Goal: Transaction & Acquisition: Obtain resource

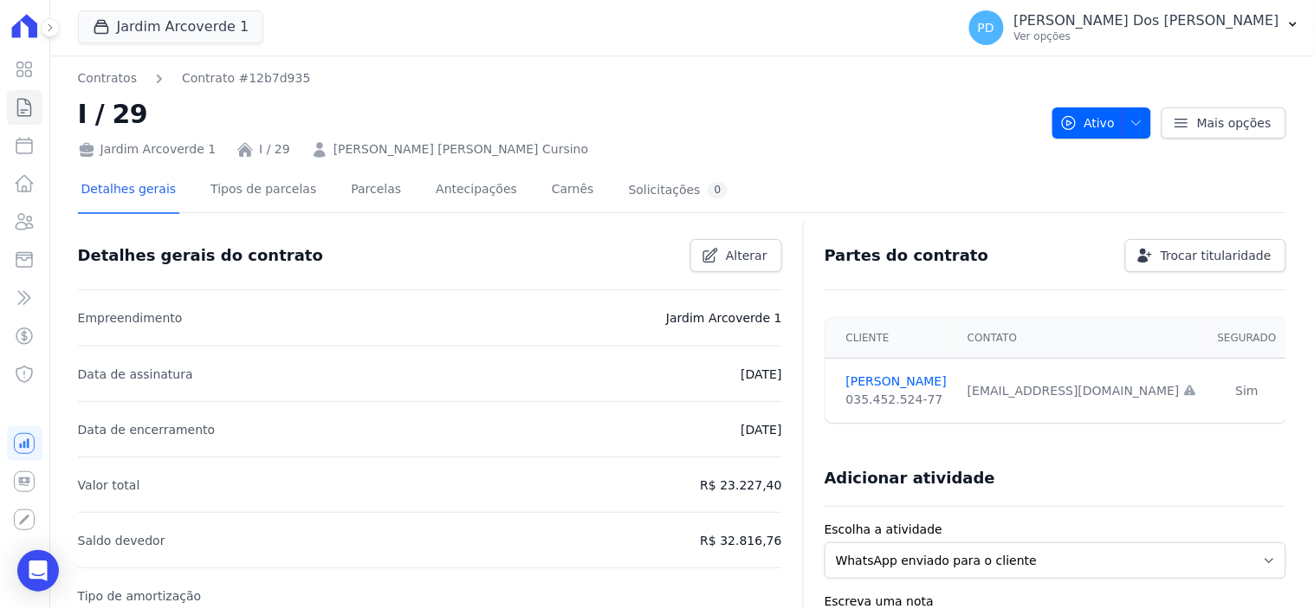
scroll to position [461, 0]
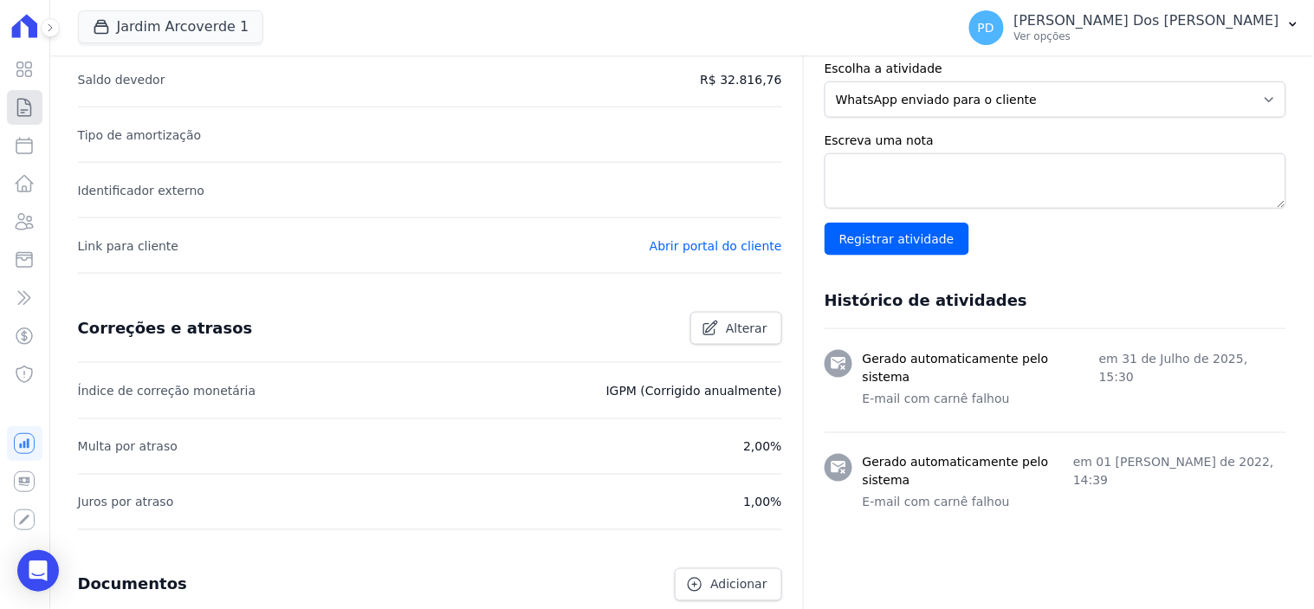
click at [21, 109] on icon at bounding box center [24, 107] width 13 height 17
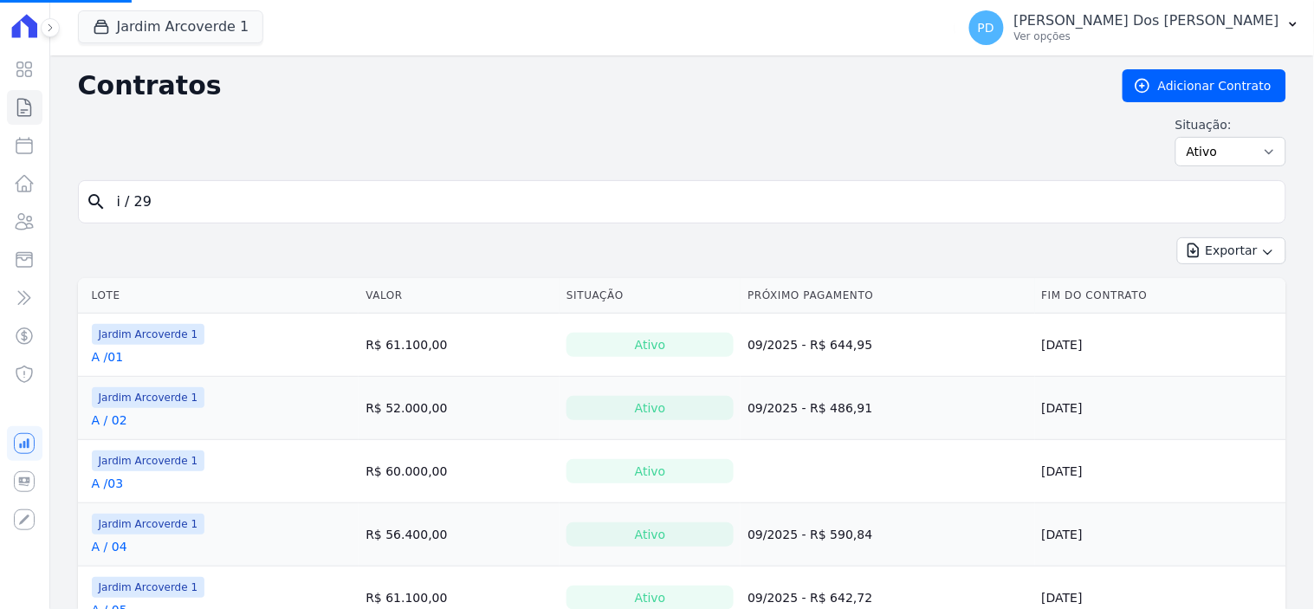
click at [170, 191] on input "i / 29" at bounding box center [693, 201] width 1172 height 35
click at [161, 192] on input "i / 29" at bounding box center [693, 201] width 1172 height 35
click at [161, 194] on input "search" at bounding box center [693, 201] width 1172 height 35
type input "e / 05"
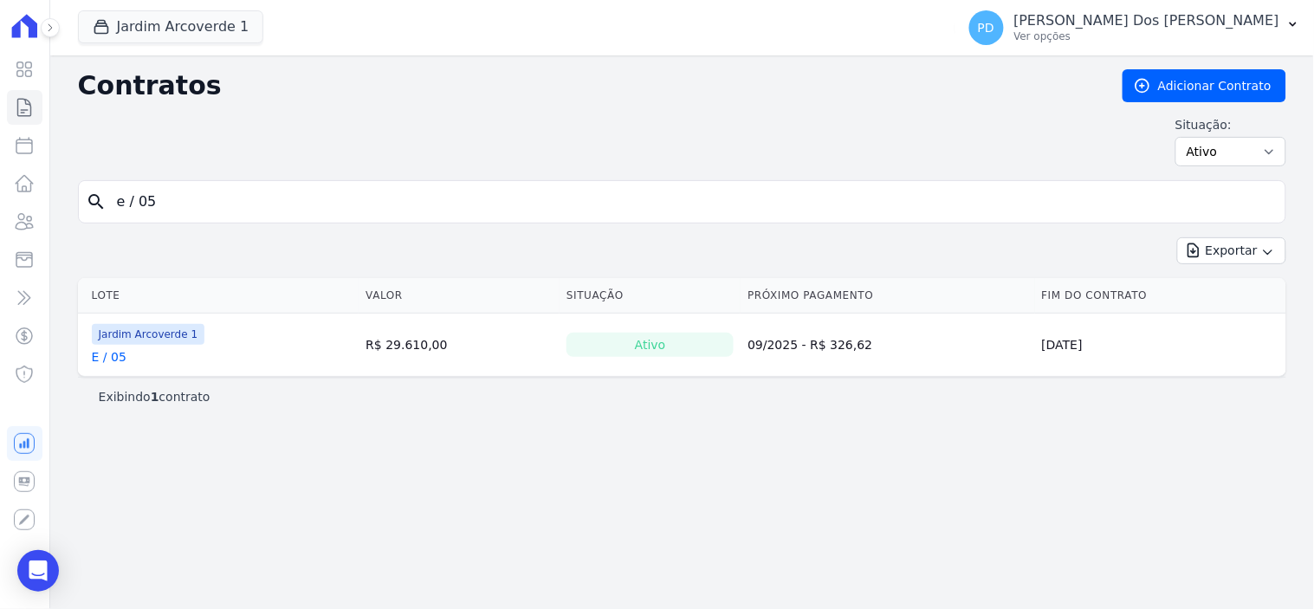
click at [113, 361] on link "E / 05" at bounding box center [109, 356] width 35 height 17
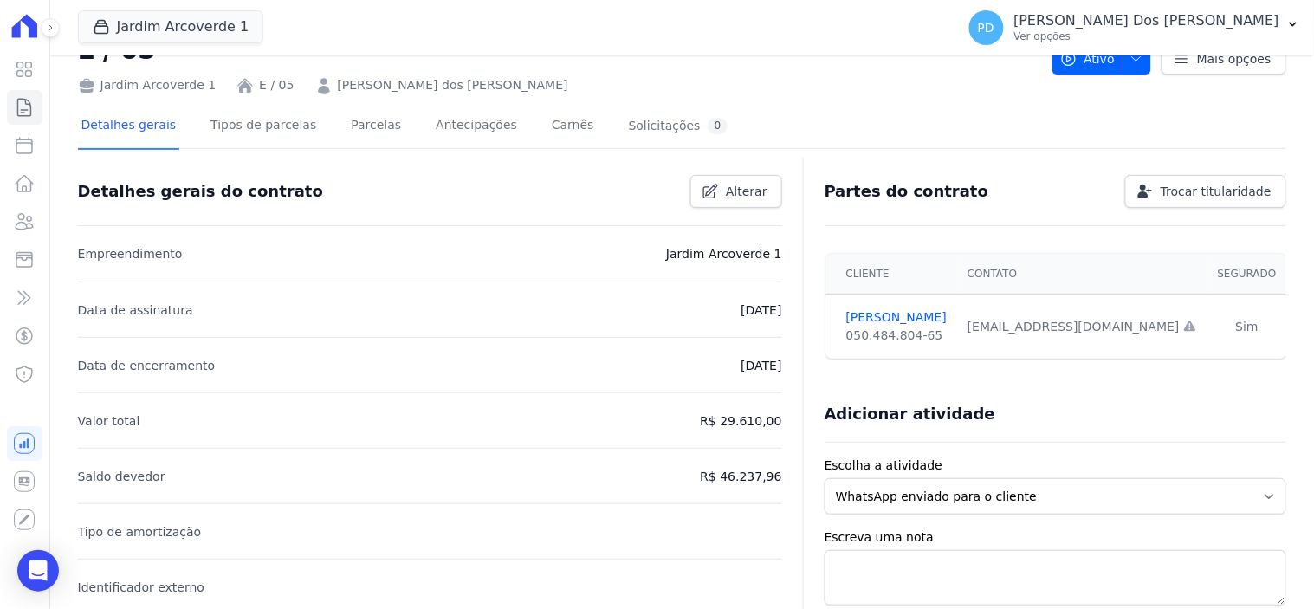
scroll to position [96, 0]
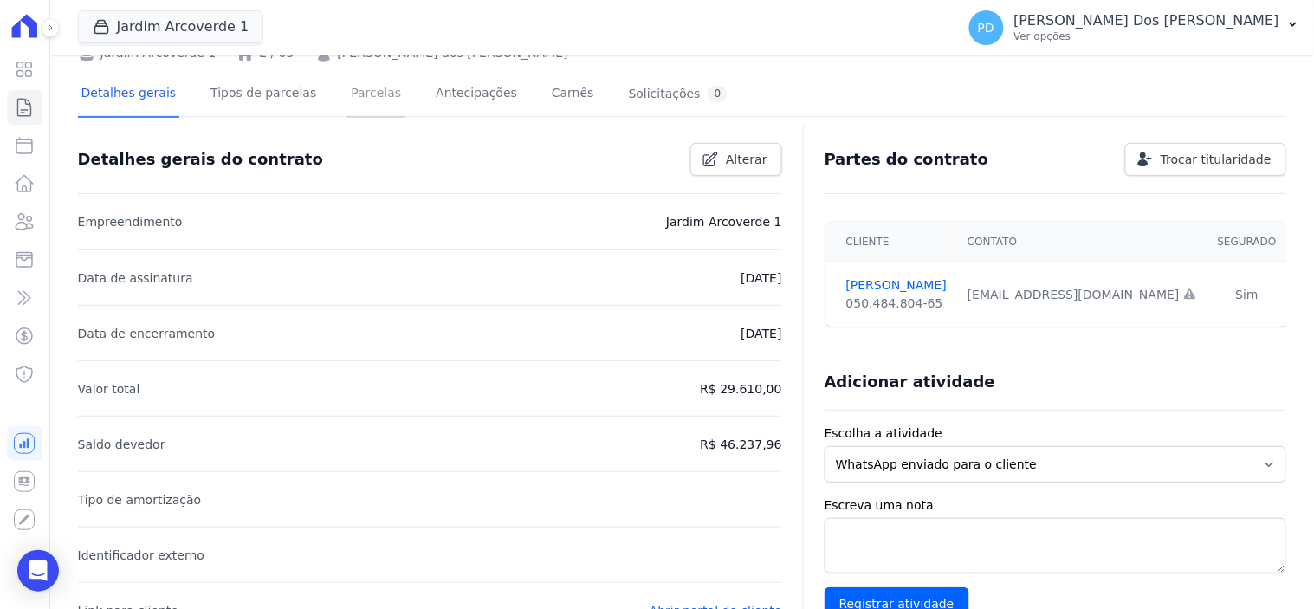
click at [353, 99] on link "Parcelas" at bounding box center [375, 95] width 57 height 46
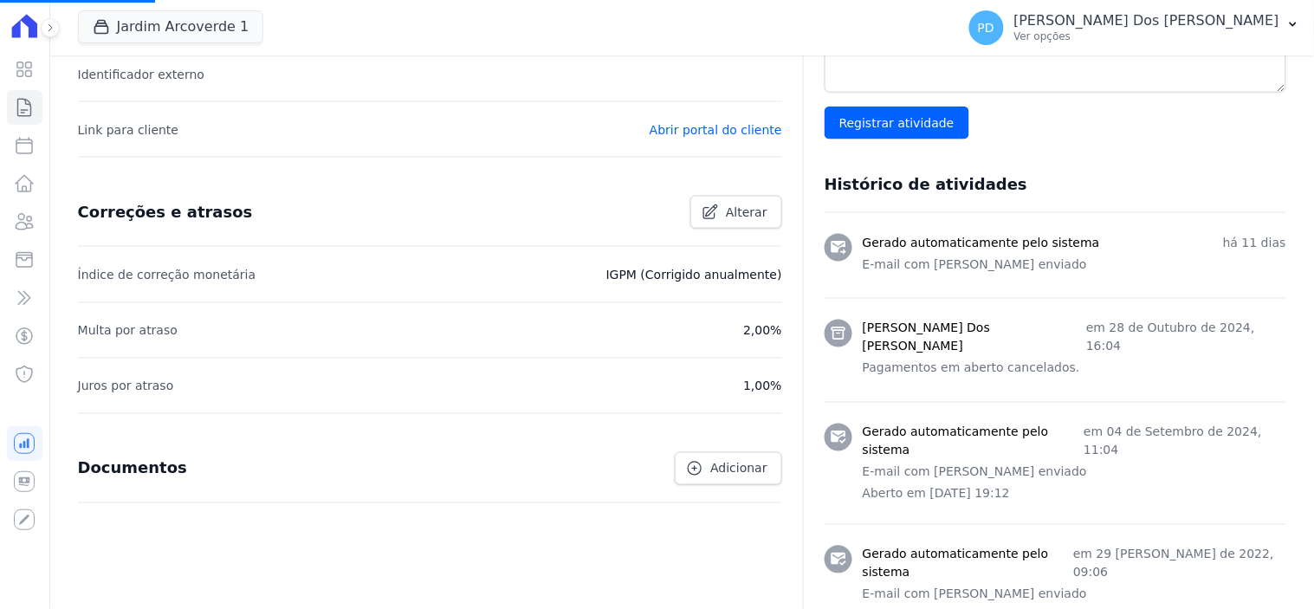
scroll to position [663, 0]
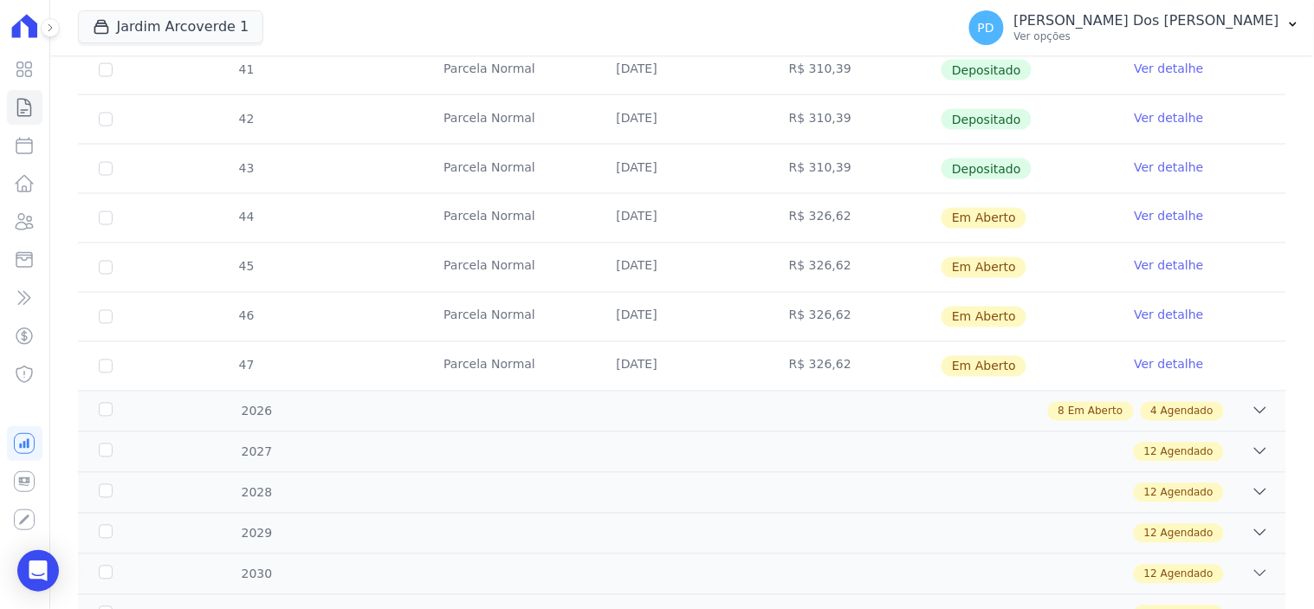
scroll to position [673, 0]
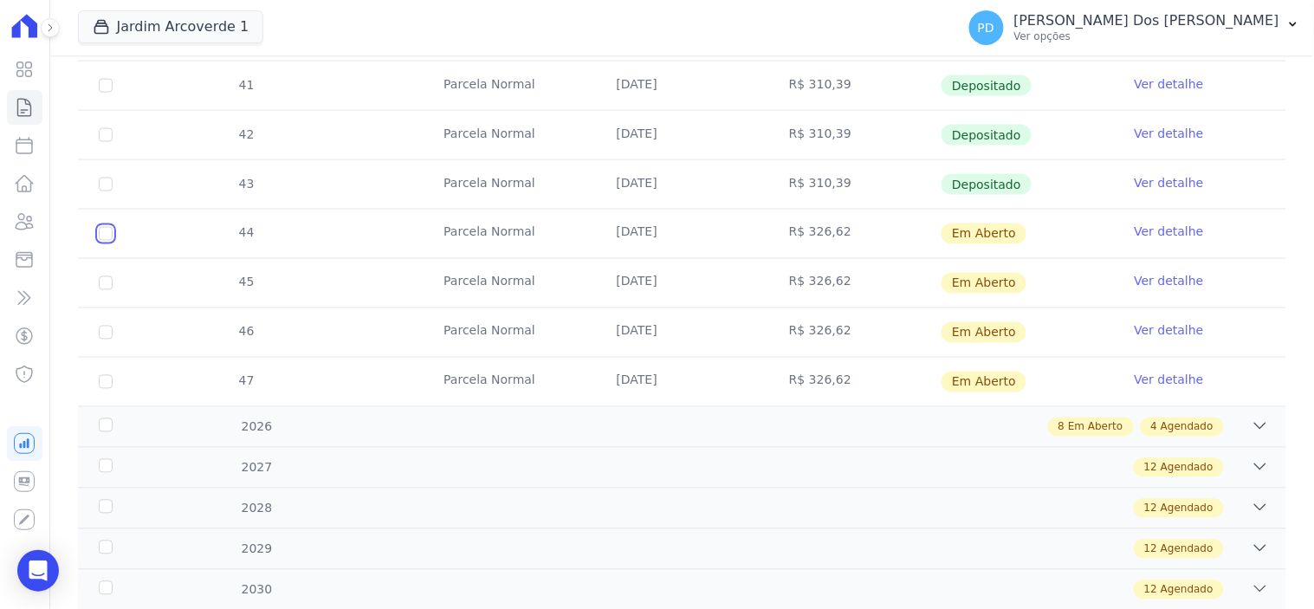
click at [101, 237] on input "checkbox" at bounding box center [106, 234] width 14 height 14
checkbox input "true"
click at [110, 286] on input "checkbox" at bounding box center [106, 283] width 14 height 14
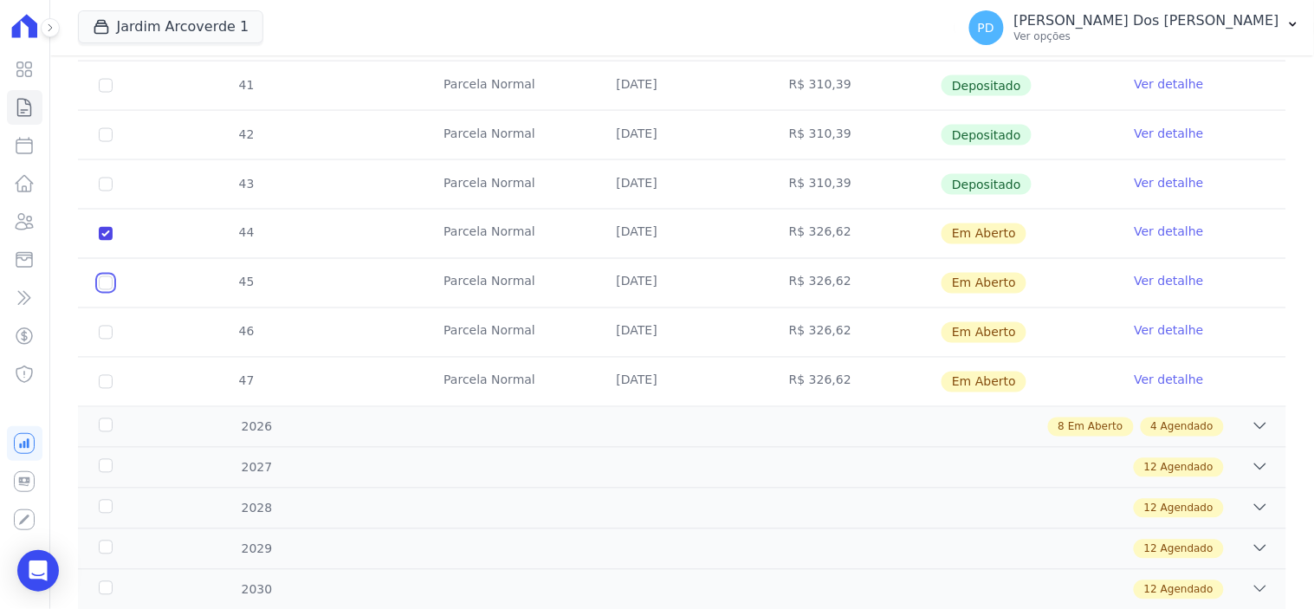
checkbox input "true"
drag, startPoint x: 102, startPoint y: 333, endPoint x: 115, endPoint y: 367, distance: 37.0
click at [104, 333] on input "checkbox" at bounding box center [106, 333] width 14 height 14
checkbox input "true"
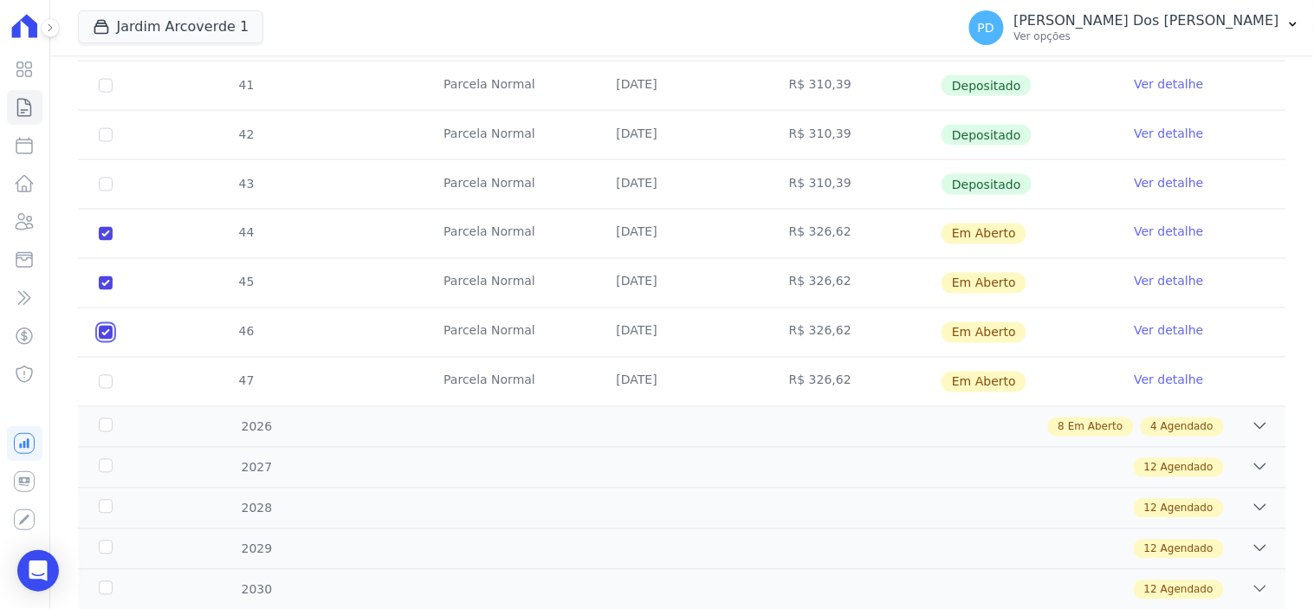
checkbox input "true"
click at [95, 383] on td "47" at bounding box center [105, 382] width 55 height 48
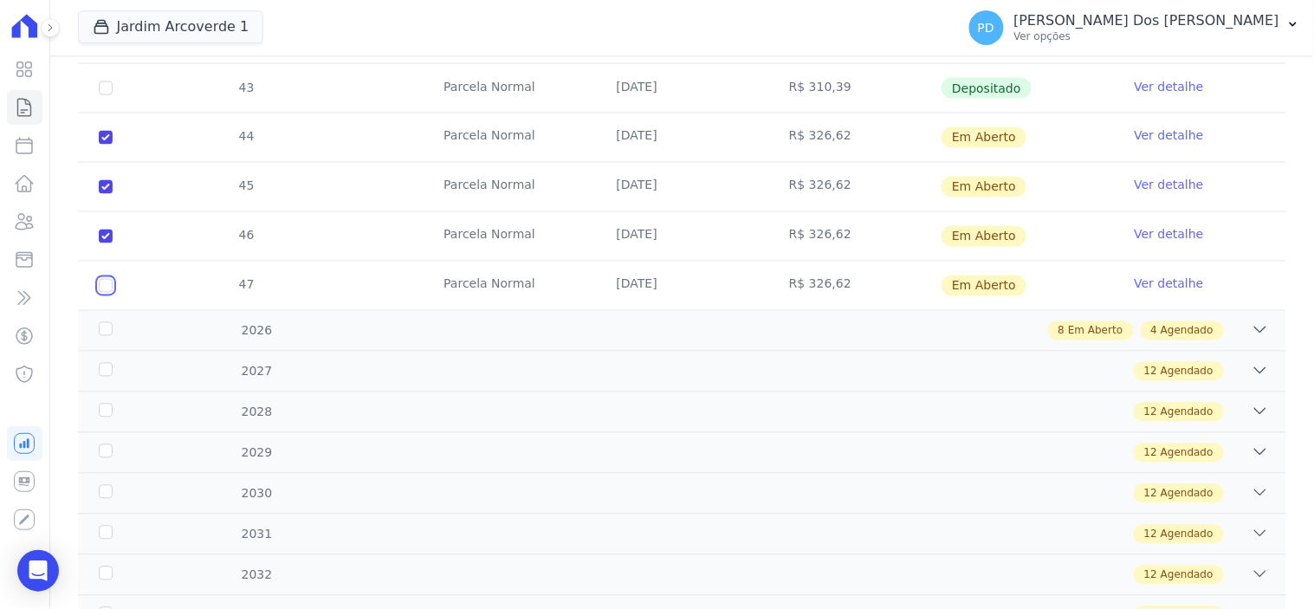
click at [99, 287] on input "checkbox" at bounding box center [106, 286] width 14 height 14
checkbox input "true"
click at [100, 327] on div "2026" at bounding box center [149, 331] width 108 height 18
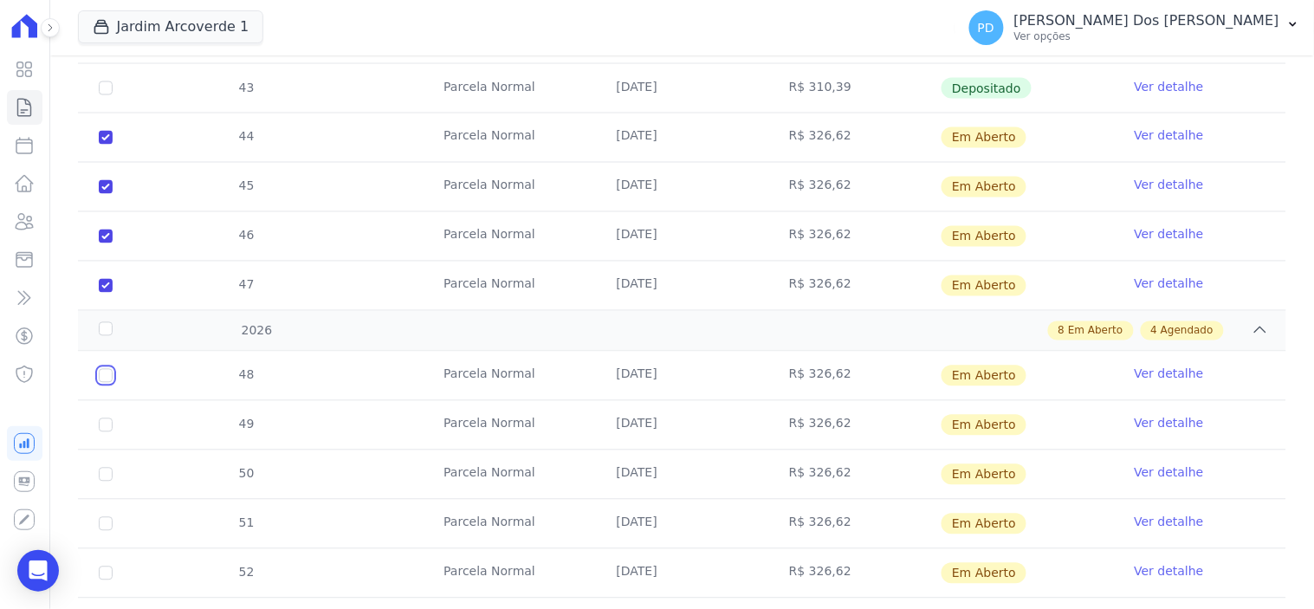
click at [104, 375] on input "checkbox" at bounding box center [106, 376] width 14 height 14
checkbox input "true"
click at [107, 428] on input "checkbox" at bounding box center [106, 425] width 14 height 14
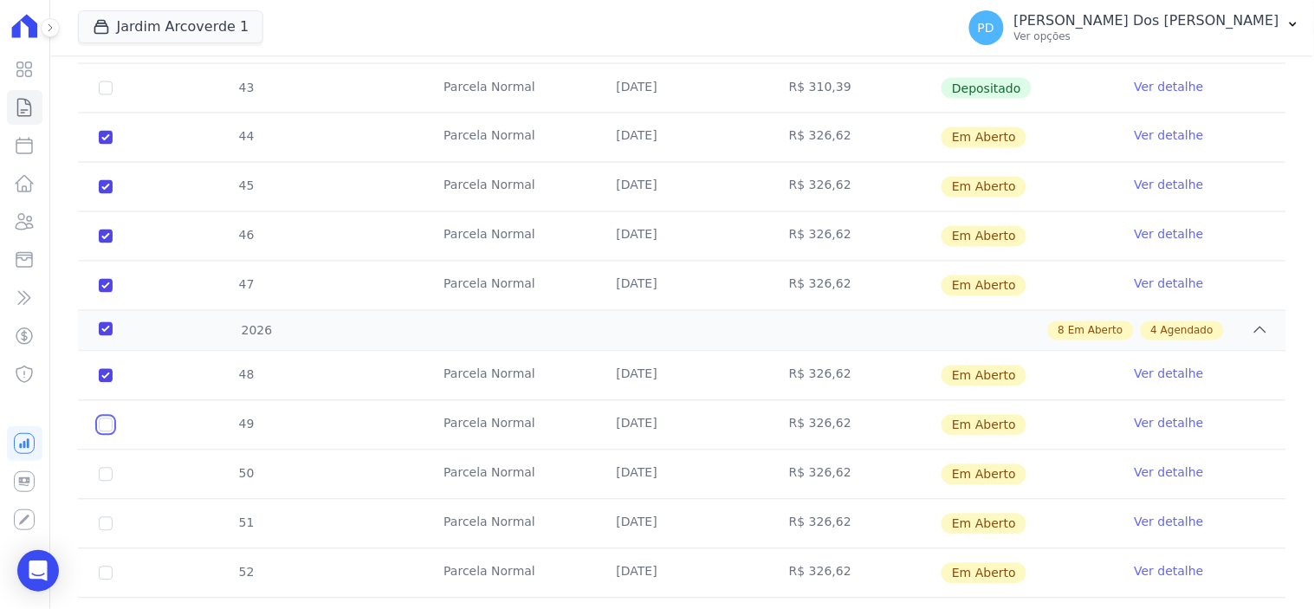
checkbox input "true"
click at [105, 480] on input "checkbox" at bounding box center [106, 475] width 14 height 14
checkbox input "true"
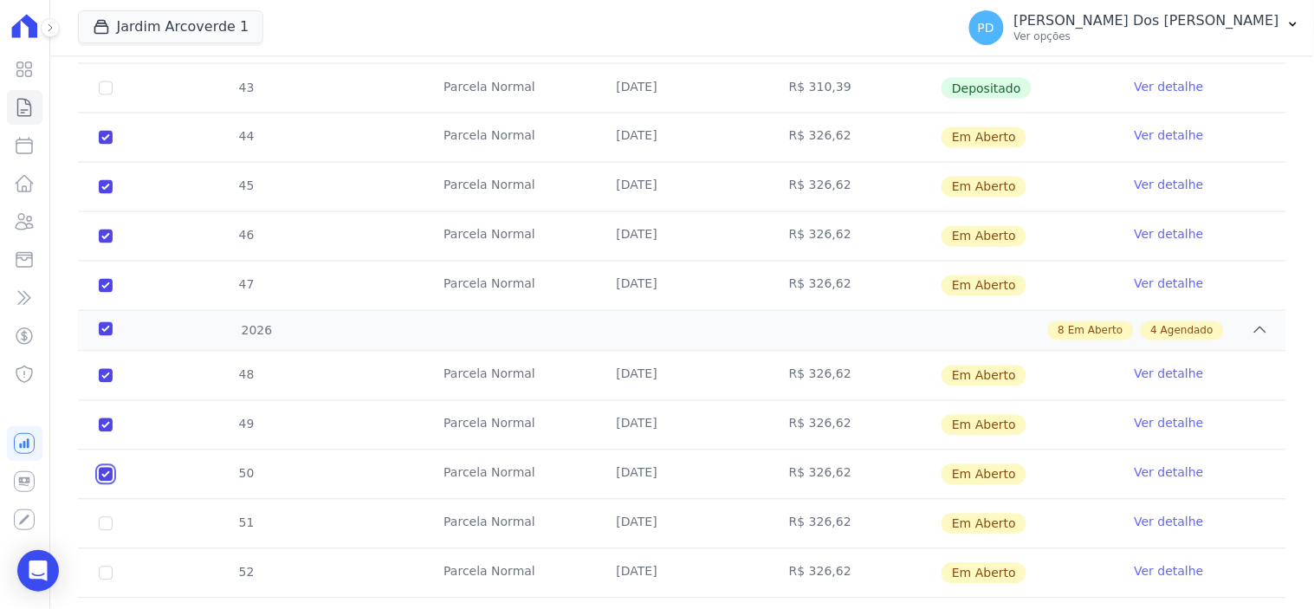
checkbox input "true"
click at [107, 526] on input "checkbox" at bounding box center [106, 524] width 14 height 14
checkbox input "true"
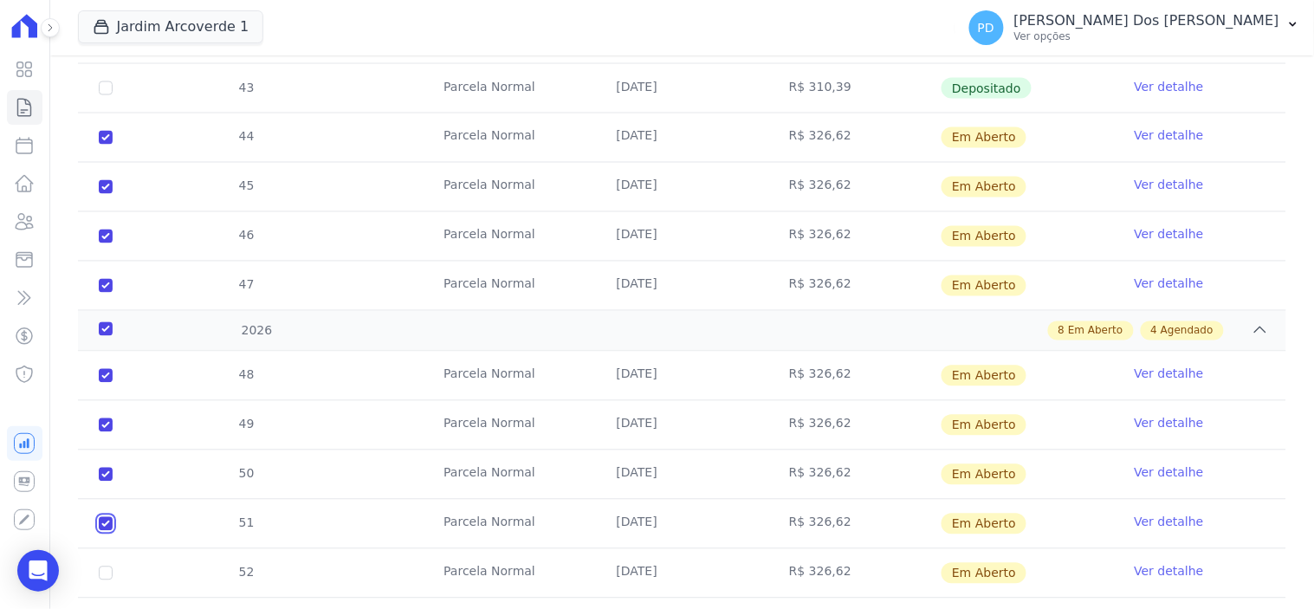
checkbox input "true"
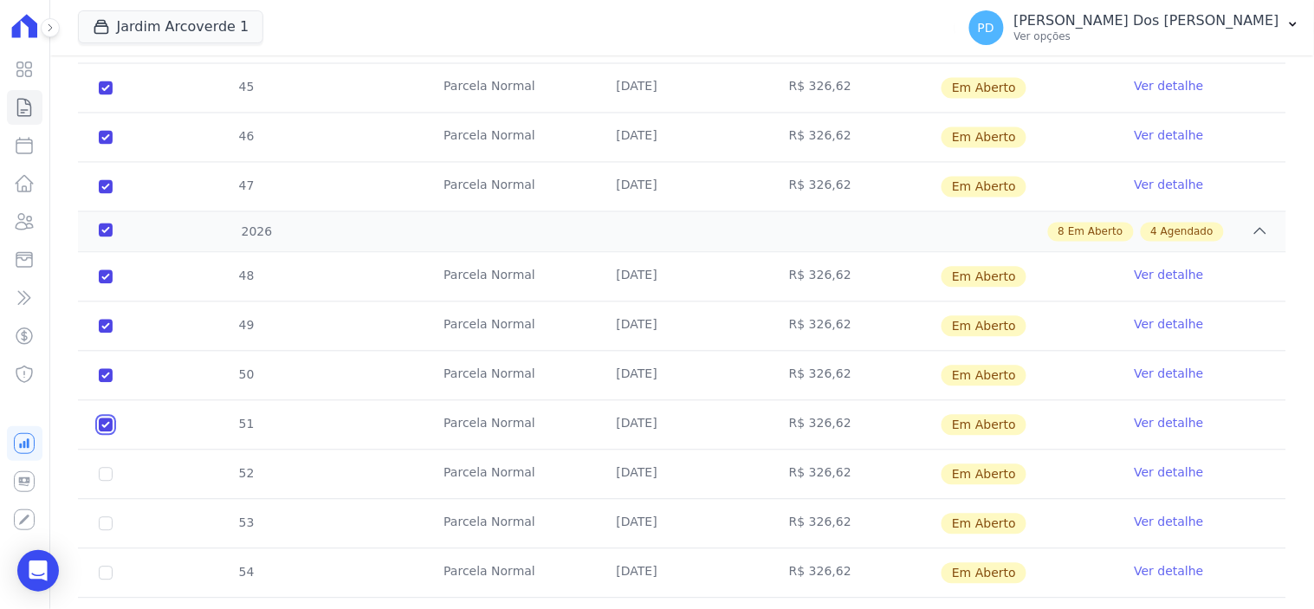
scroll to position [962, 0]
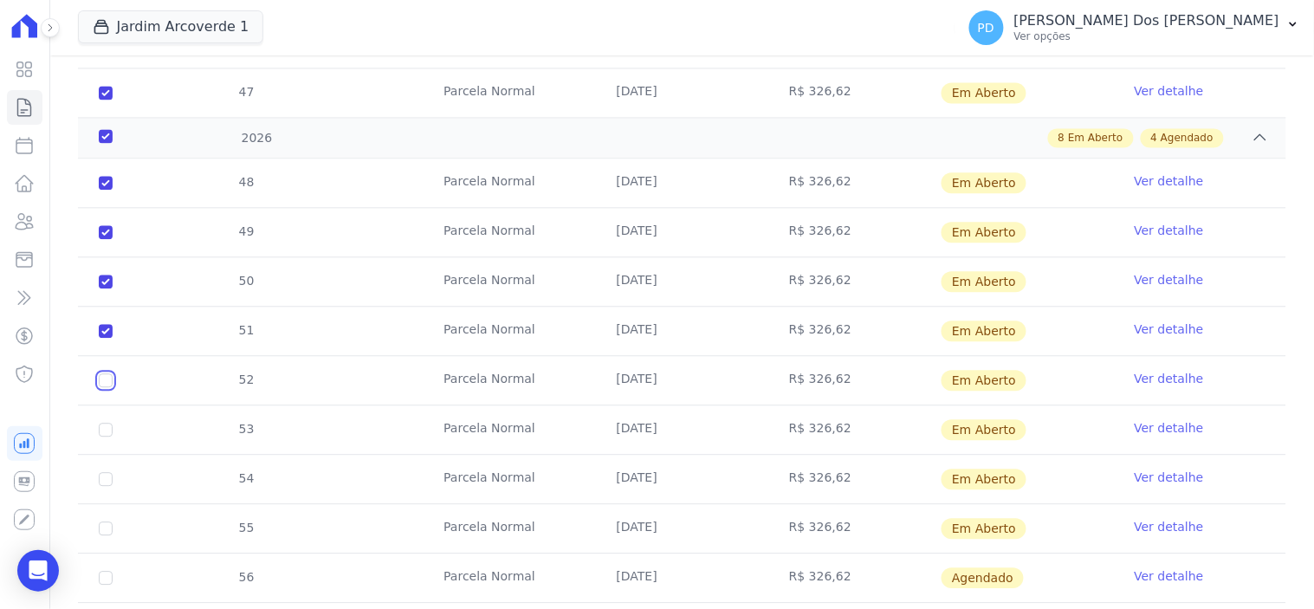
drag, startPoint x: 106, startPoint y: 378, endPoint x: 106, endPoint y: 395, distance: 17.3
click at [106, 385] on input "checkbox" at bounding box center [106, 380] width 14 height 14
checkbox input "true"
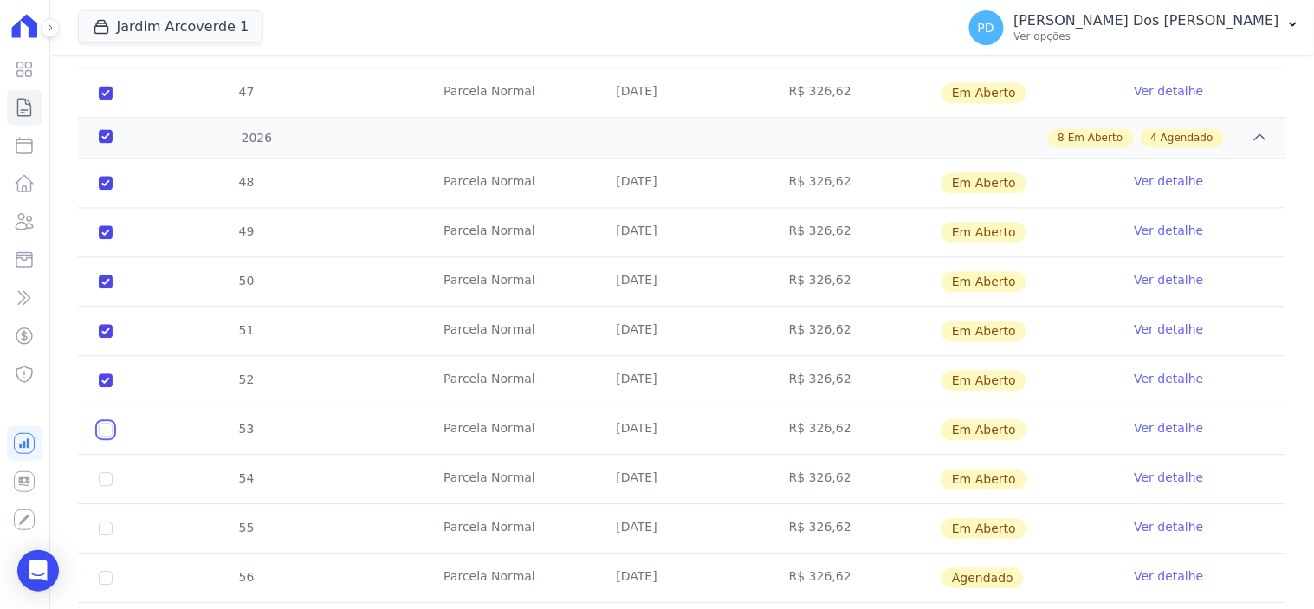
click at [109, 428] on input "checkbox" at bounding box center [106, 430] width 14 height 14
checkbox input "true"
click at [109, 476] on input "checkbox" at bounding box center [106, 479] width 14 height 14
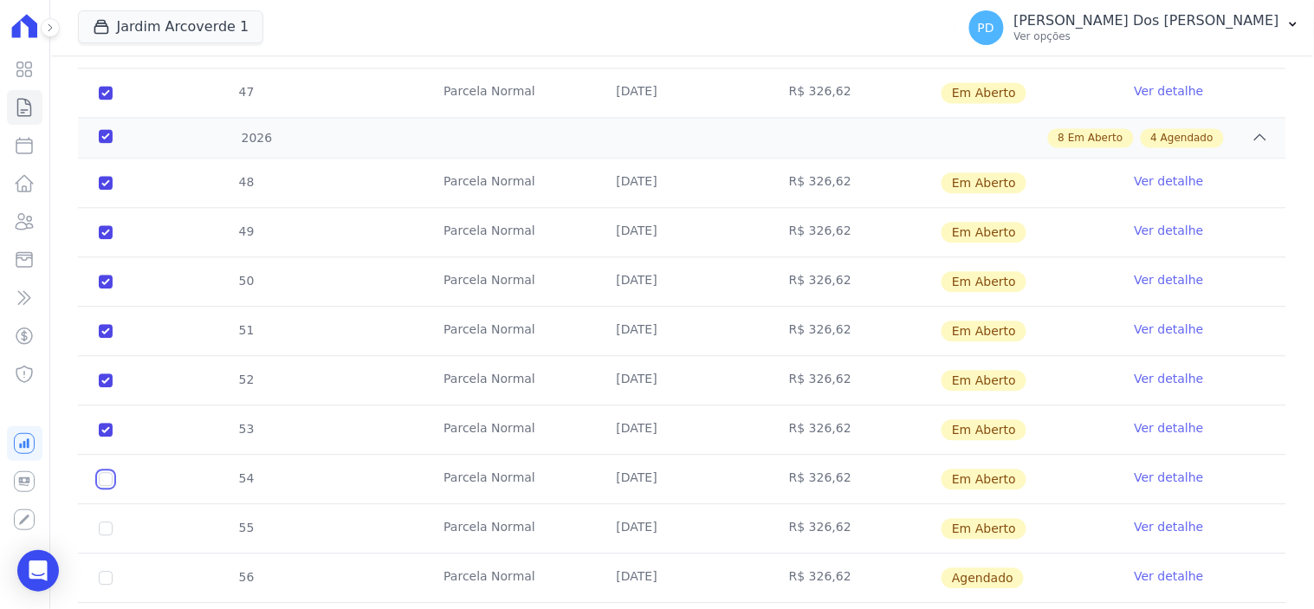
checkbox input "true"
drag, startPoint x: 97, startPoint y: 526, endPoint x: 117, endPoint y: 526, distance: 19.9
click at [101, 526] on td "55" at bounding box center [105, 528] width 55 height 48
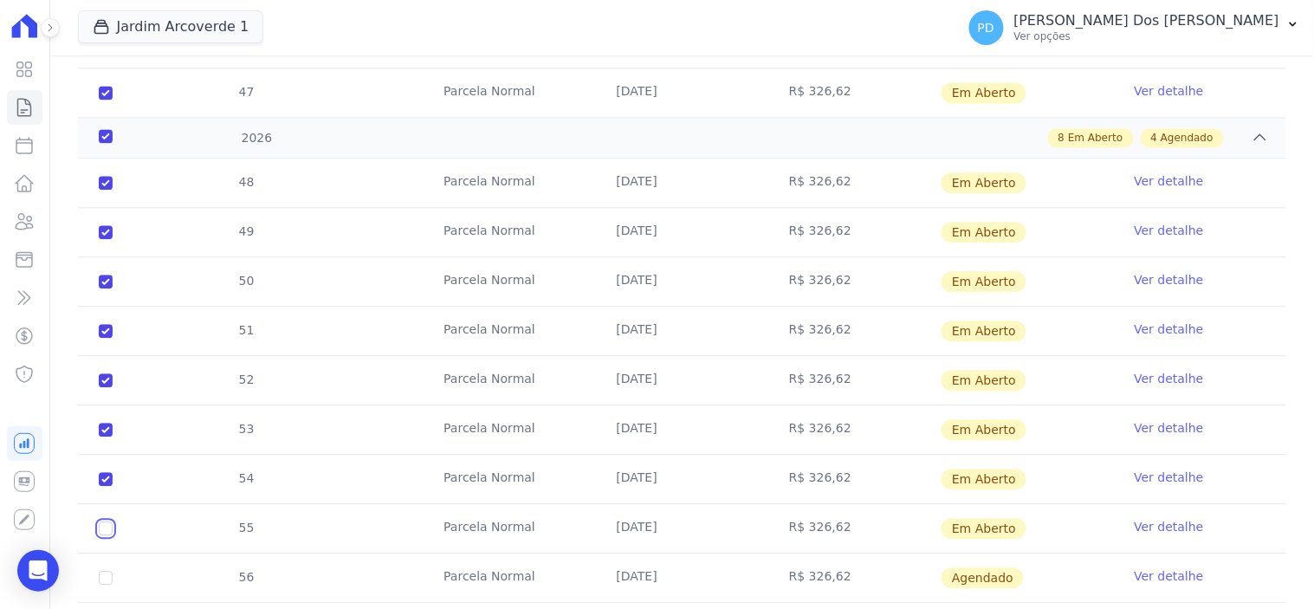
click at [110, 528] on input "checkbox" at bounding box center [106, 528] width 14 height 14
checkbox input "true"
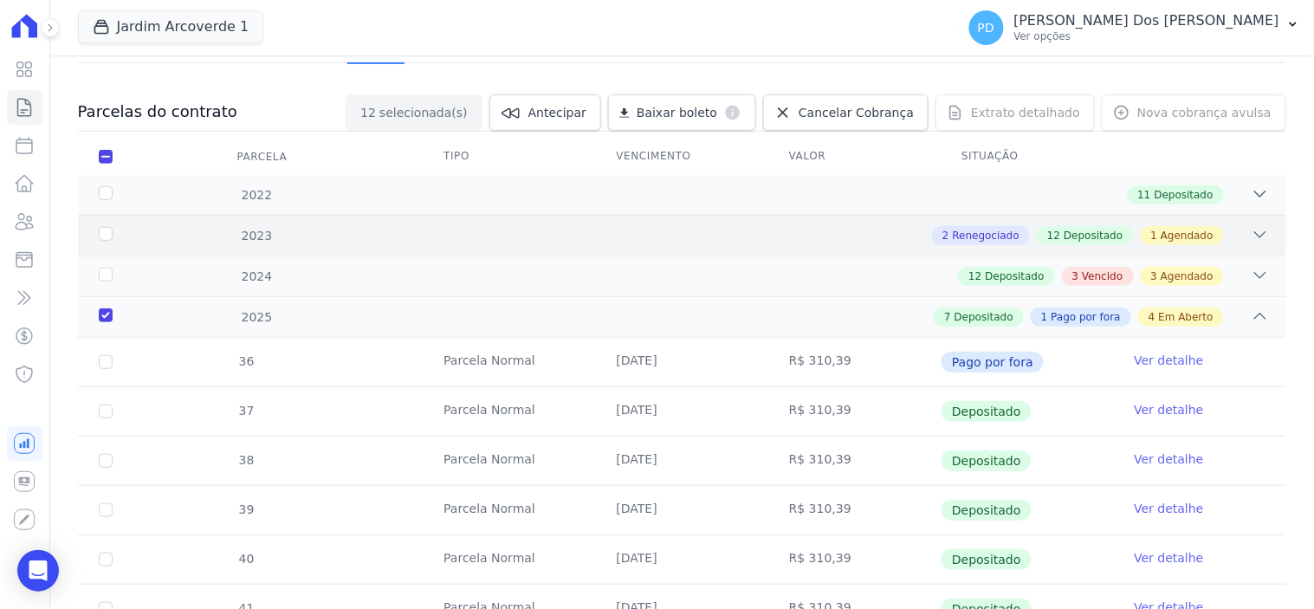
scroll to position [0, 0]
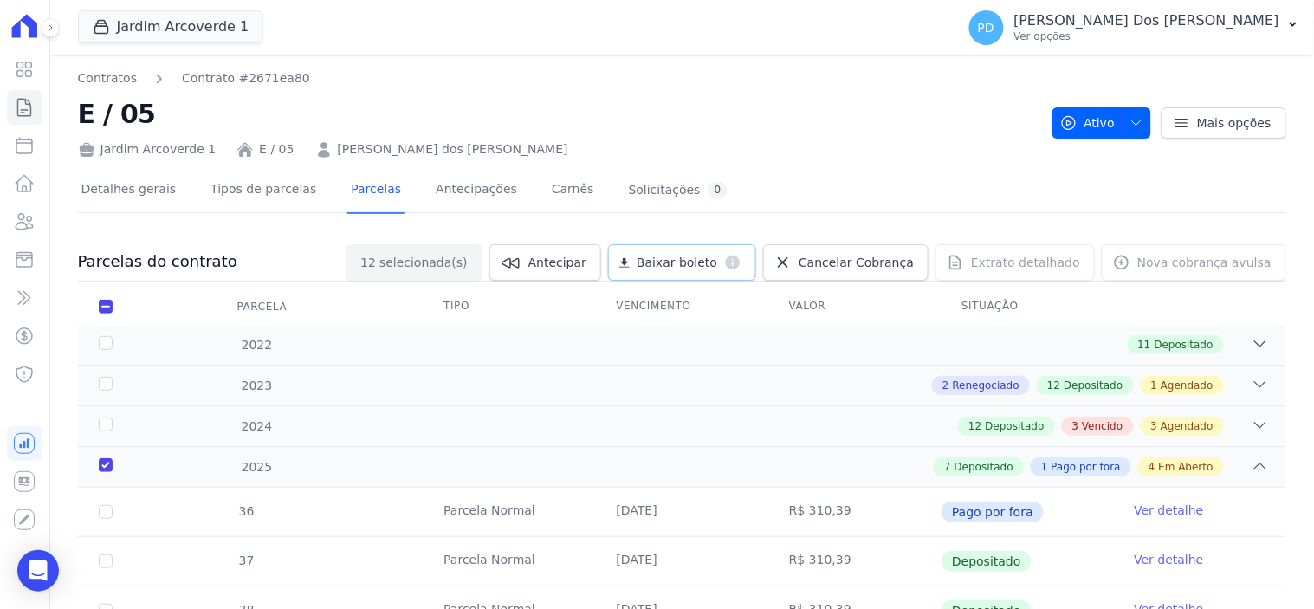
click at [707, 256] on span "Baixar boleto" at bounding box center [676, 262] width 81 height 17
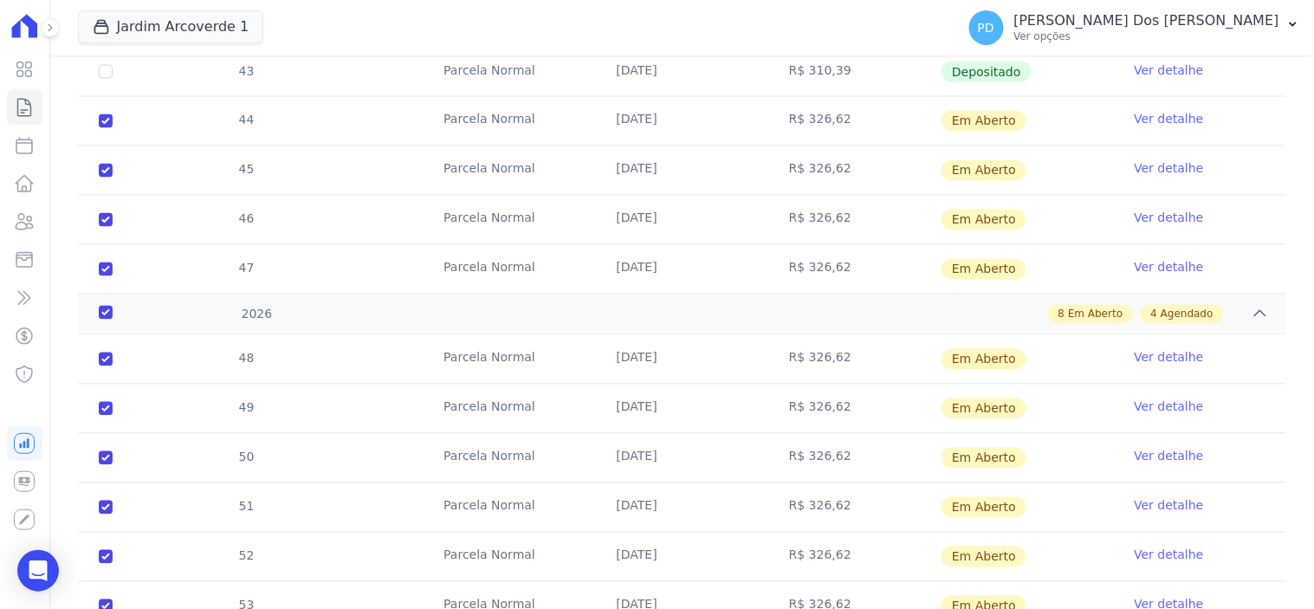
scroll to position [769, 0]
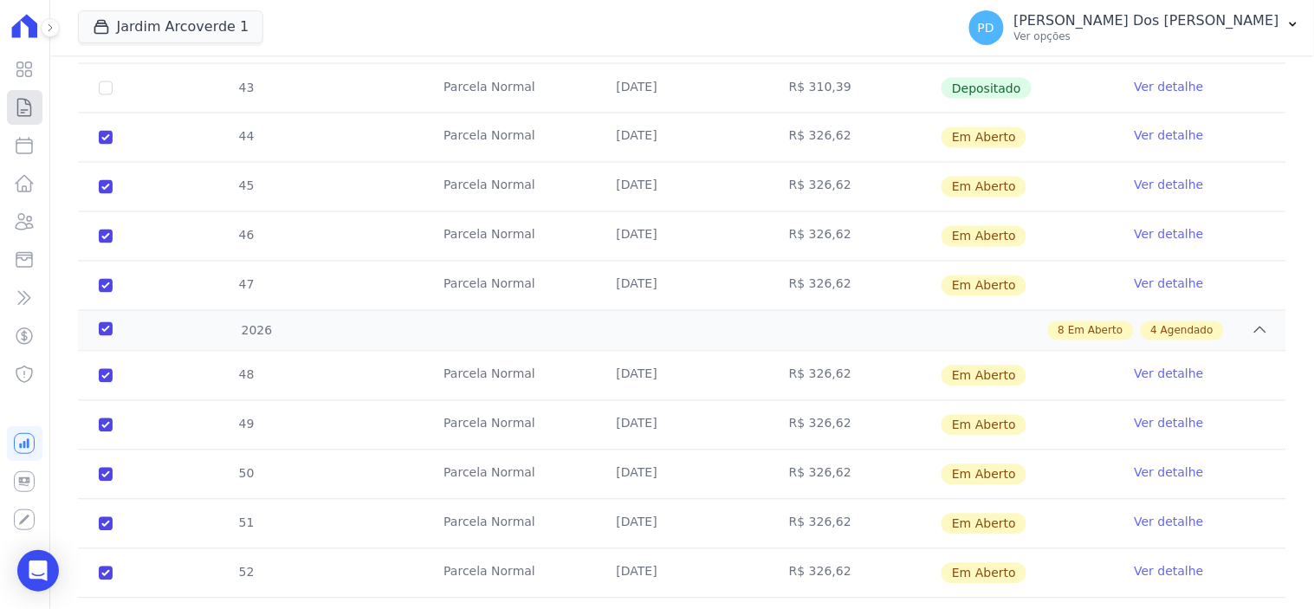
click at [22, 110] on icon at bounding box center [24, 107] width 21 height 21
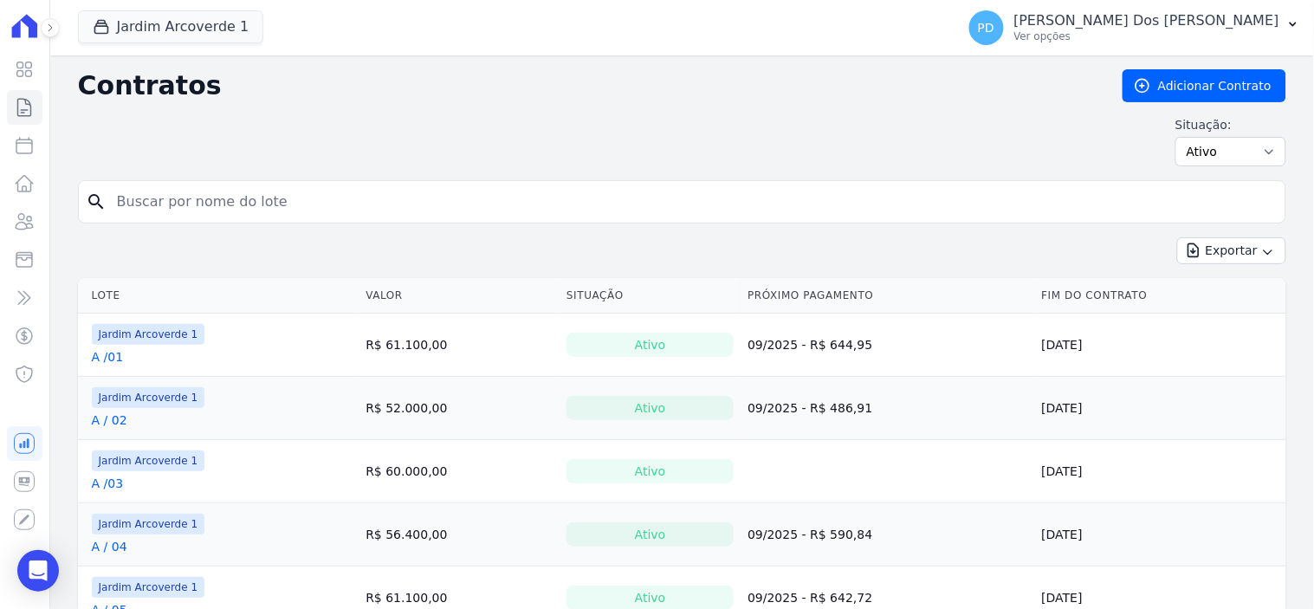
click at [203, 201] on input "search" at bounding box center [693, 201] width 1172 height 35
type input "h / 35"
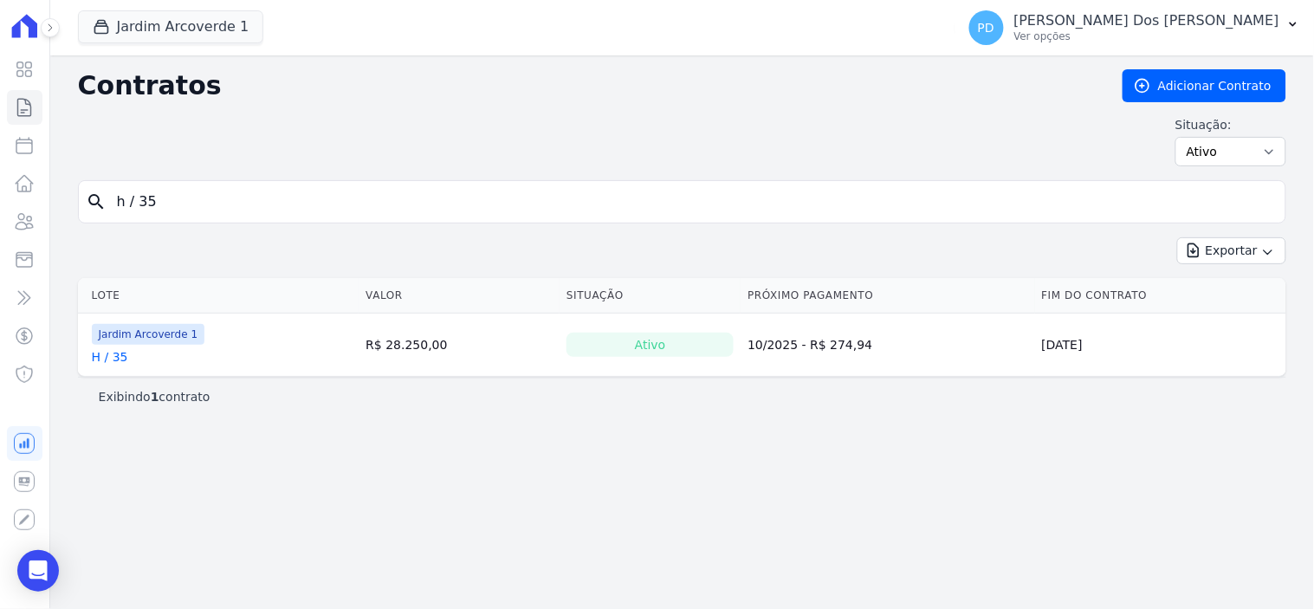
click at [114, 362] on link "H / 35" at bounding box center [110, 356] width 36 height 17
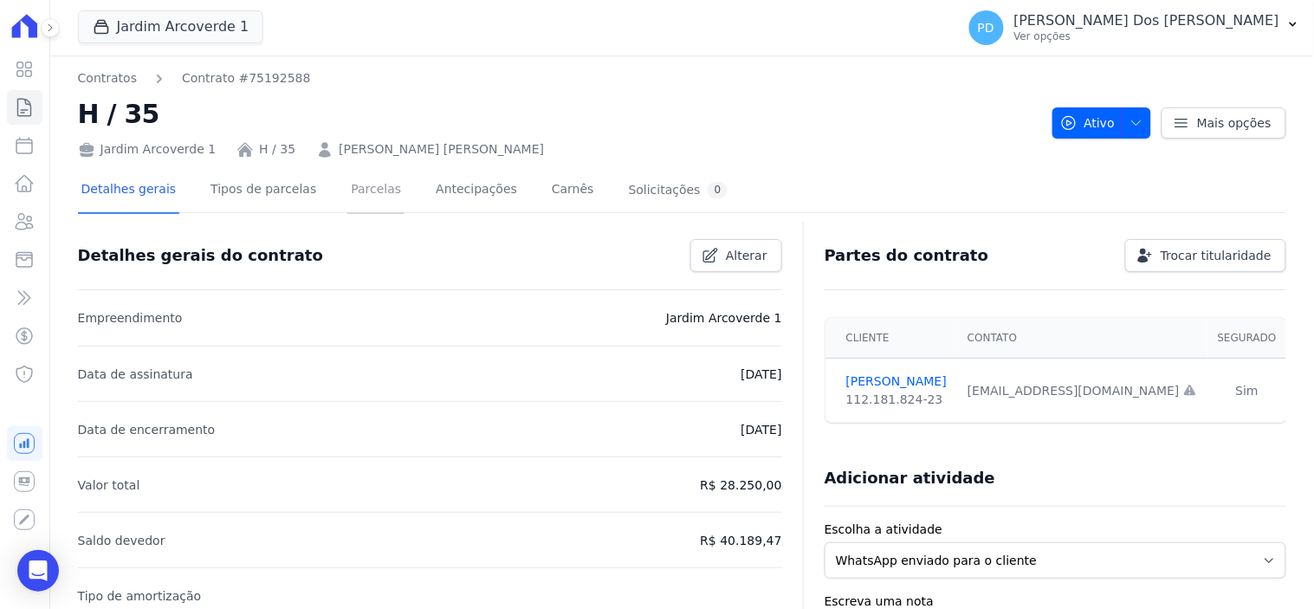
click at [358, 196] on link "Parcelas" at bounding box center [375, 191] width 57 height 46
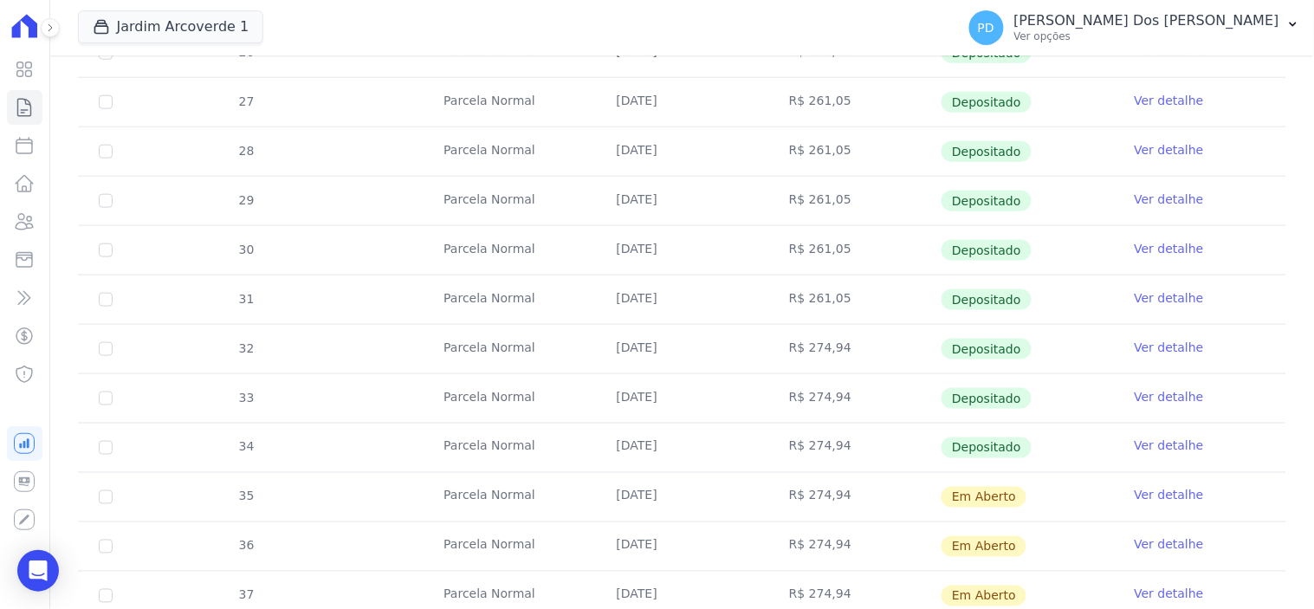
scroll to position [673, 0]
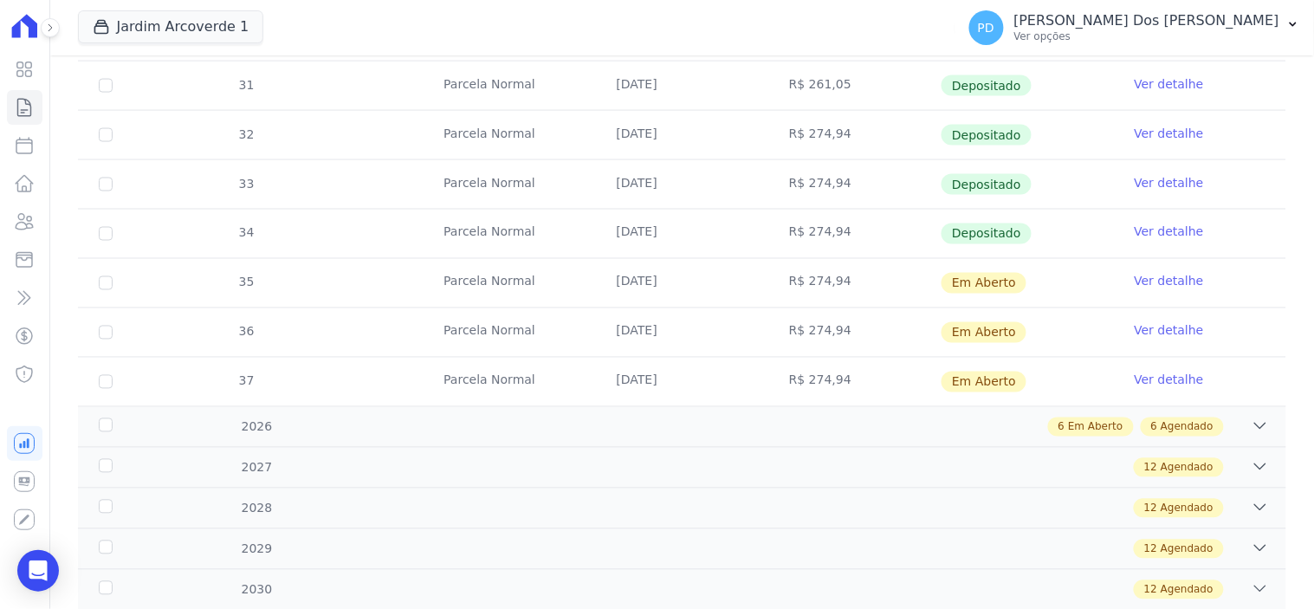
click at [1141, 177] on link "Ver detalhe" at bounding box center [1168, 182] width 69 height 17
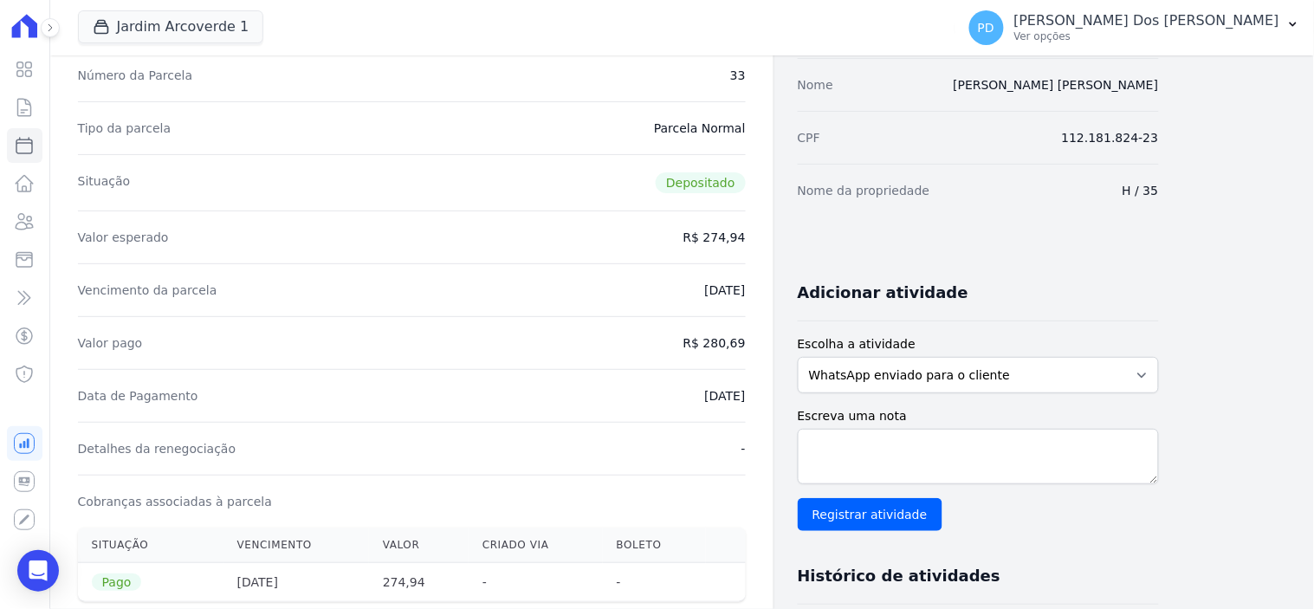
scroll to position [481, 0]
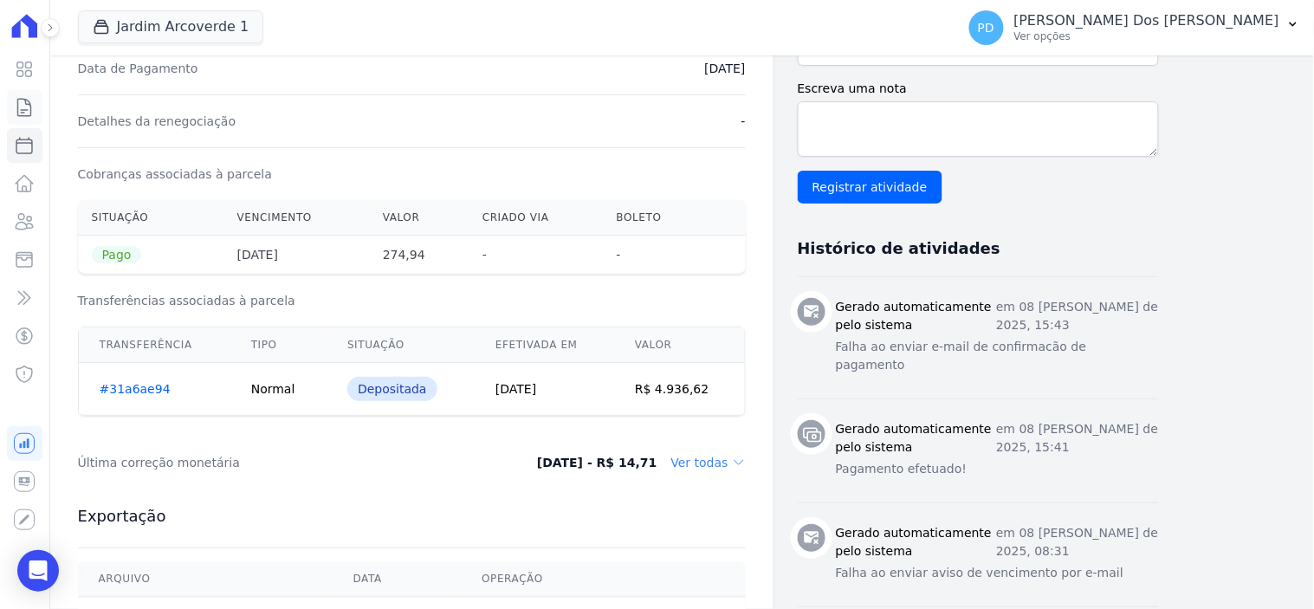
click at [23, 114] on icon at bounding box center [24, 107] width 21 height 21
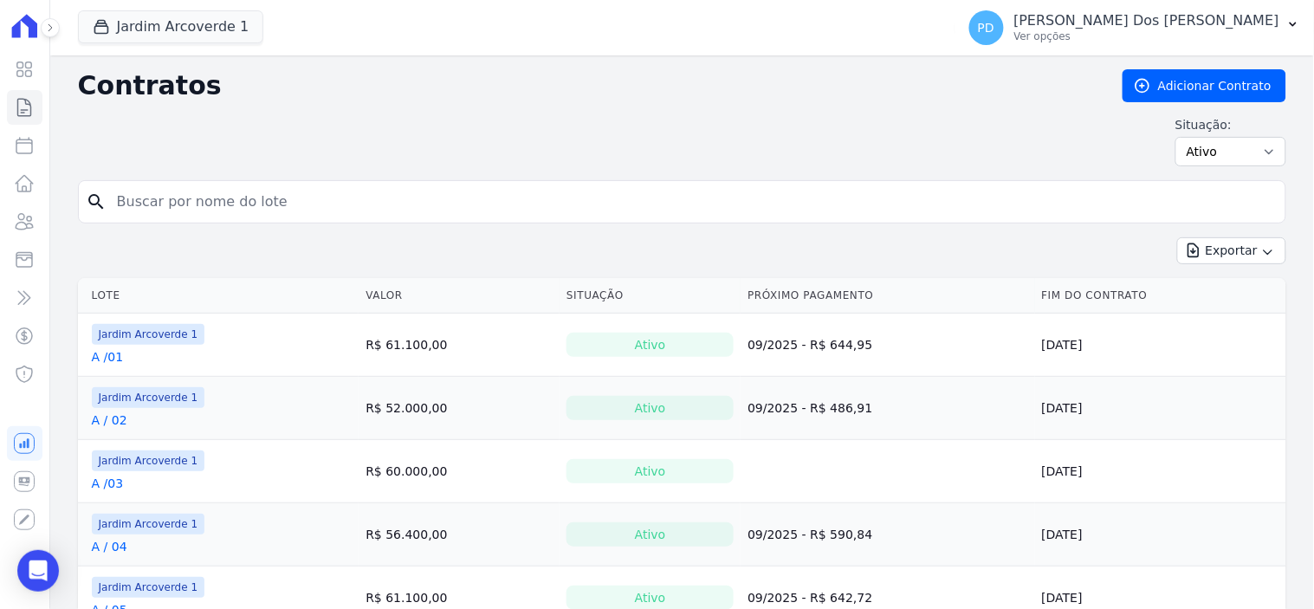
click at [321, 197] on input "search" at bounding box center [693, 201] width 1172 height 35
type input "h / 13"
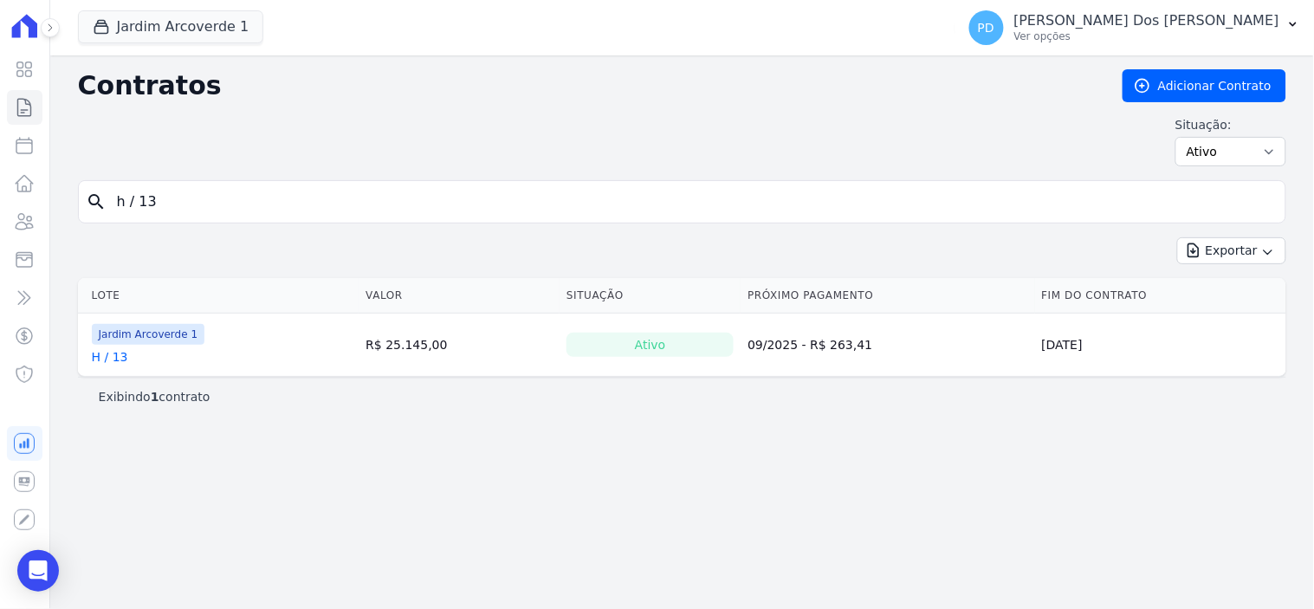
click at [113, 355] on link "H / 13" at bounding box center [110, 356] width 36 height 17
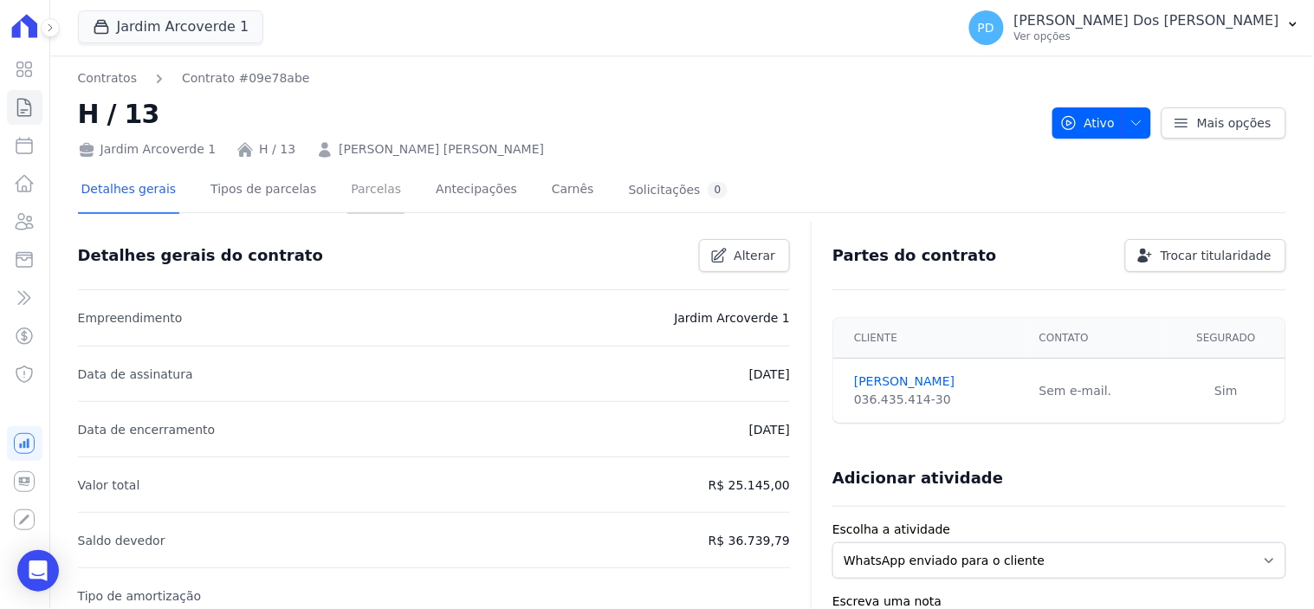
click at [357, 184] on link "Parcelas" at bounding box center [375, 191] width 57 height 46
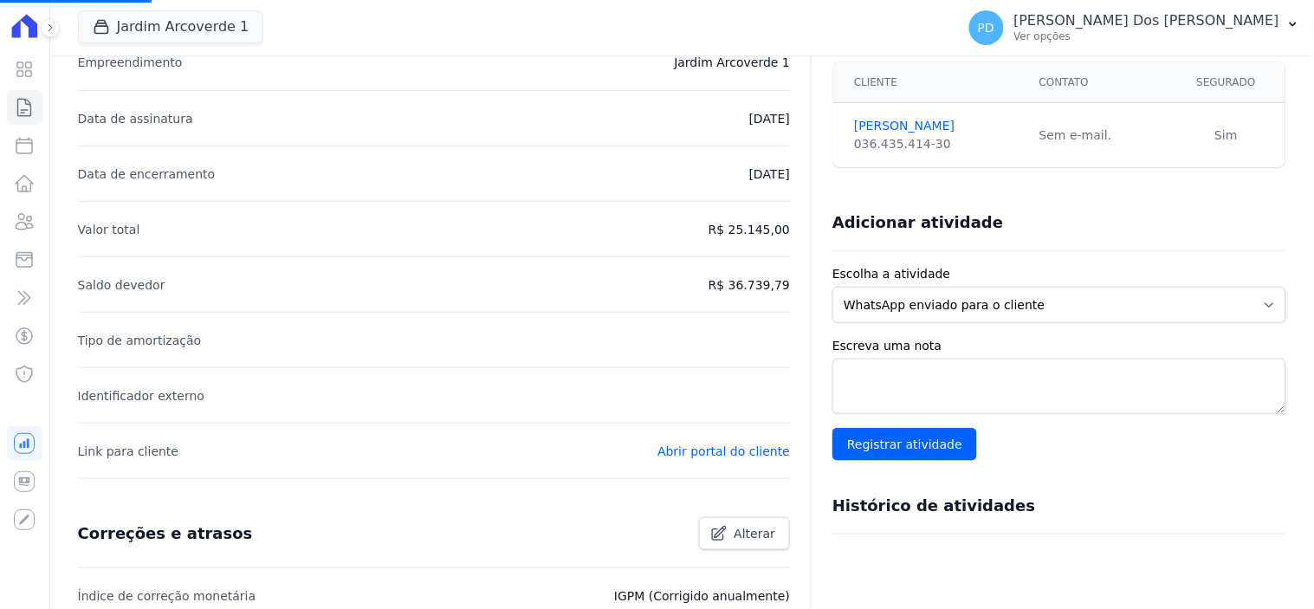
scroll to position [288, 0]
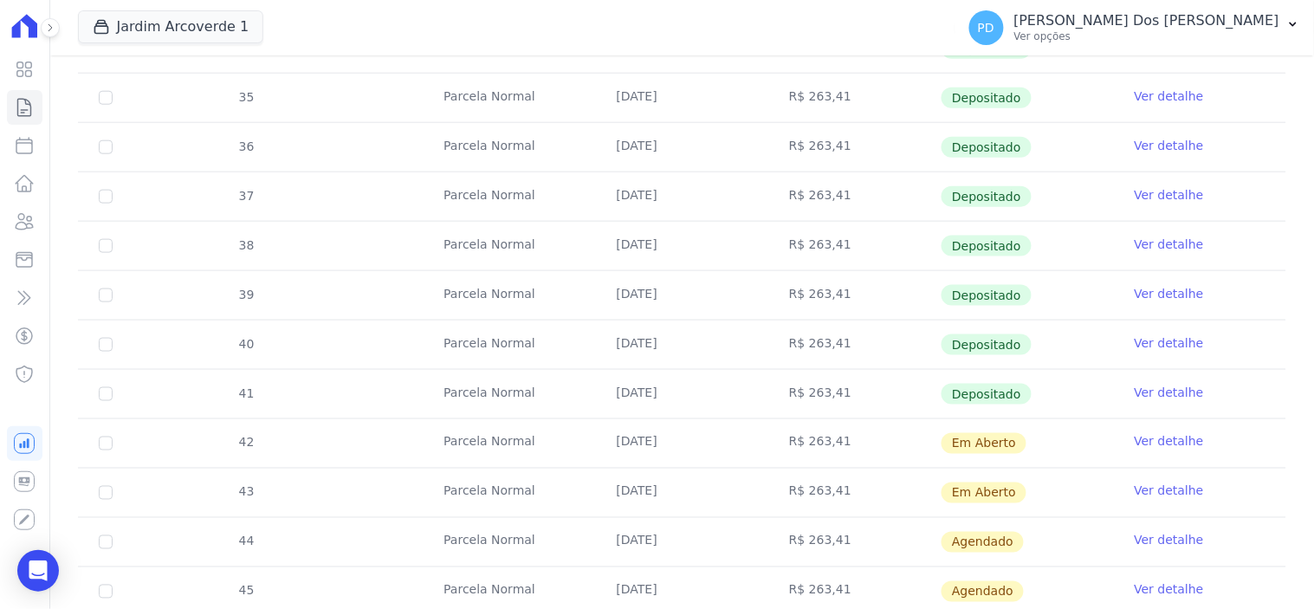
scroll to position [673, 0]
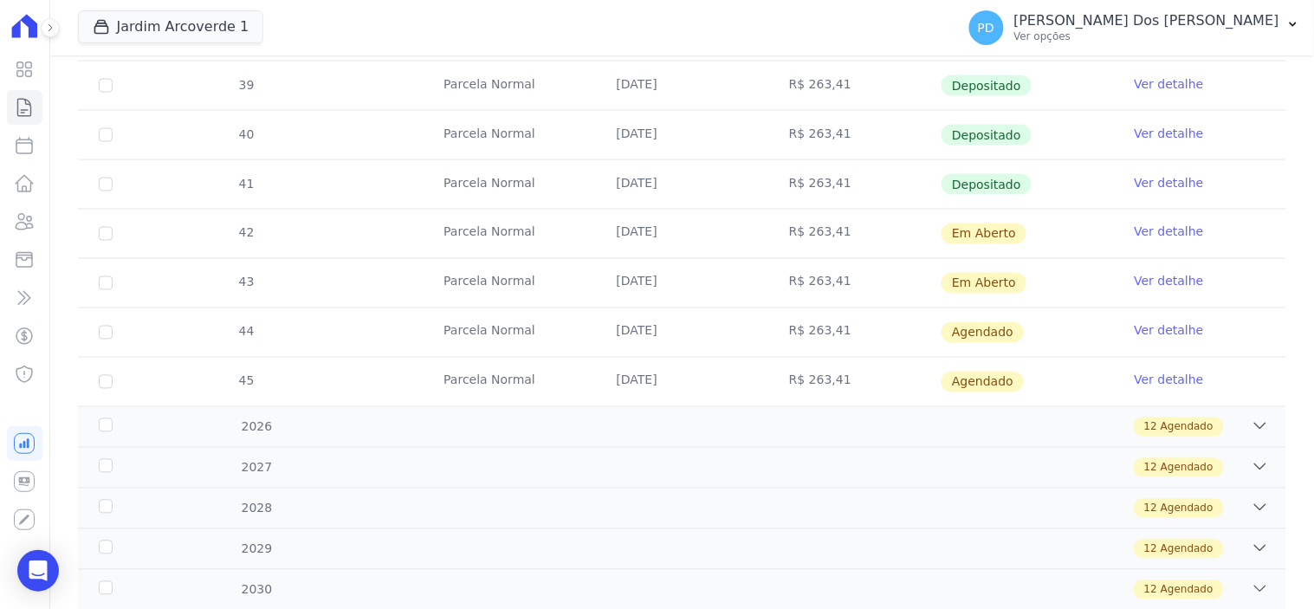
click at [1147, 183] on link "Ver detalhe" at bounding box center [1168, 182] width 69 height 17
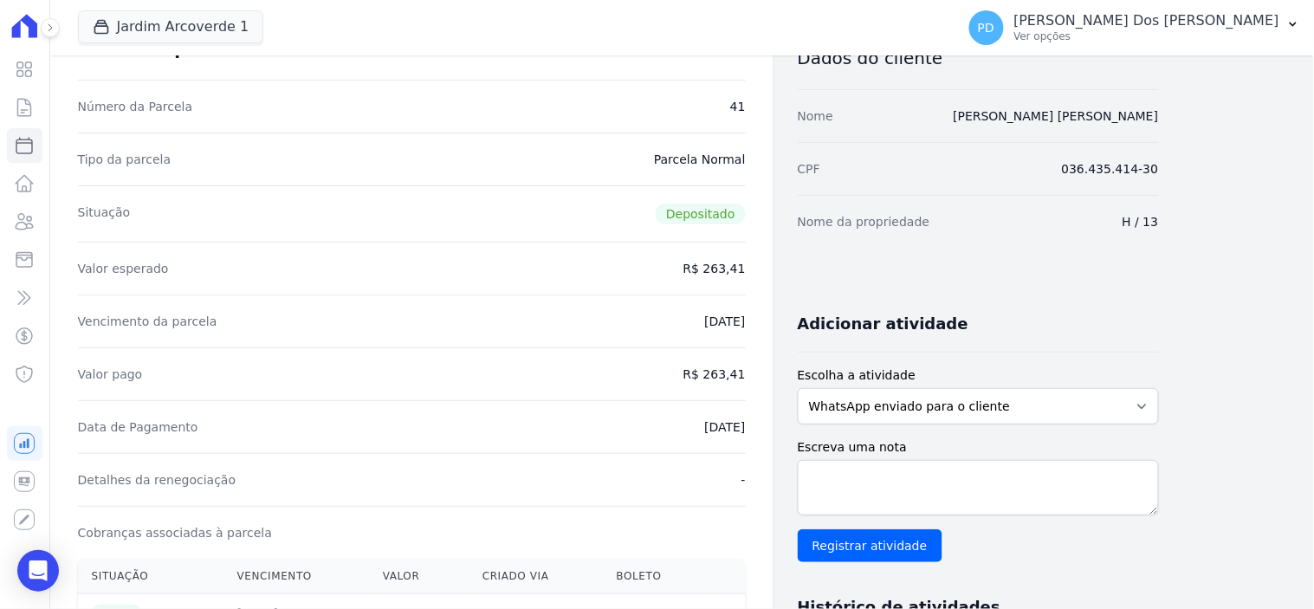
scroll to position [481, 0]
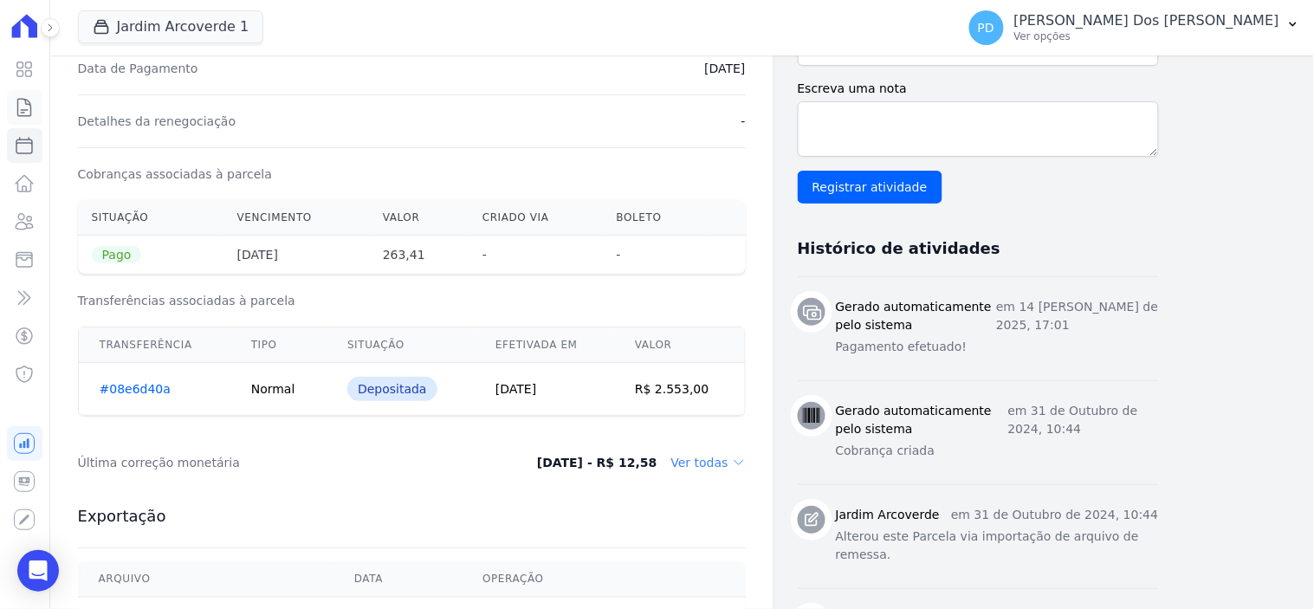
click at [28, 107] on icon at bounding box center [24, 107] width 21 height 21
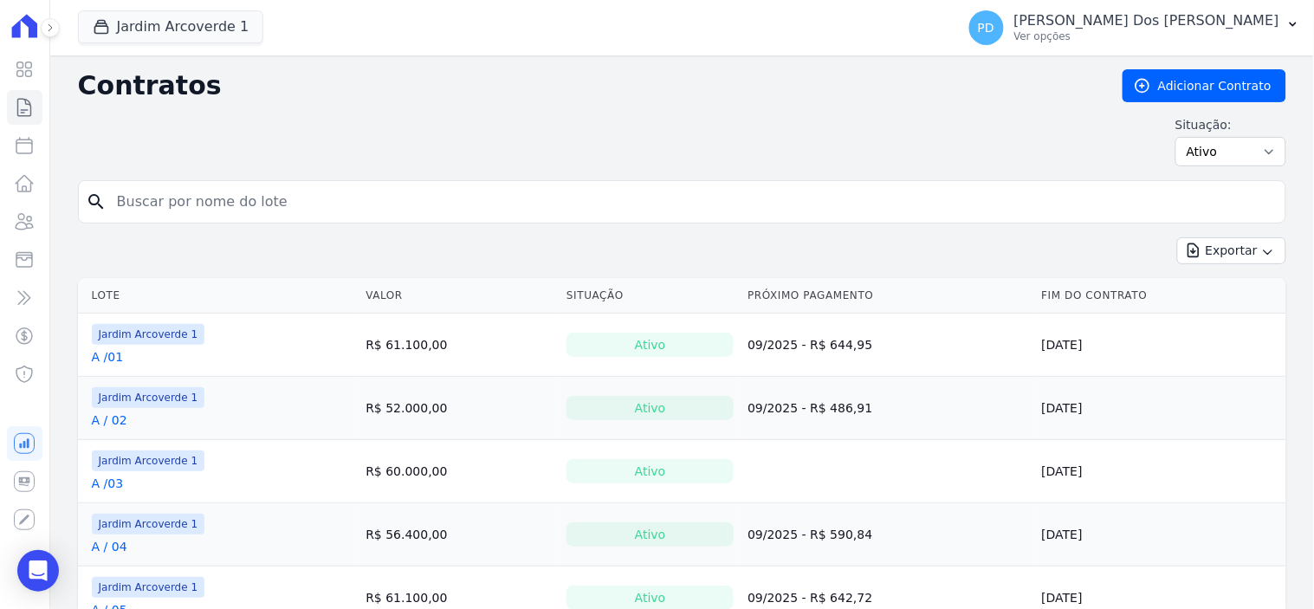
click at [399, 186] on input "search" at bounding box center [693, 201] width 1172 height 35
type input "d / 06"
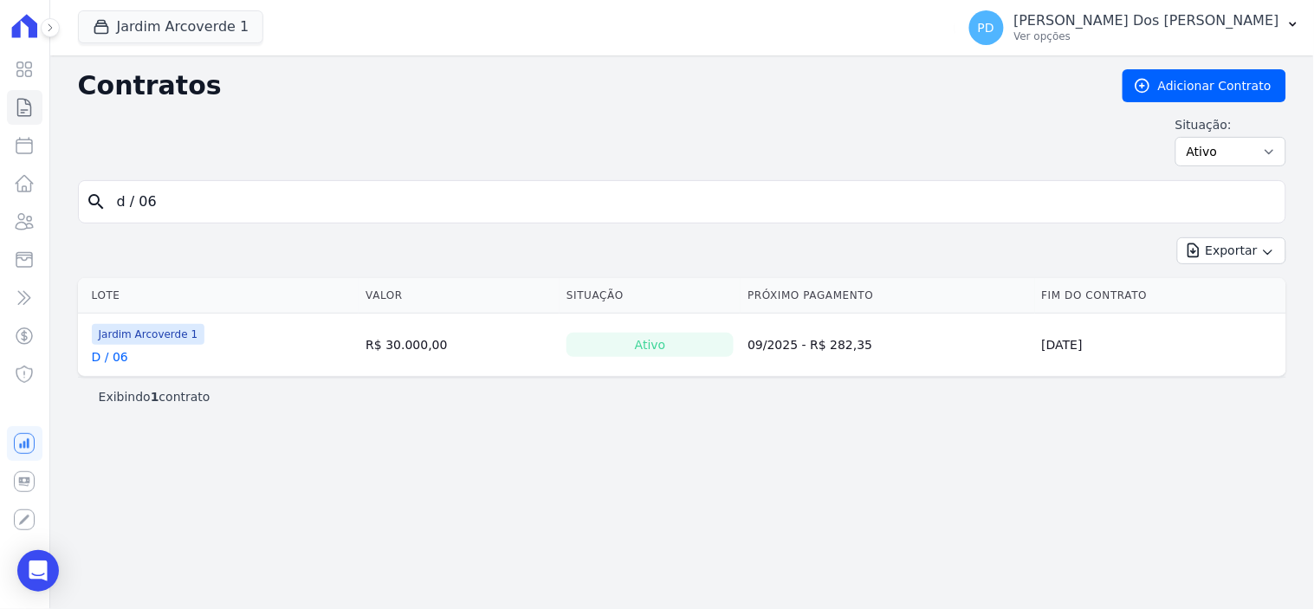
click at [113, 364] on link "D / 06" at bounding box center [110, 356] width 36 height 17
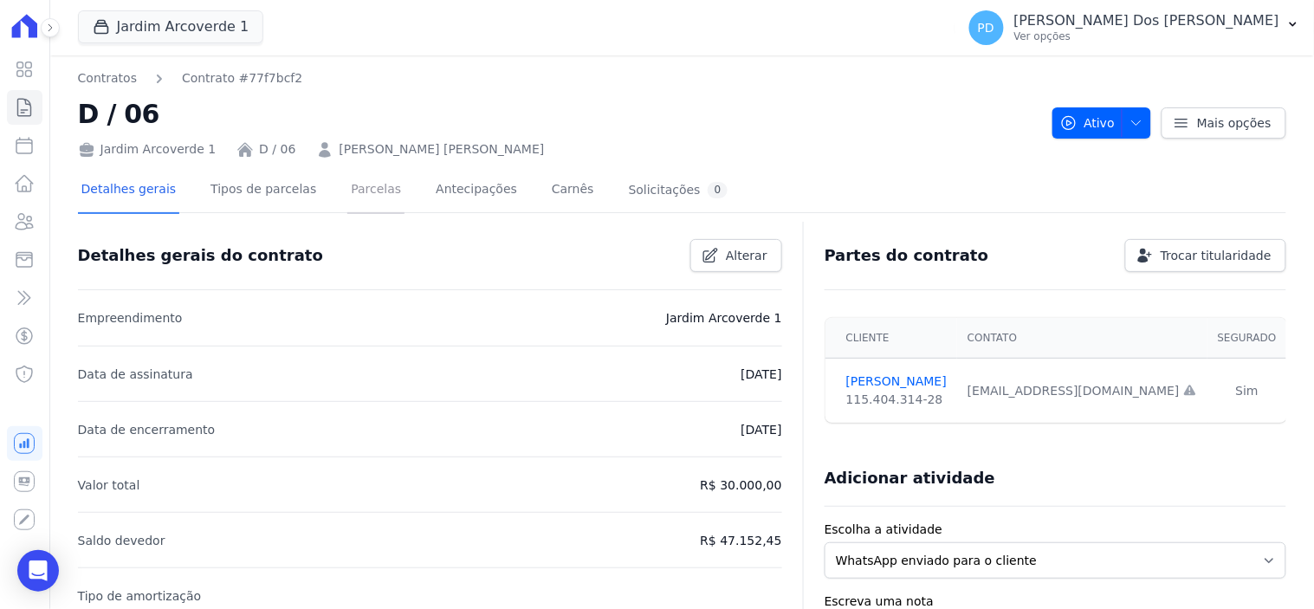
click at [360, 191] on link "Parcelas" at bounding box center [375, 191] width 57 height 46
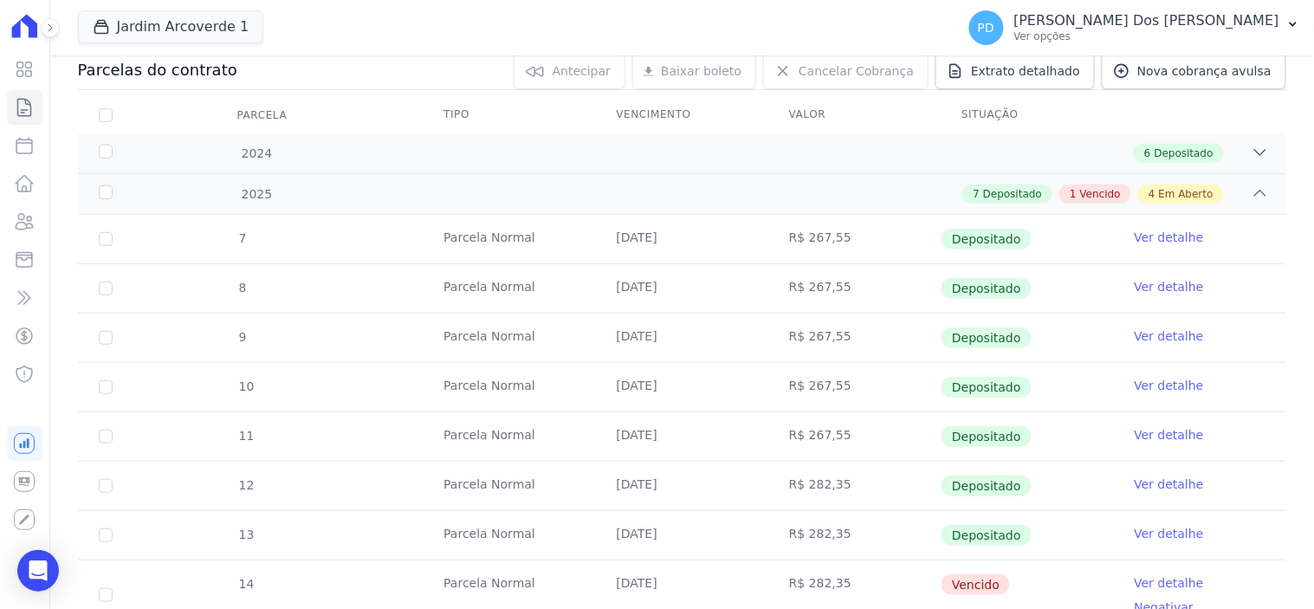
scroll to position [481, 0]
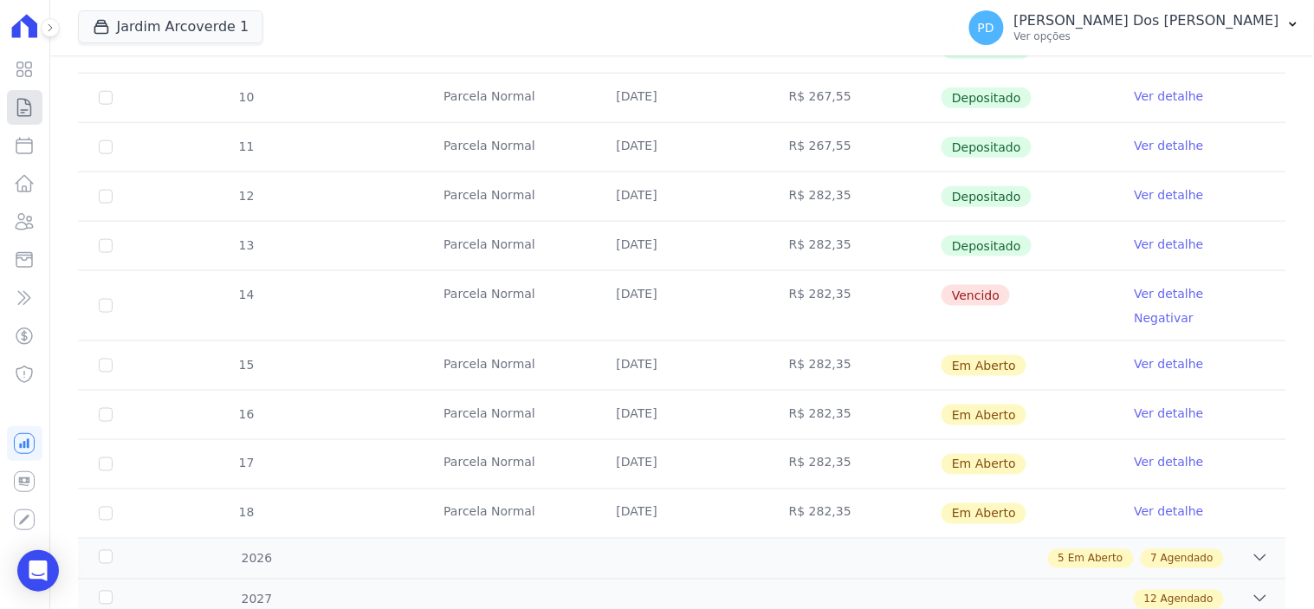
click at [22, 99] on icon at bounding box center [24, 107] width 21 height 21
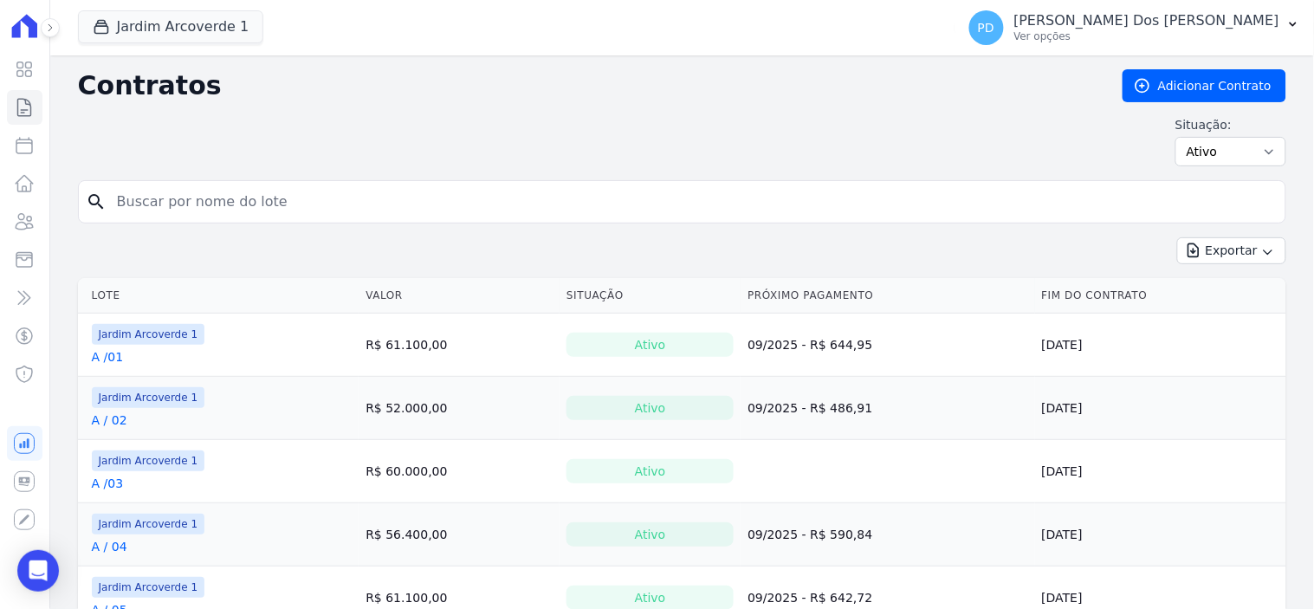
click at [220, 200] on input "search" at bounding box center [693, 201] width 1172 height 35
type input "g / 10"
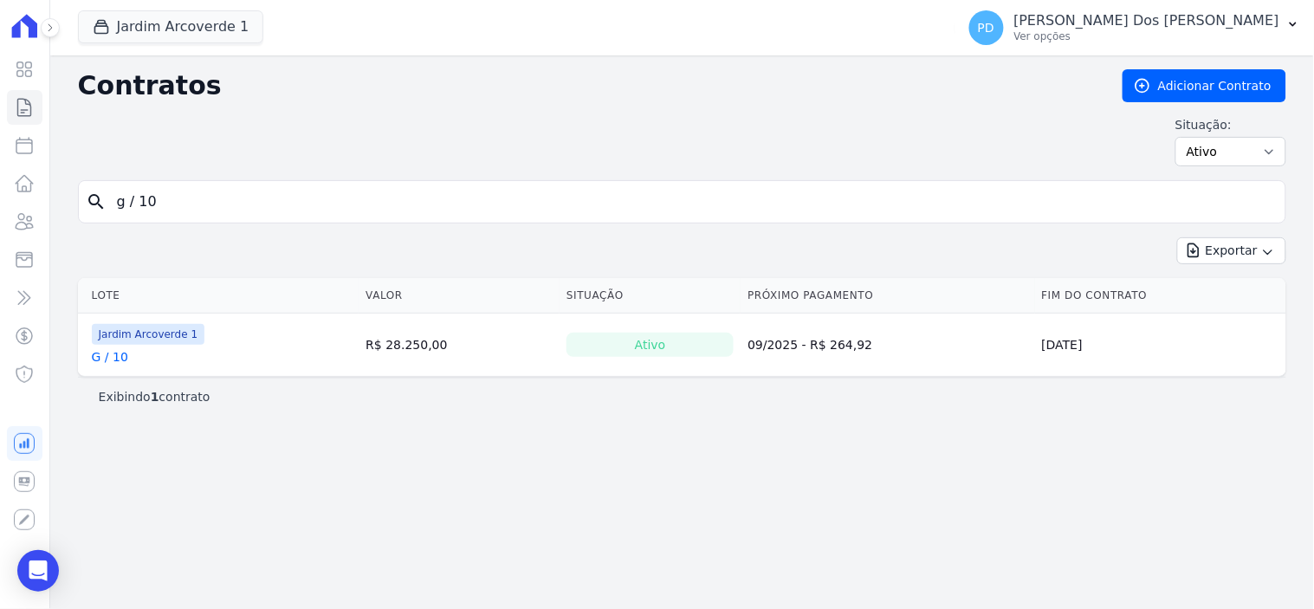
click at [124, 361] on div "G / 10" at bounding box center [148, 356] width 113 height 17
click at [123, 361] on link "G / 10" at bounding box center [110, 356] width 36 height 17
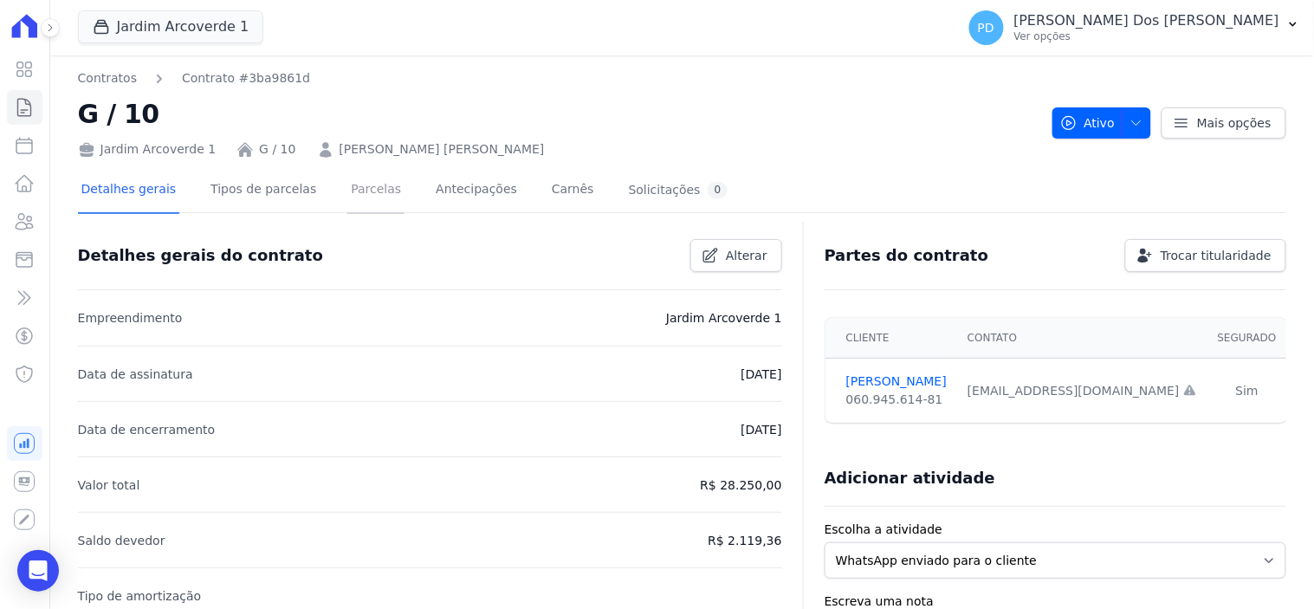
click at [352, 188] on link "Parcelas" at bounding box center [375, 191] width 57 height 46
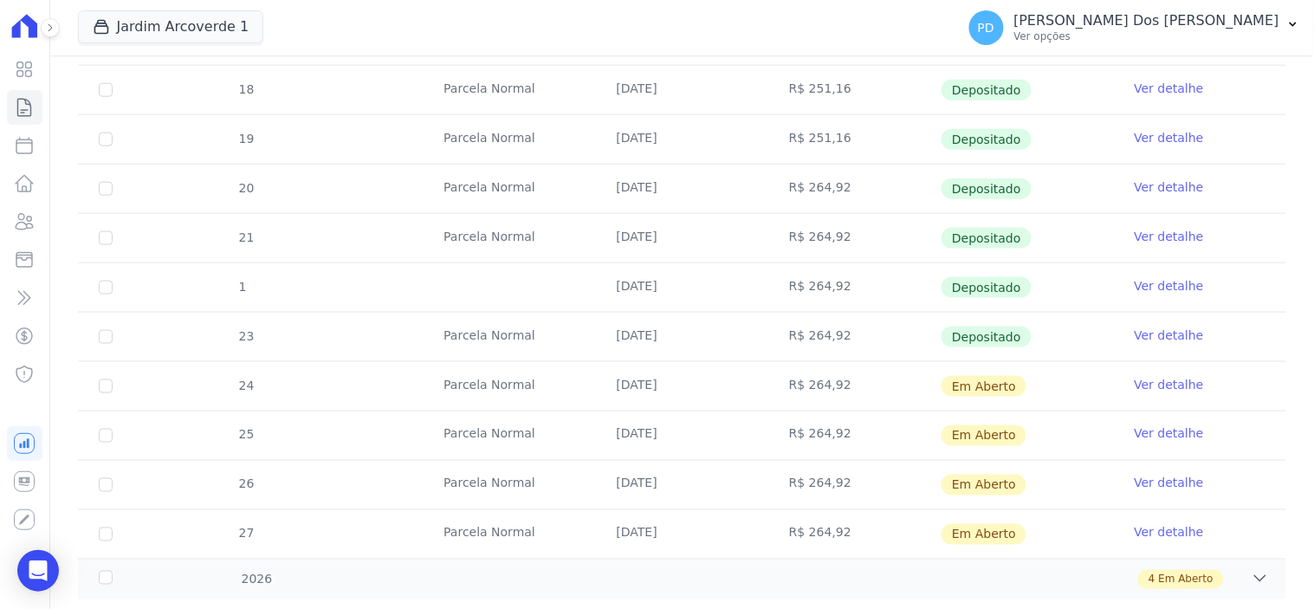
scroll to position [481, 0]
click at [23, 113] on icon at bounding box center [24, 107] width 21 height 21
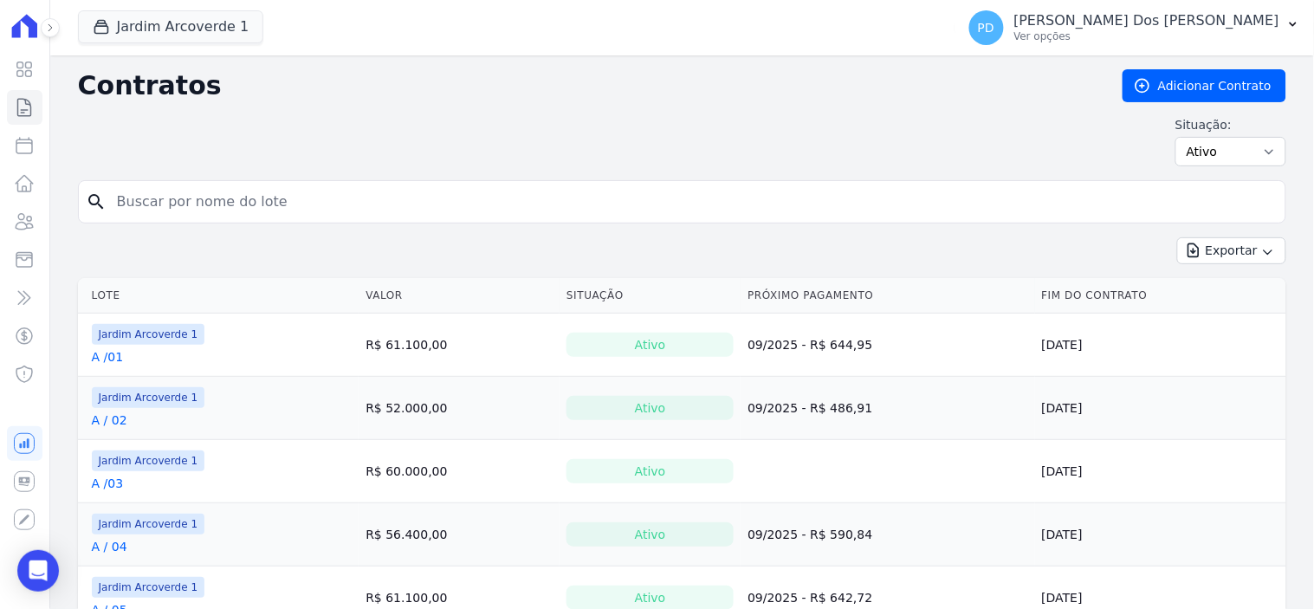
click at [348, 203] on input "search" at bounding box center [693, 201] width 1172 height 35
type input "j / 24"
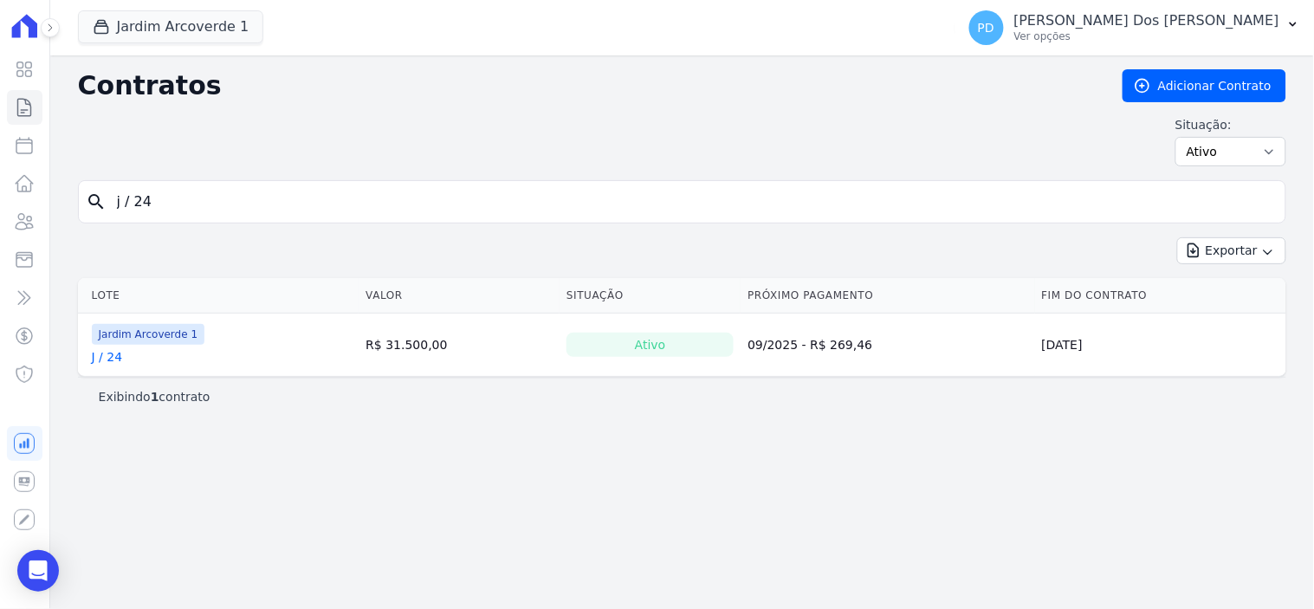
click at [113, 364] on link "J / 24" at bounding box center [107, 356] width 31 height 17
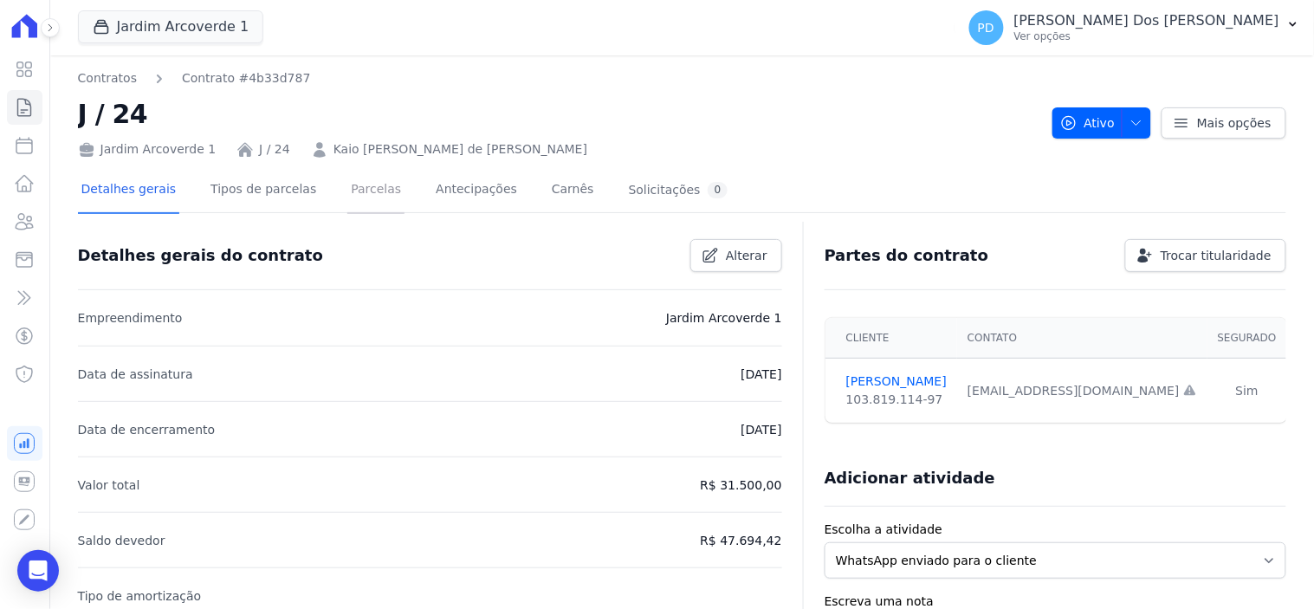
click at [347, 193] on link "Parcelas" at bounding box center [375, 191] width 57 height 46
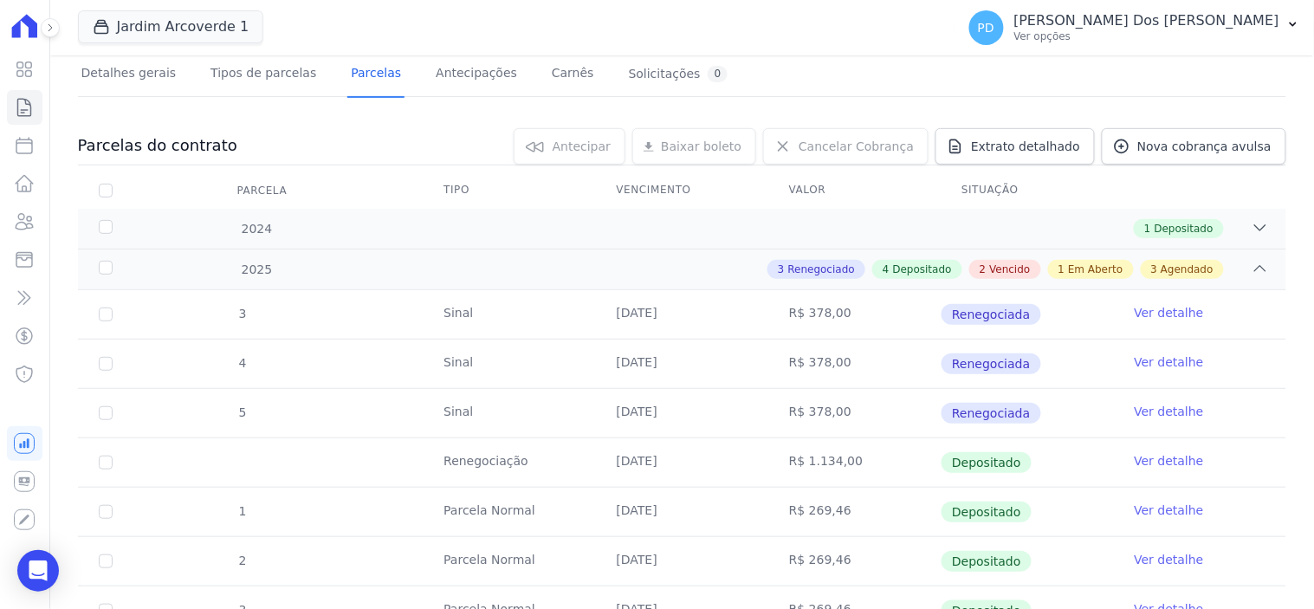
scroll to position [577, 0]
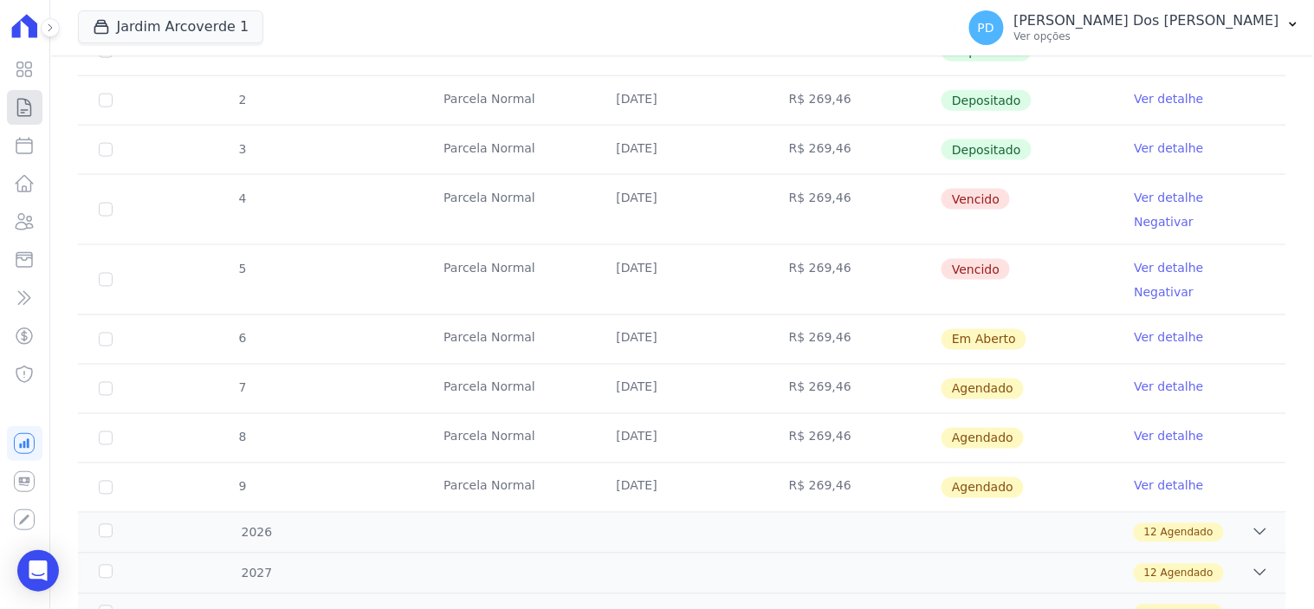
click at [18, 109] on icon at bounding box center [24, 107] width 13 height 17
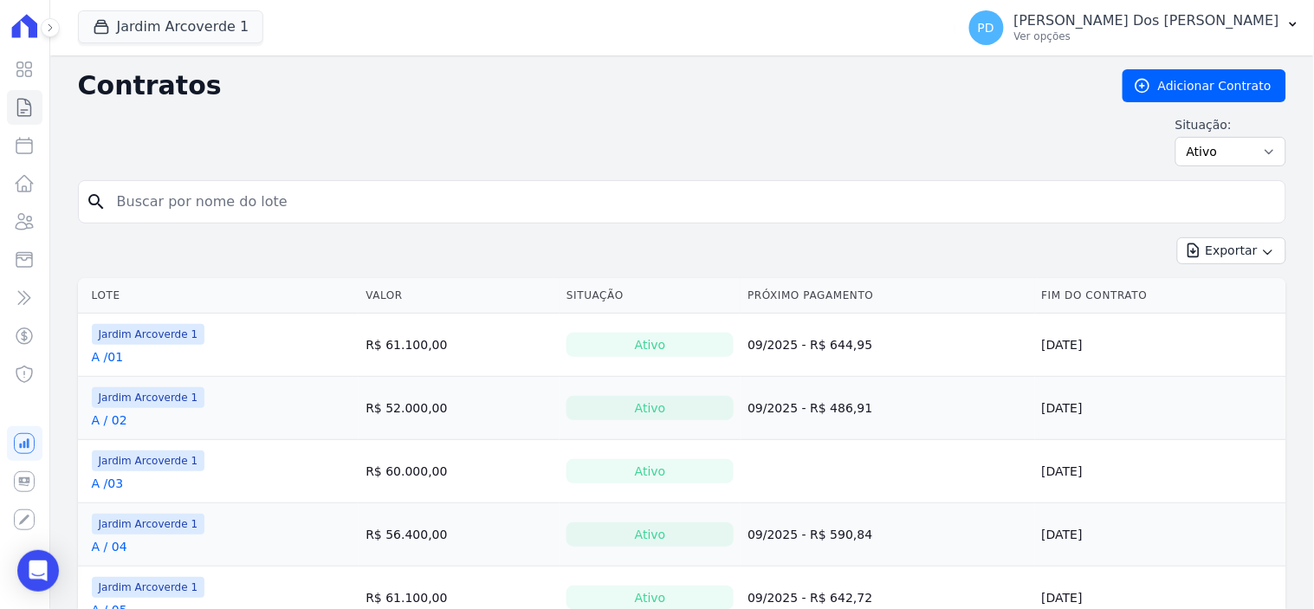
click at [339, 197] on input "search" at bounding box center [693, 201] width 1172 height 35
type input "K / 03"
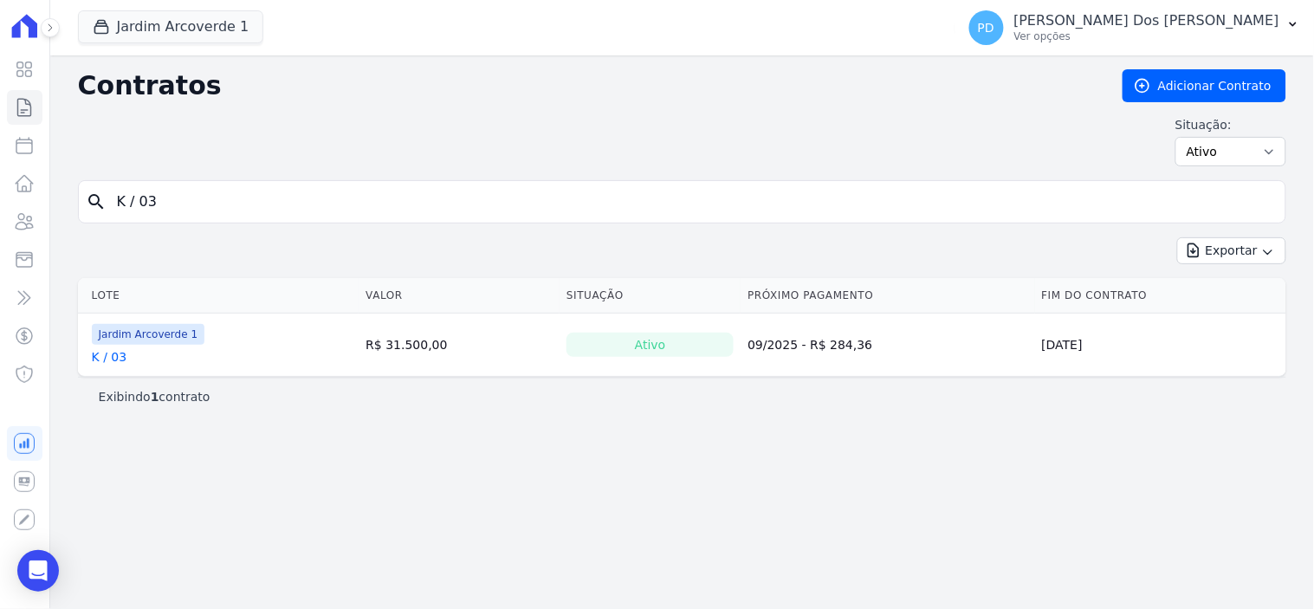
click at [122, 361] on link "K / 03" at bounding box center [110, 356] width 36 height 17
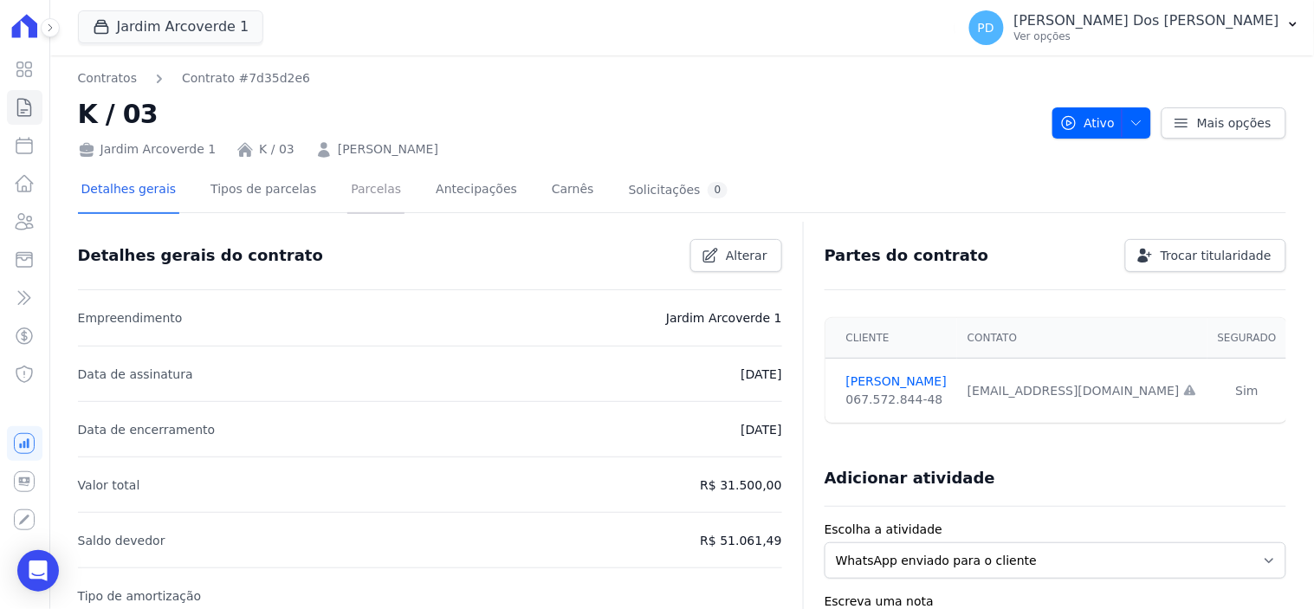
click at [367, 184] on link "Parcelas" at bounding box center [375, 191] width 57 height 46
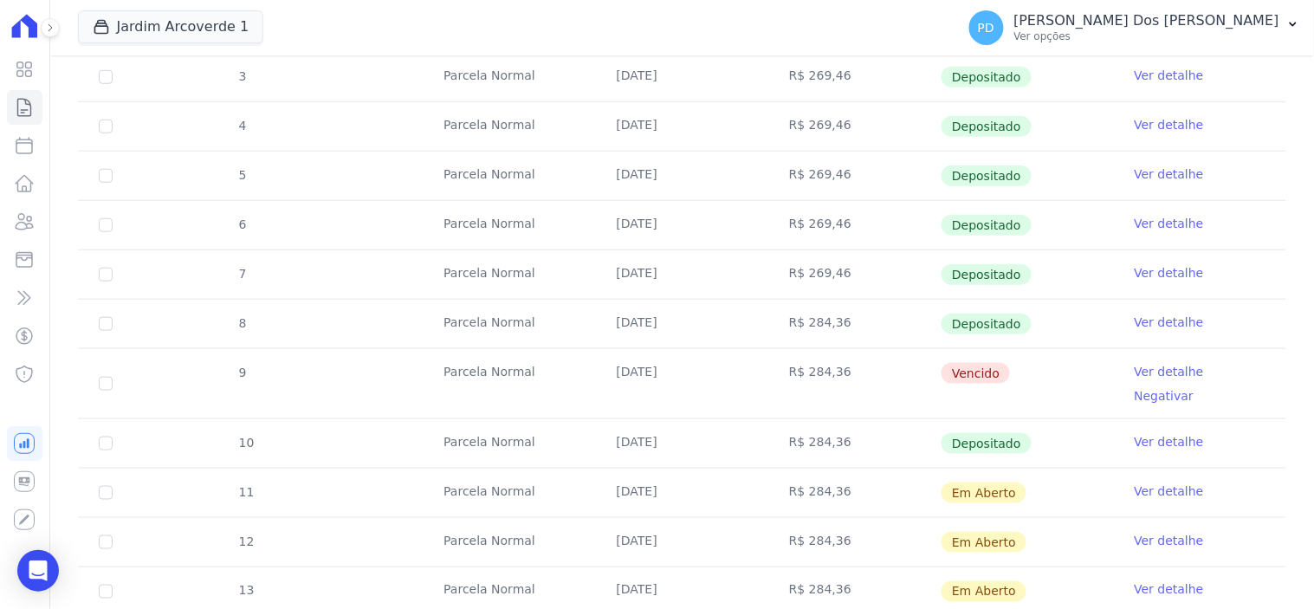
scroll to position [384, 0]
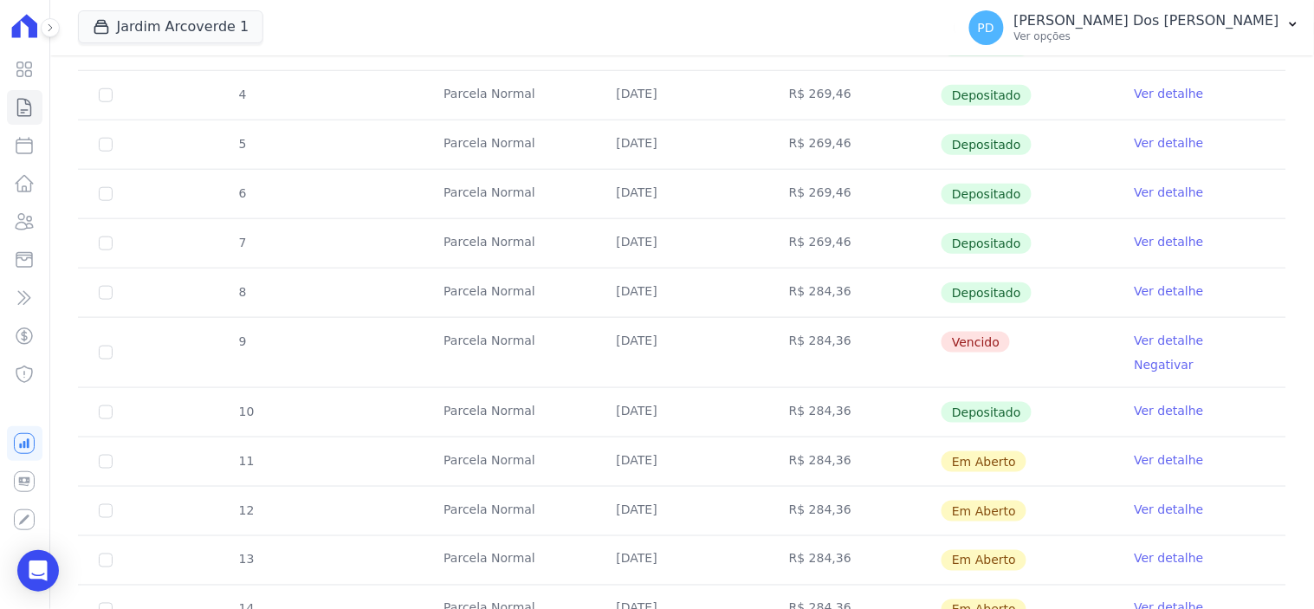
click at [1156, 342] on link "Ver detalhe" at bounding box center [1168, 340] width 69 height 17
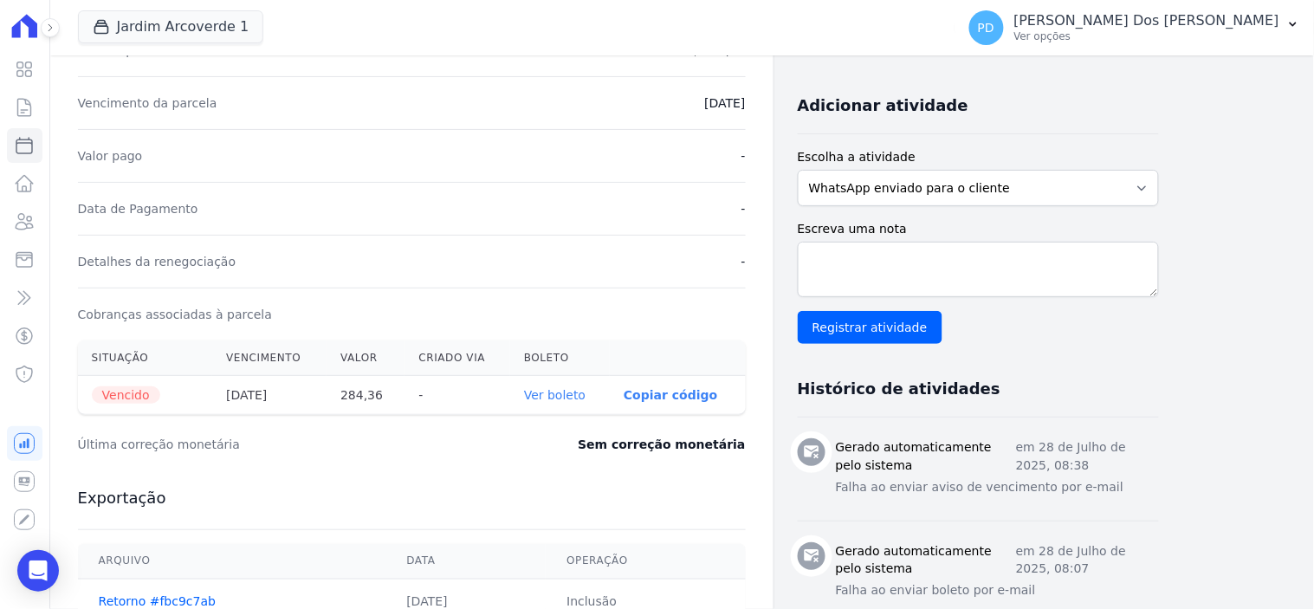
scroll to position [384, 0]
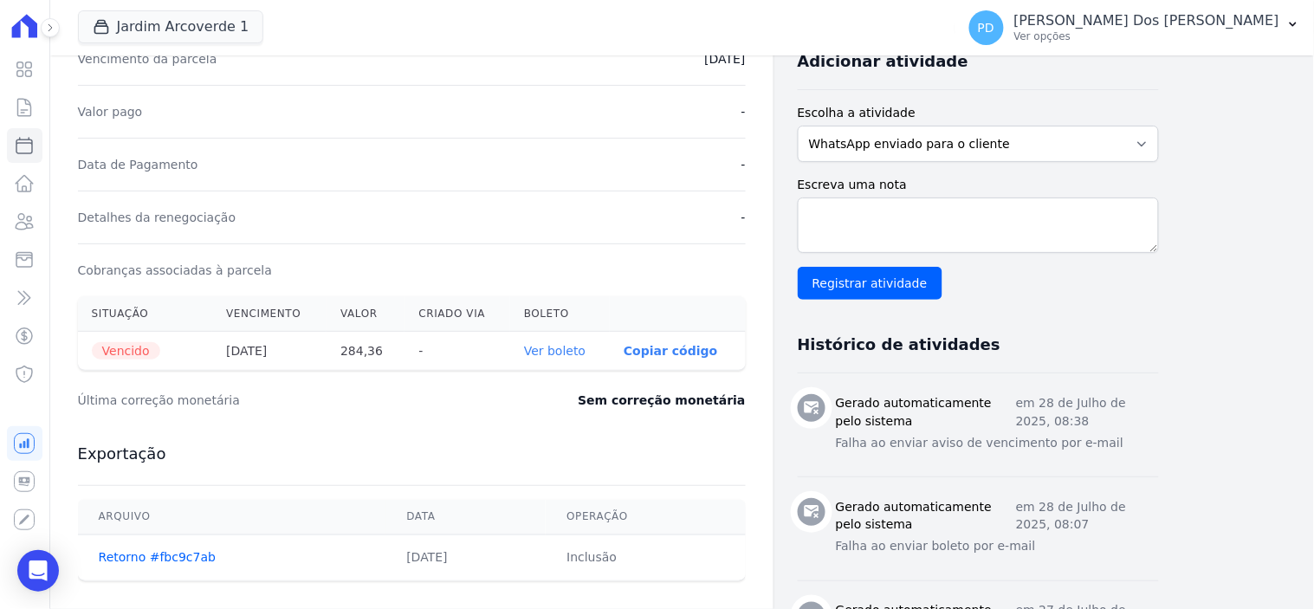
click at [581, 355] on link "Ver boleto" at bounding box center [554, 351] width 61 height 14
click at [24, 102] on icon at bounding box center [24, 107] width 21 height 21
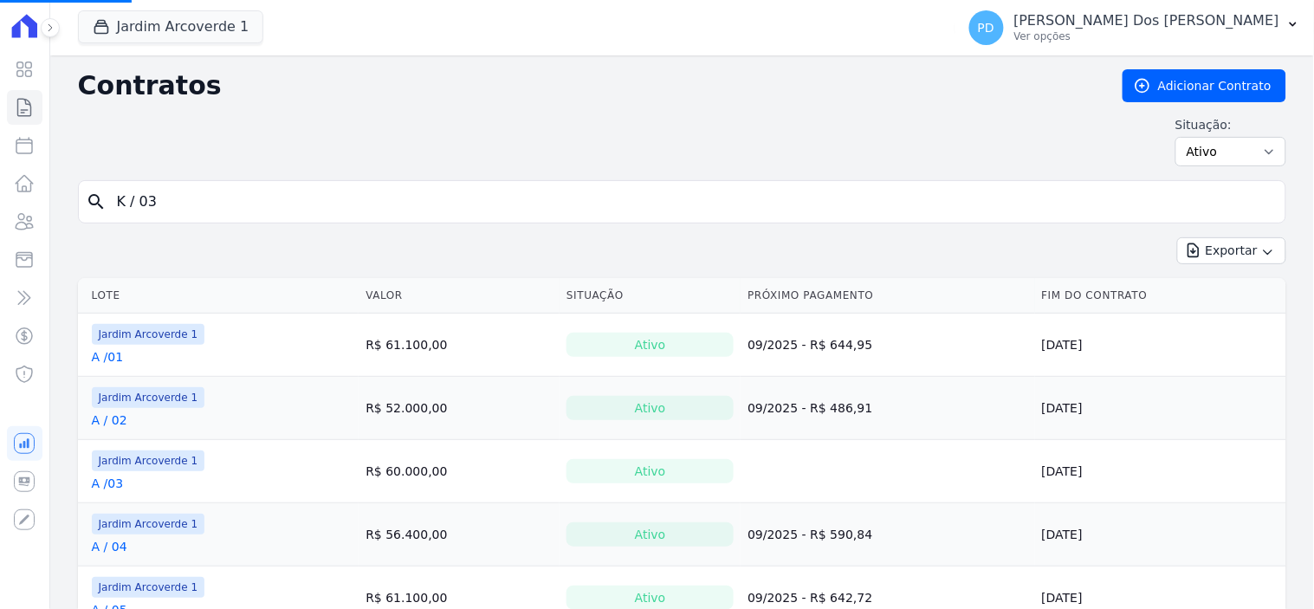
click at [191, 194] on input "K / 03" at bounding box center [693, 201] width 1172 height 35
click at [176, 202] on input "search" at bounding box center [693, 201] width 1172 height 35
type input "i / 07"
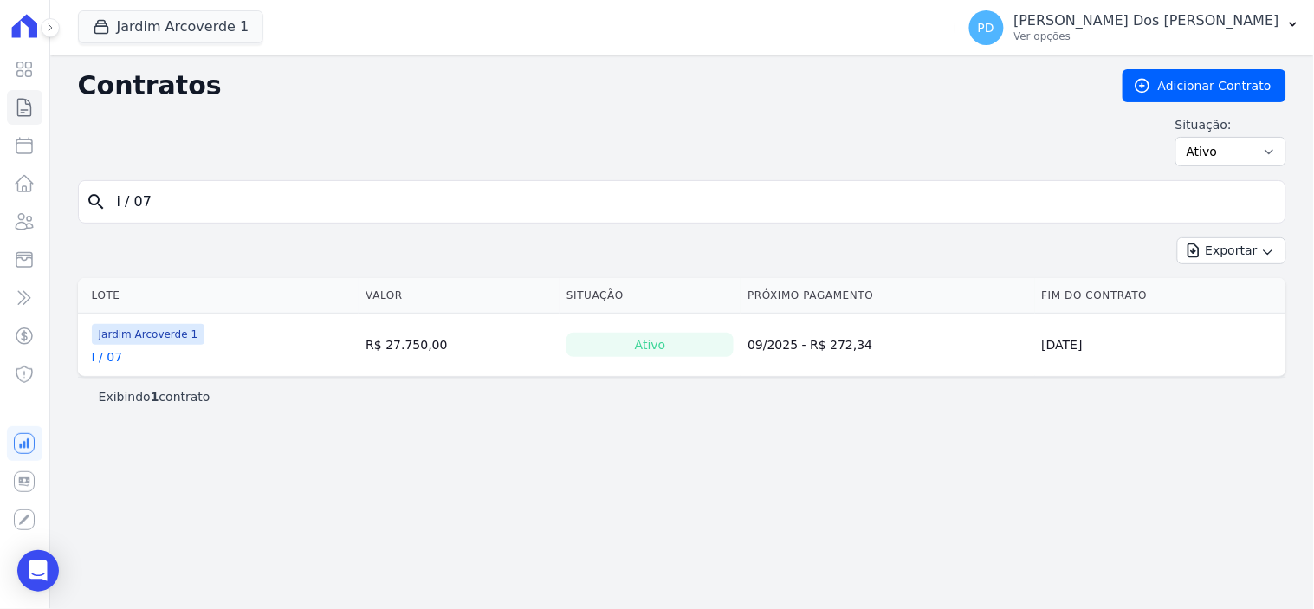
click at [105, 356] on link "I / 07" at bounding box center [107, 356] width 31 height 17
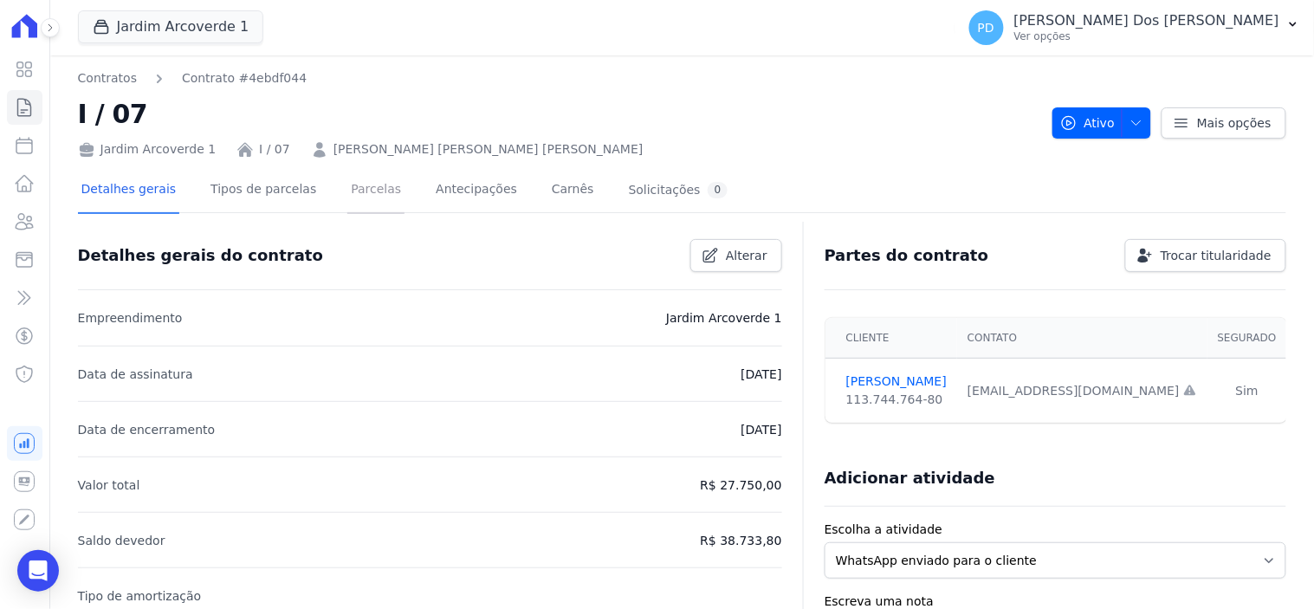
click at [359, 194] on link "Parcelas" at bounding box center [375, 191] width 57 height 46
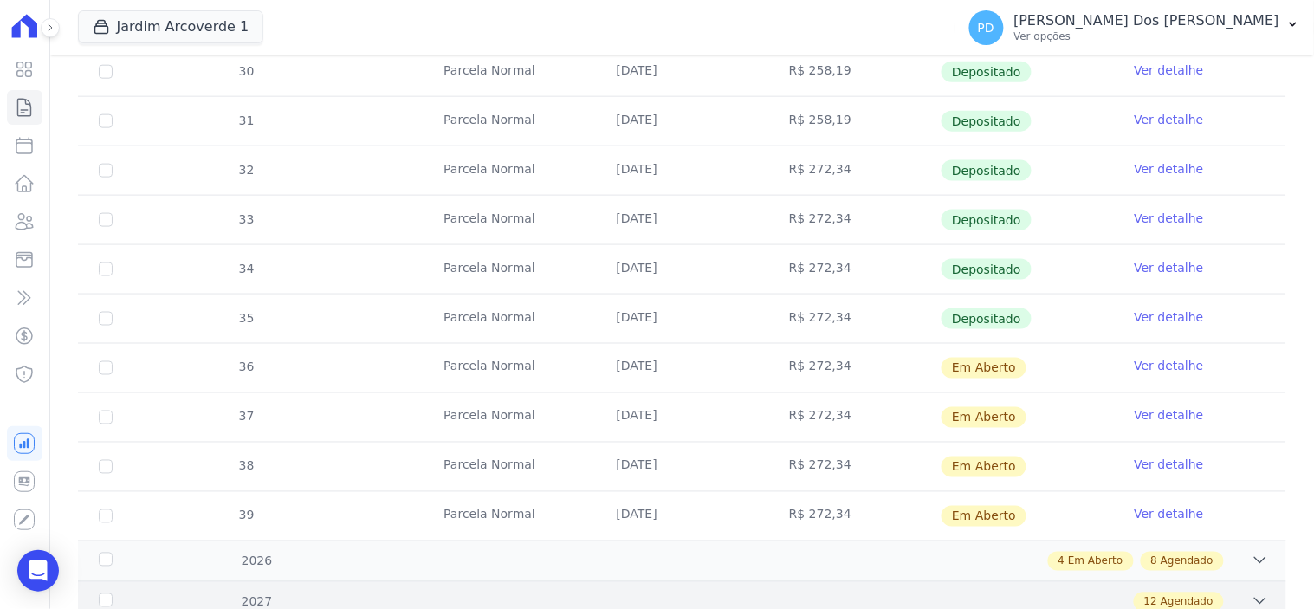
scroll to position [769, 0]
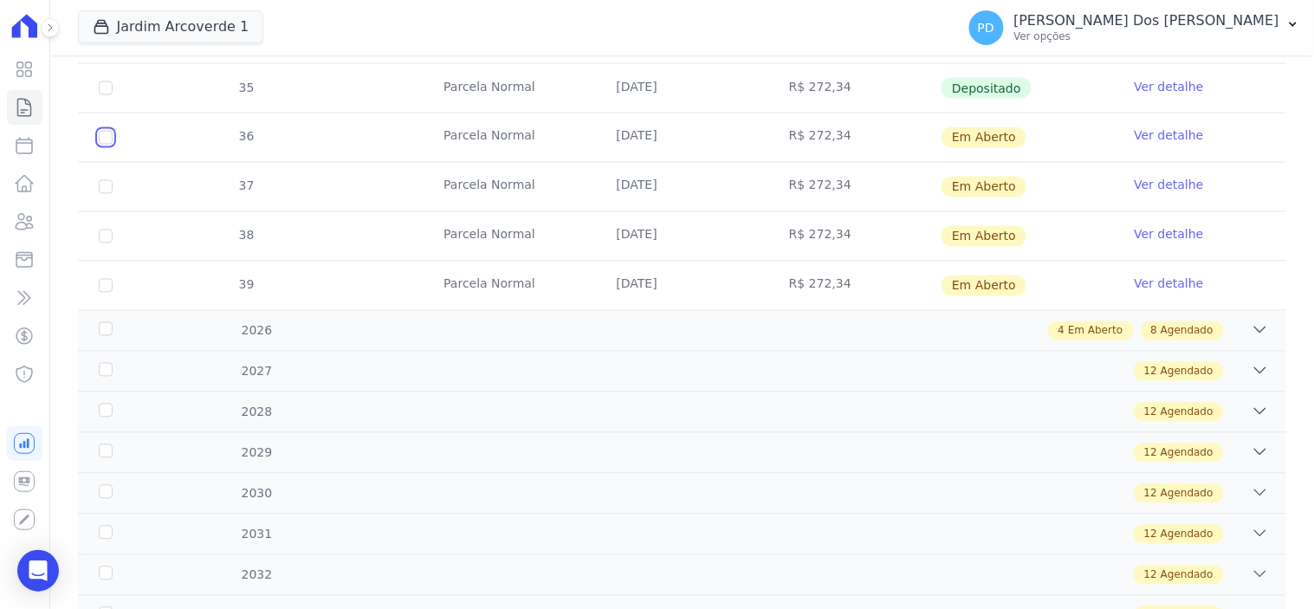
drag, startPoint x: 104, startPoint y: 133, endPoint x: 109, endPoint y: 161, distance: 28.2
click at [104, 135] on input "checkbox" at bounding box center [106, 138] width 14 height 14
checkbox input "true"
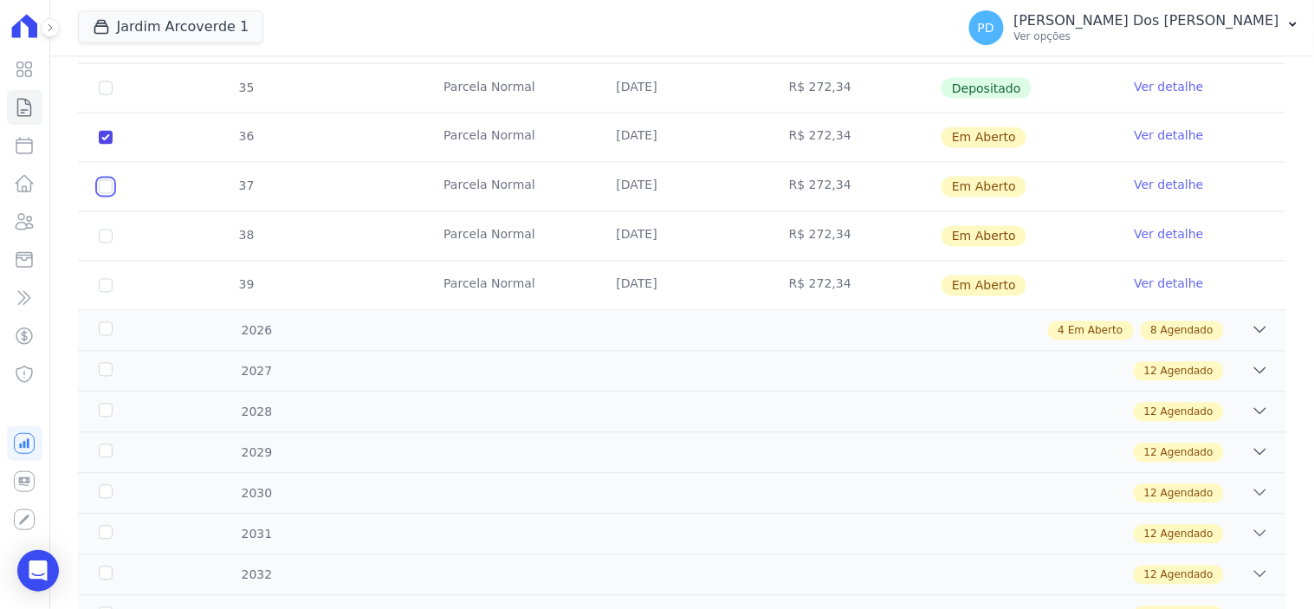
drag, startPoint x: 104, startPoint y: 187, endPoint x: 104, endPoint y: 229, distance: 42.4
click at [104, 191] on input "checkbox" at bounding box center [106, 187] width 14 height 14
checkbox input "true"
click at [104, 237] on input "checkbox" at bounding box center [106, 236] width 14 height 14
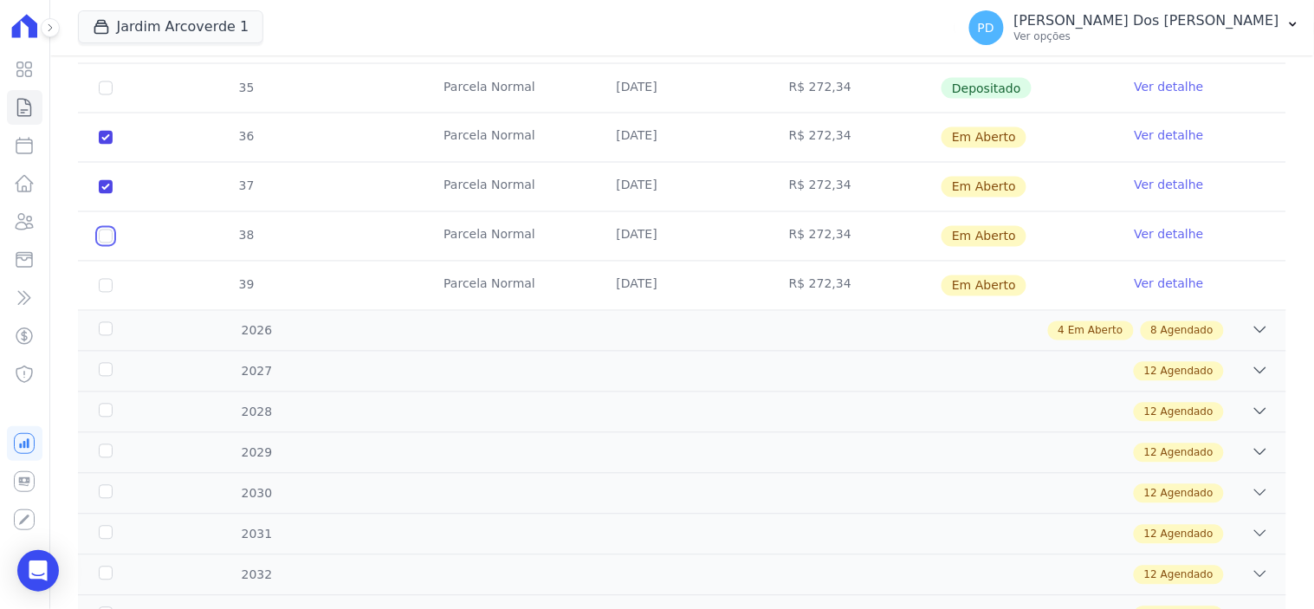
checkbox input "true"
drag, startPoint x: 105, startPoint y: 286, endPoint x: 106, endPoint y: 295, distance: 9.6
click at [105, 292] on td "39" at bounding box center [105, 286] width 55 height 48
click at [107, 339] on div "2026" at bounding box center [149, 331] width 108 height 18
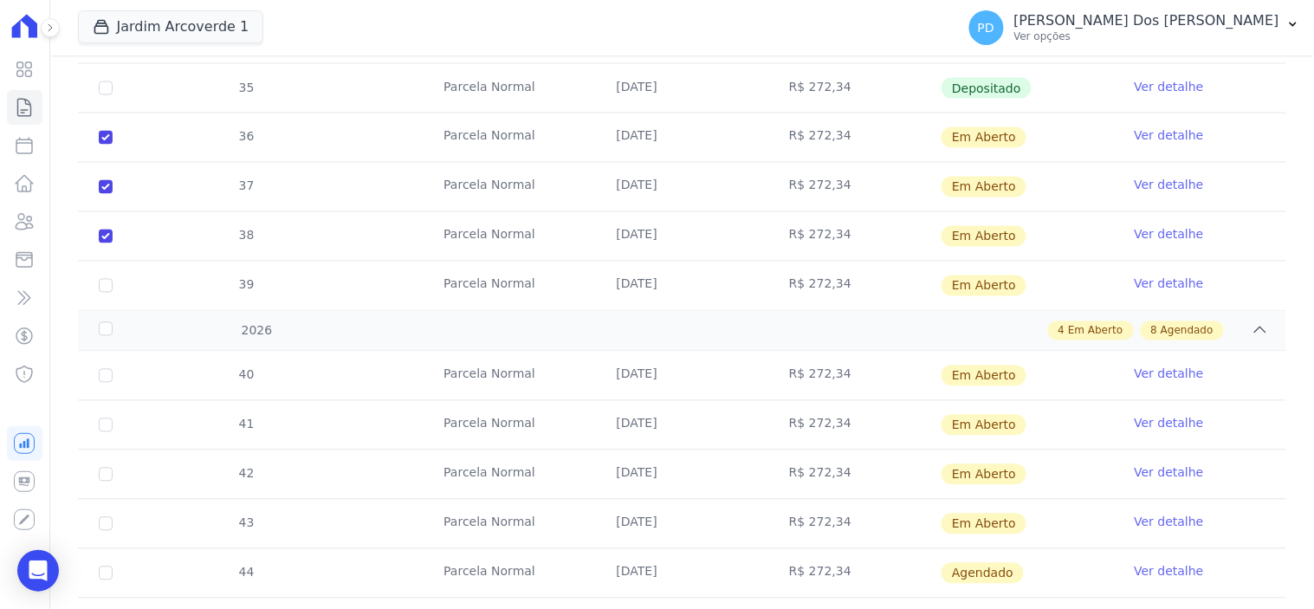
click at [107, 366] on td "40" at bounding box center [105, 376] width 55 height 48
click at [105, 287] on input "checkbox" at bounding box center [106, 286] width 14 height 14
checkbox input "true"
click at [104, 326] on div "2026" at bounding box center [149, 331] width 108 height 18
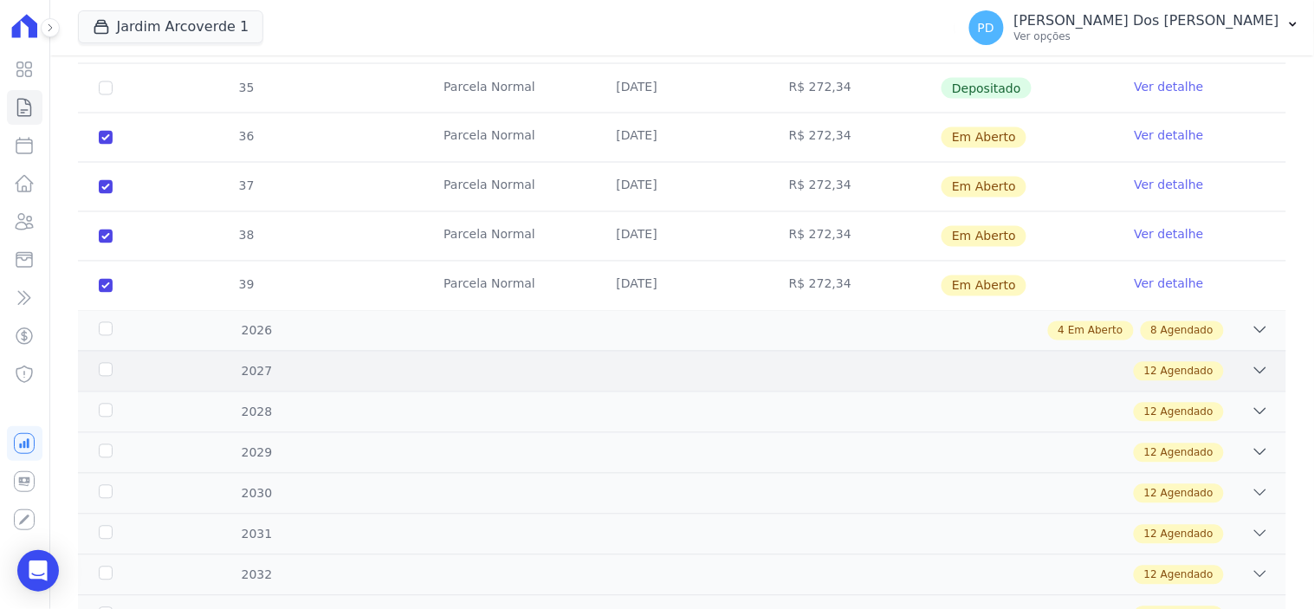
click at [104, 368] on div "2027" at bounding box center [149, 372] width 108 height 18
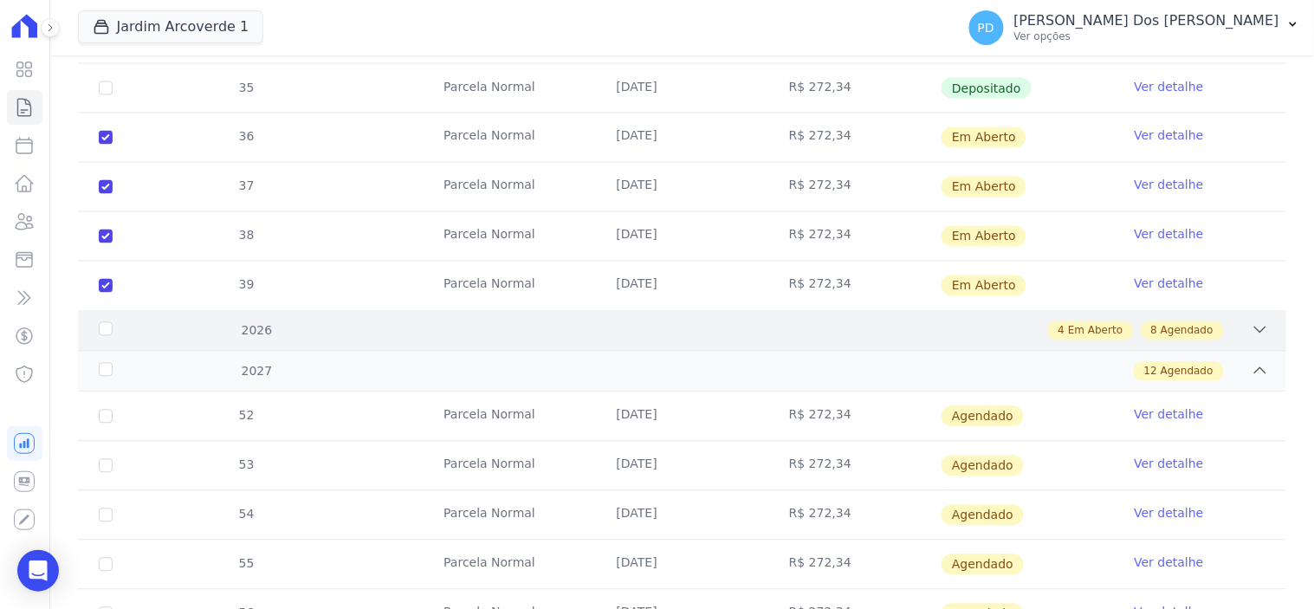
click at [107, 326] on div "2026" at bounding box center [149, 331] width 108 height 18
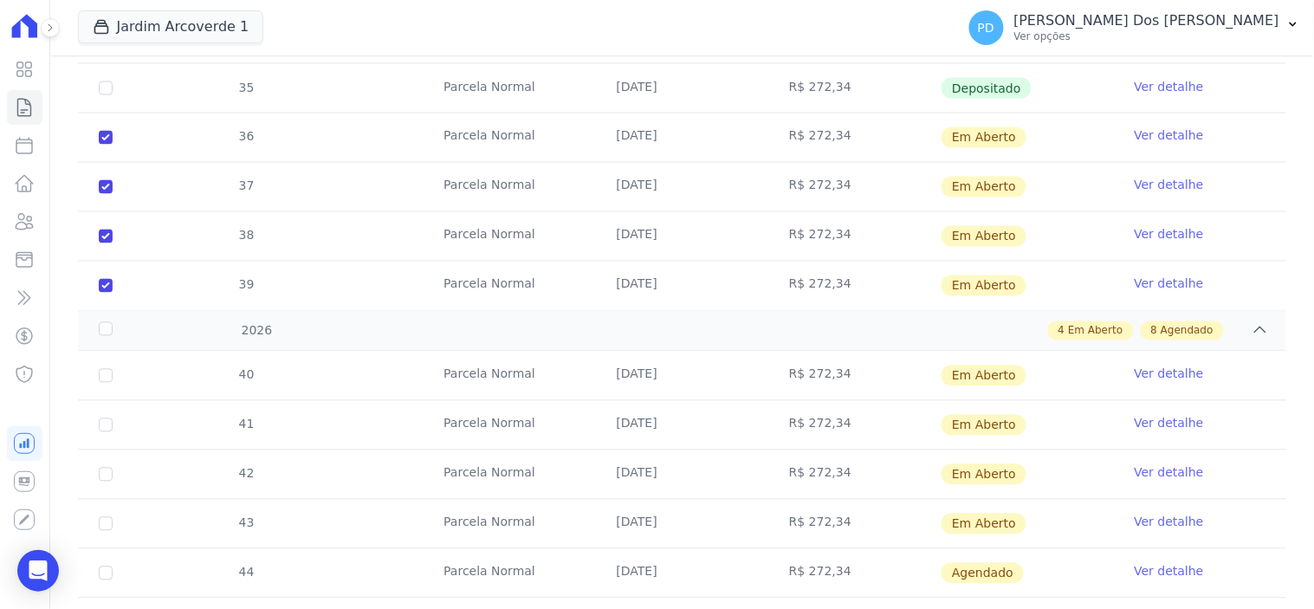
click at [104, 364] on td "40" at bounding box center [105, 376] width 55 height 48
click at [107, 378] on input "checkbox" at bounding box center [106, 376] width 14 height 14
checkbox input "true"
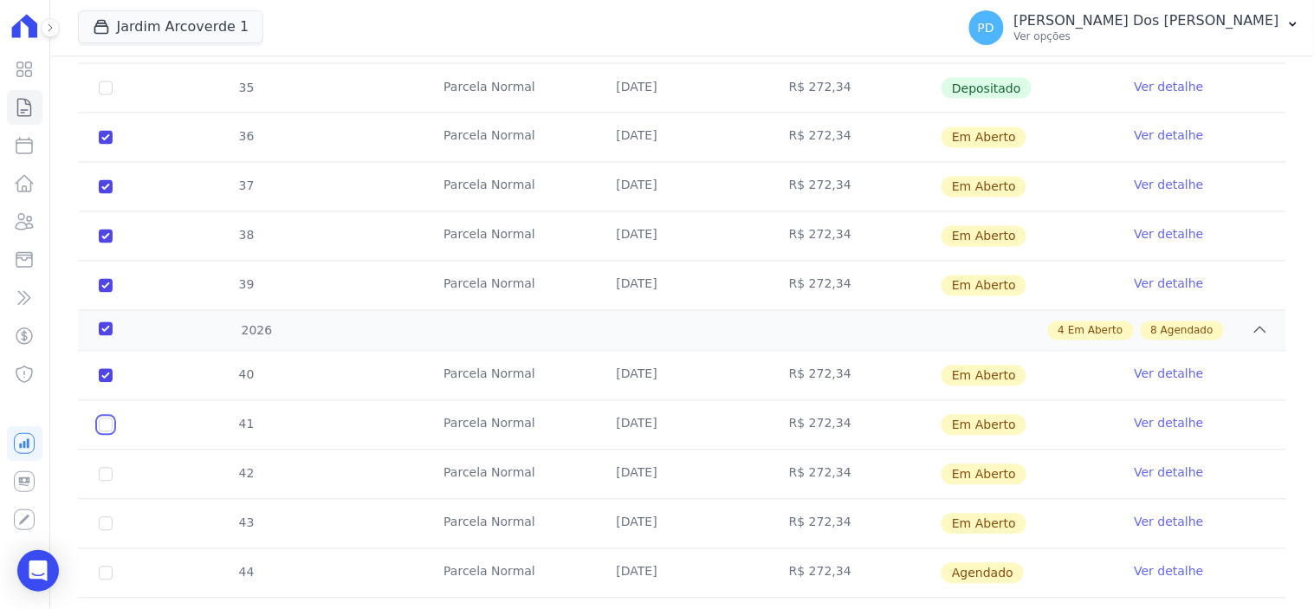
click at [100, 425] on input "checkbox" at bounding box center [106, 425] width 14 height 14
checkbox input "true"
click at [101, 523] on input "checkbox" at bounding box center [106, 524] width 14 height 14
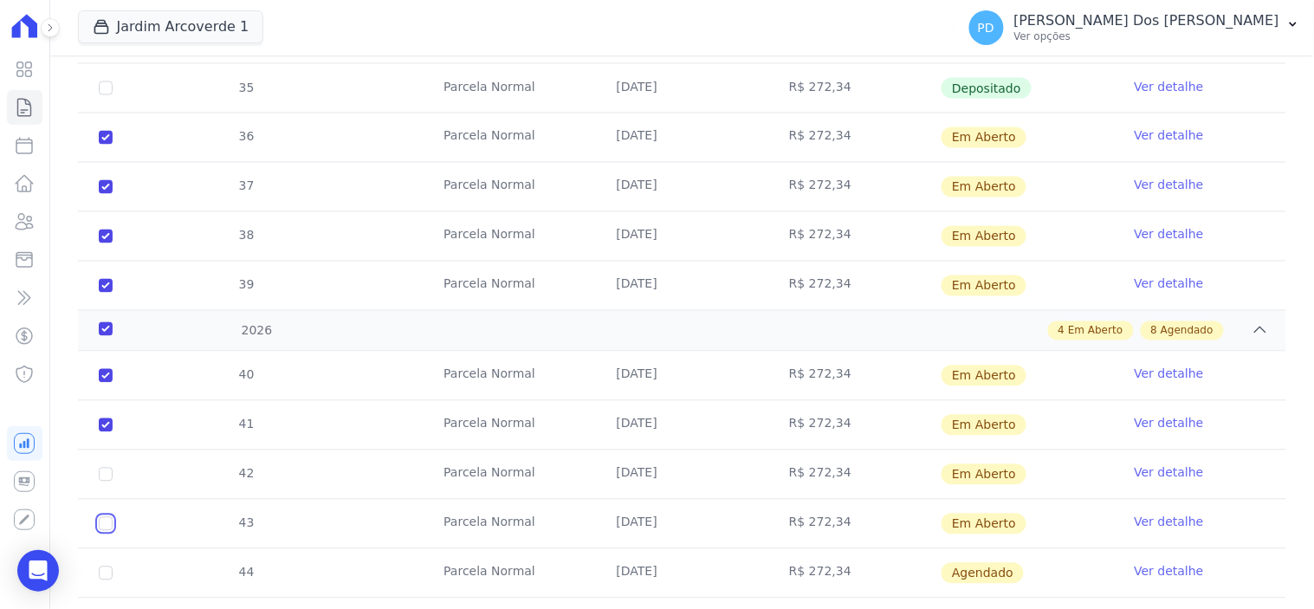
checkbox input "true"
click at [102, 471] on input "checkbox" at bounding box center [106, 475] width 14 height 14
checkbox input "true"
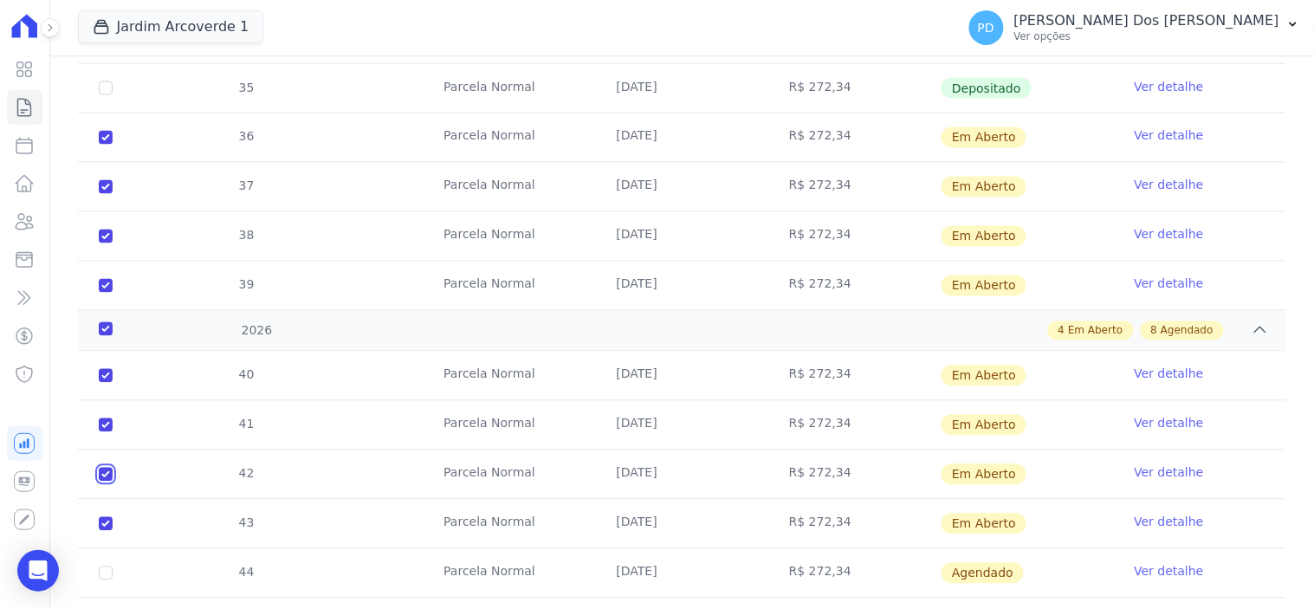
checkbox input "true"
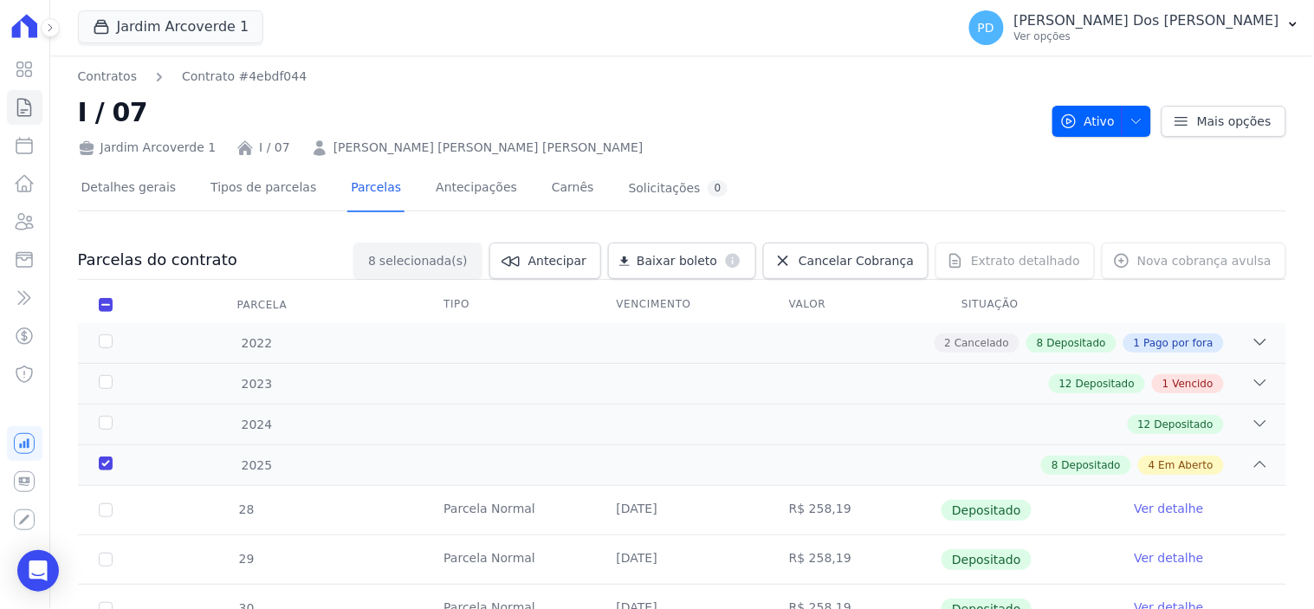
scroll to position [0, 0]
click at [705, 263] on span "Baixar boleto" at bounding box center [676, 262] width 81 height 17
click at [11, 109] on link "Contratos" at bounding box center [25, 107] width 36 height 35
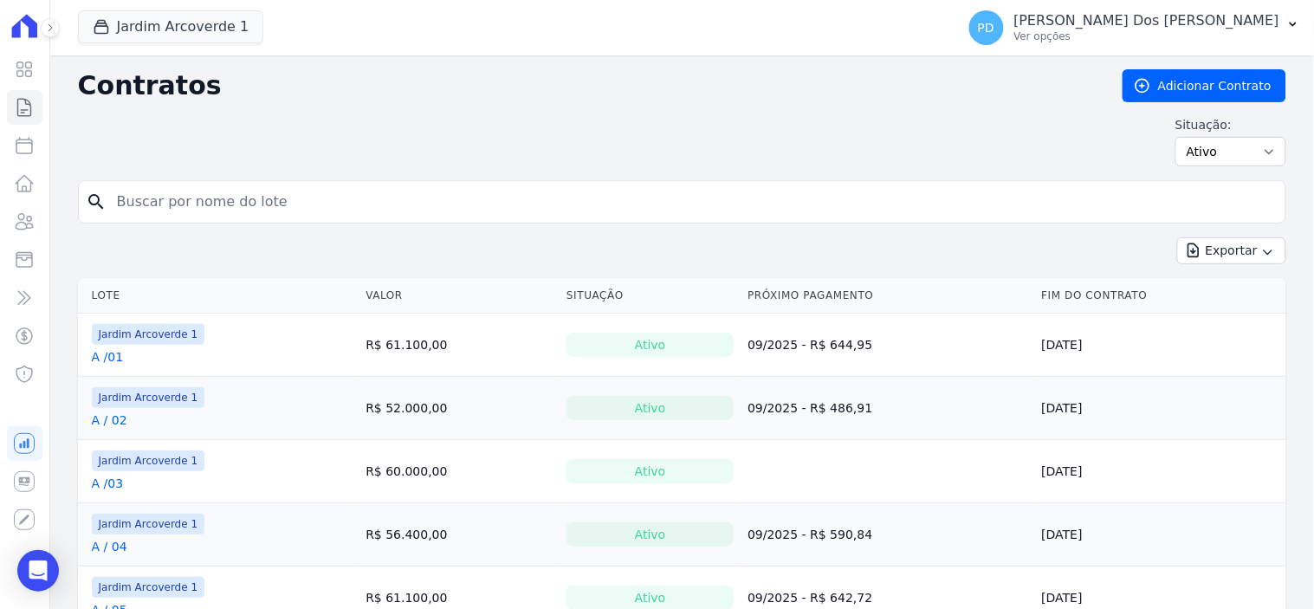
click at [213, 193] on input "search" at bounding box center [693, 201] width 1172 height 35
type input "h / 09"
click at [136, 202] on input "h / 09" at bounding box center [693, 201] width 1172 height 35
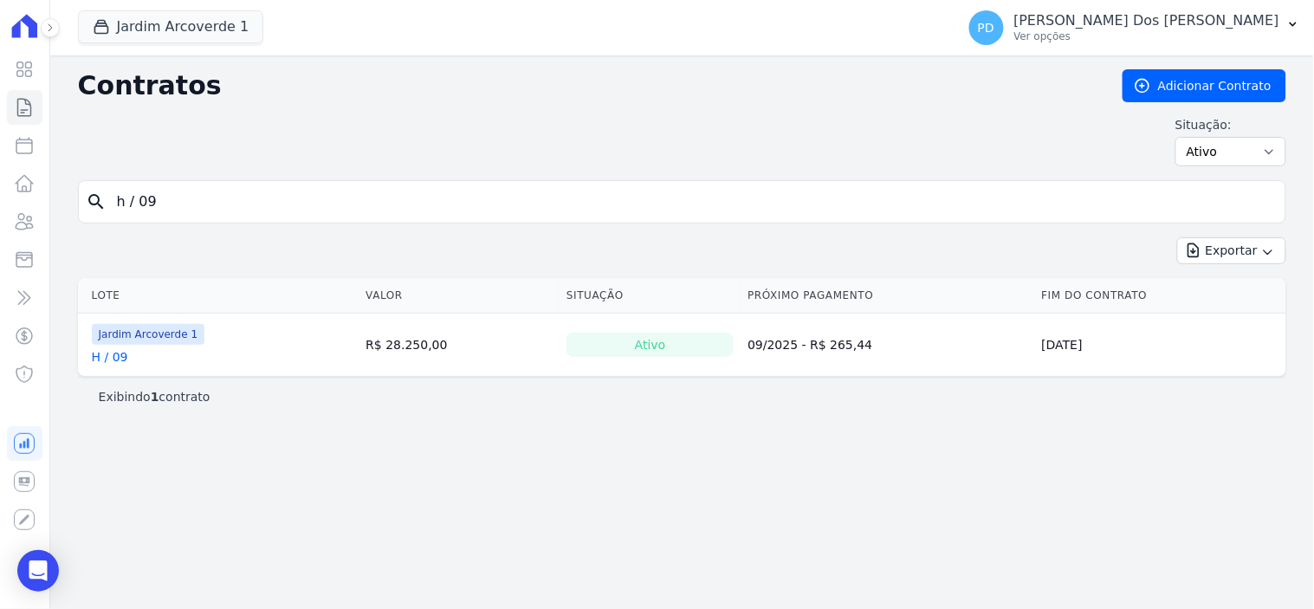
click at [139, 206] on input "h / 09" at bounding box center [693, 201] width 1172 height 35
type input "h / 39"
click at [104, 360] on link "H / 39" at bounding box center [110, 356] width 36 height 17
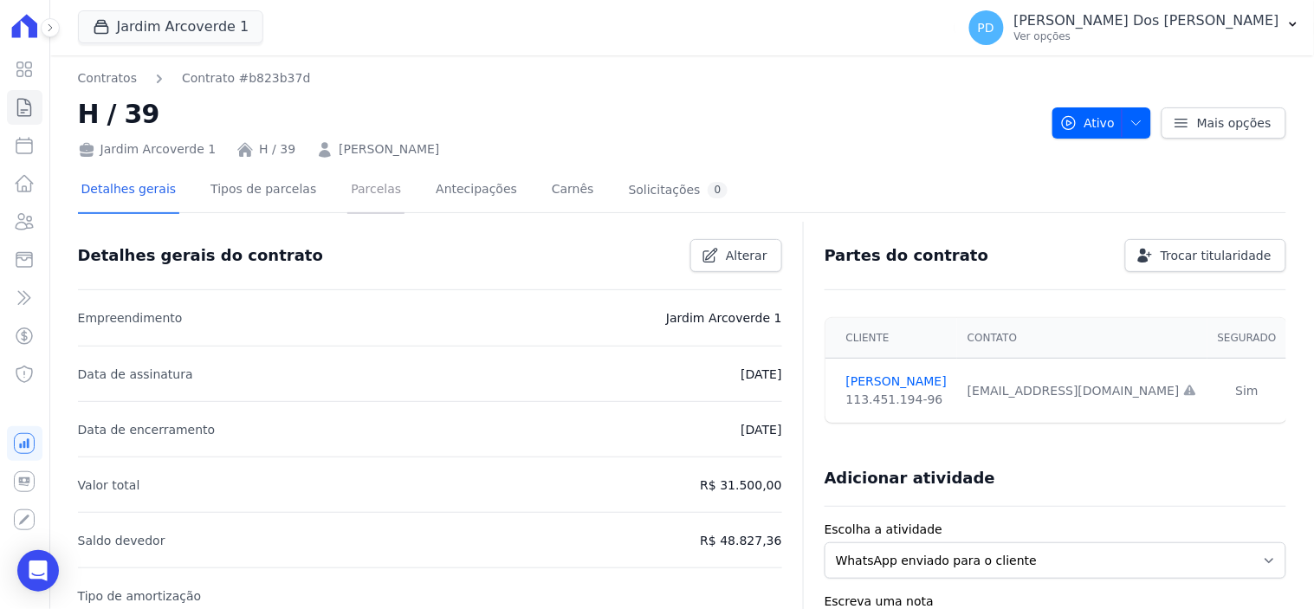
click at [361, 197] on link "Parcelas" at bounding box center [375, 191] width 57 height 46
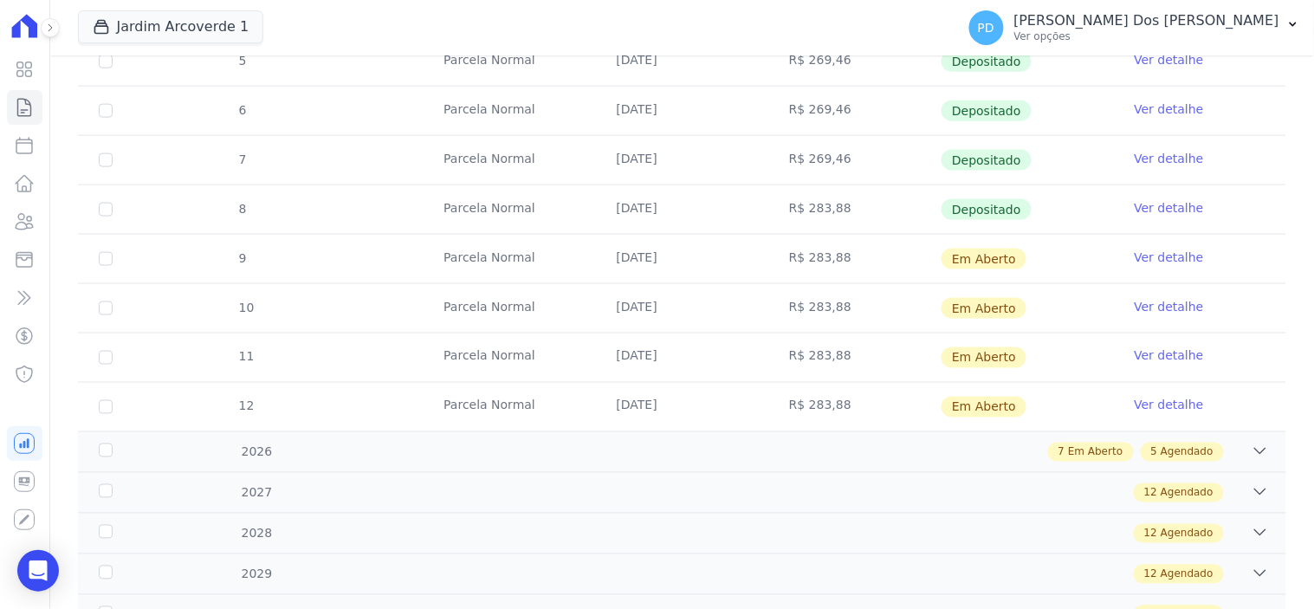
scroll to position [577, 0]
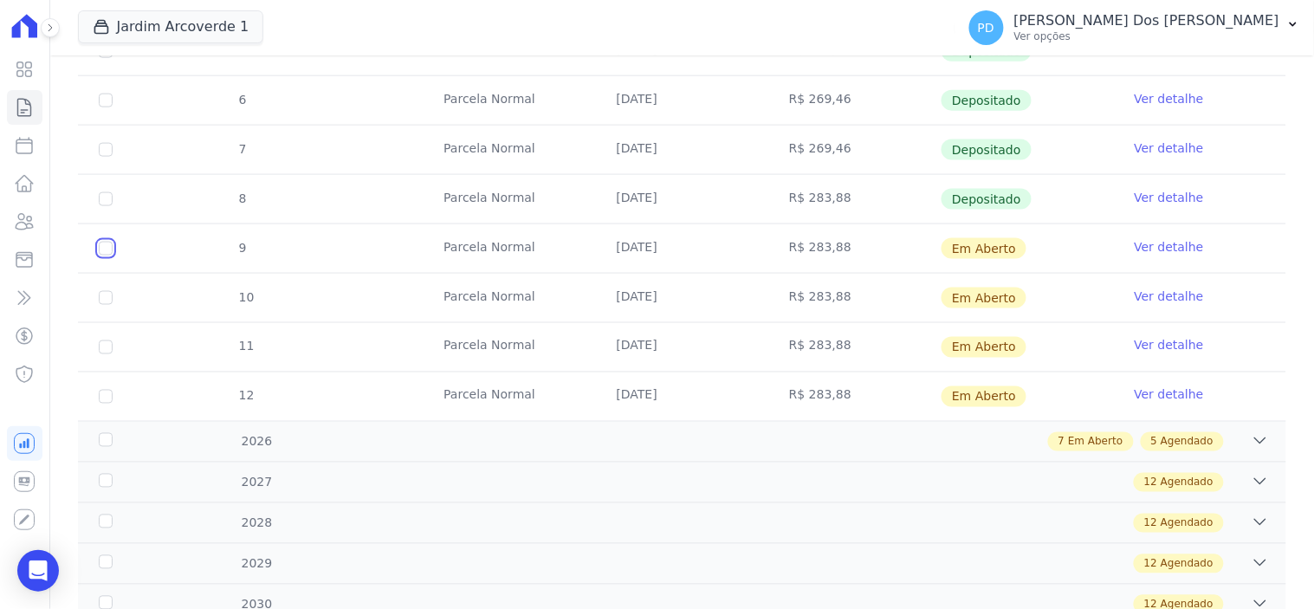
click at [101, 247] on input "checkbox" at bounding box center [106, 249] width 14 height 14
checkbox input "true"
click at [102, 296] on input "checkbox" at bounding box center [106, 298] width 14 height 14
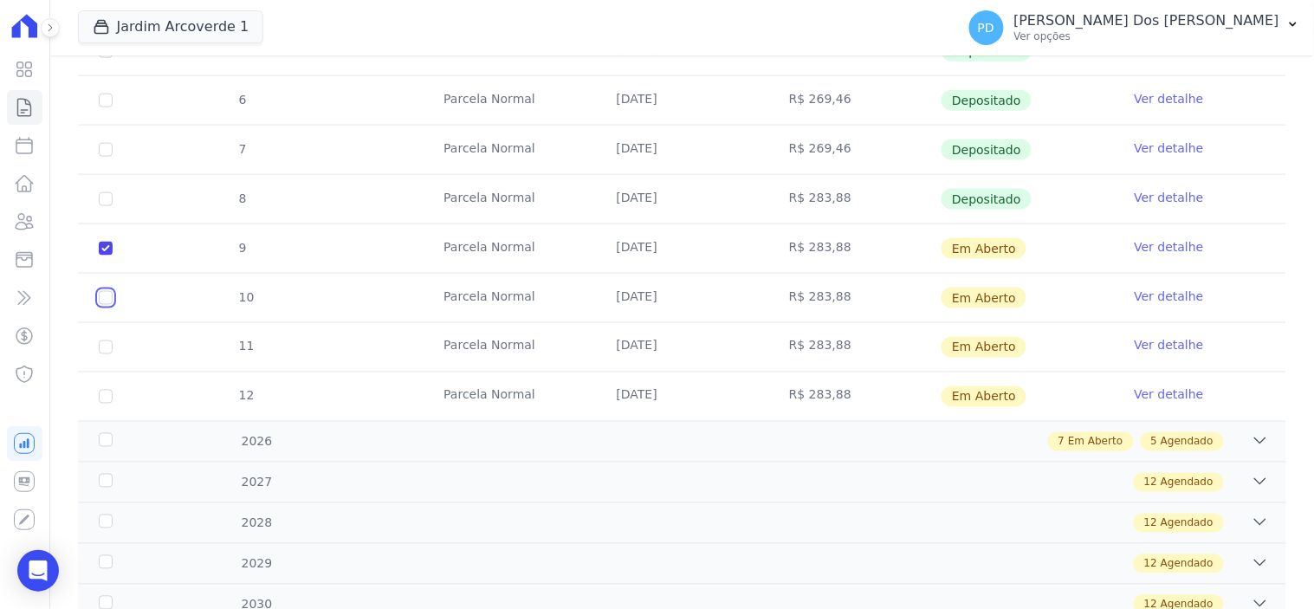
checkbox input "true"
drag, startPoint x: 101, startPoint y: 344, endPoint x: 107, endPoint y: 362, distance: 18.9
click at [101, 347] on input "checkbox" at bounding box center [106, 347] width 14 height 14
checkbox input "true"
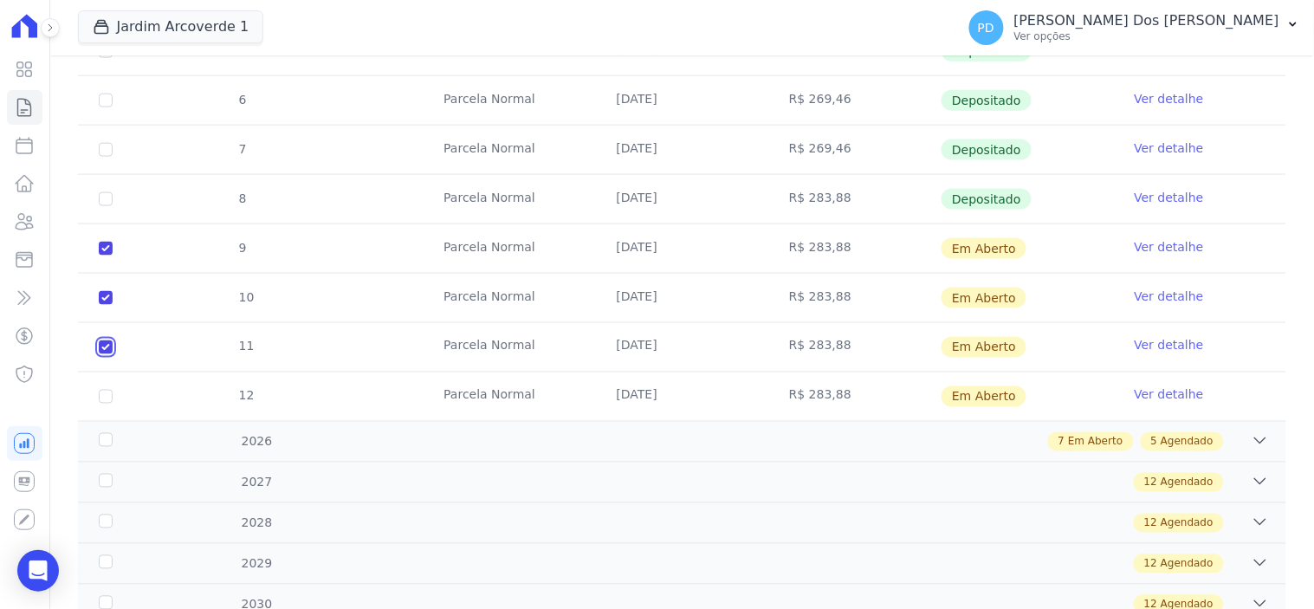
checkbox input "true"
click at [106, 394] on input "checkbox" at bounding box center [106, 397] width 14 height 14
checkbox input "true"
click at [101, 443] on div "2026" at bounding box center [149, 442] width 108 height 18
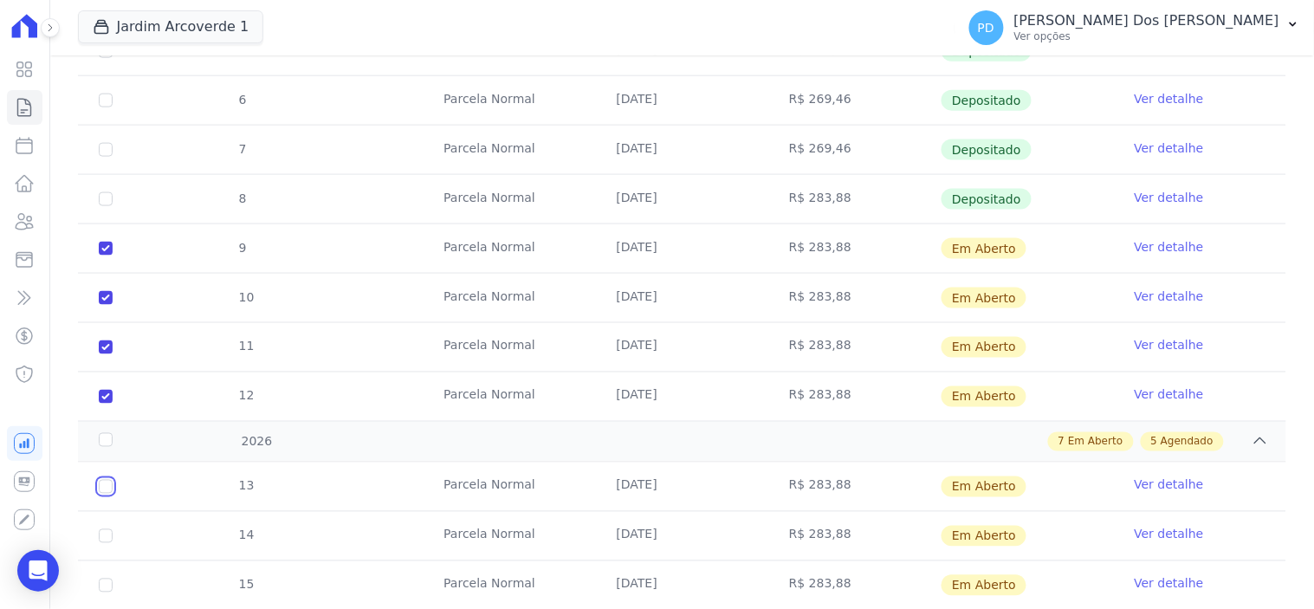
click at [102, 487] on input "checkbox" at bounding box center [106, 487] width 14 height 14
checkbox input "true"
click at [108, 523] on td "14" at bounding box center [105, 536] width 55 height 48
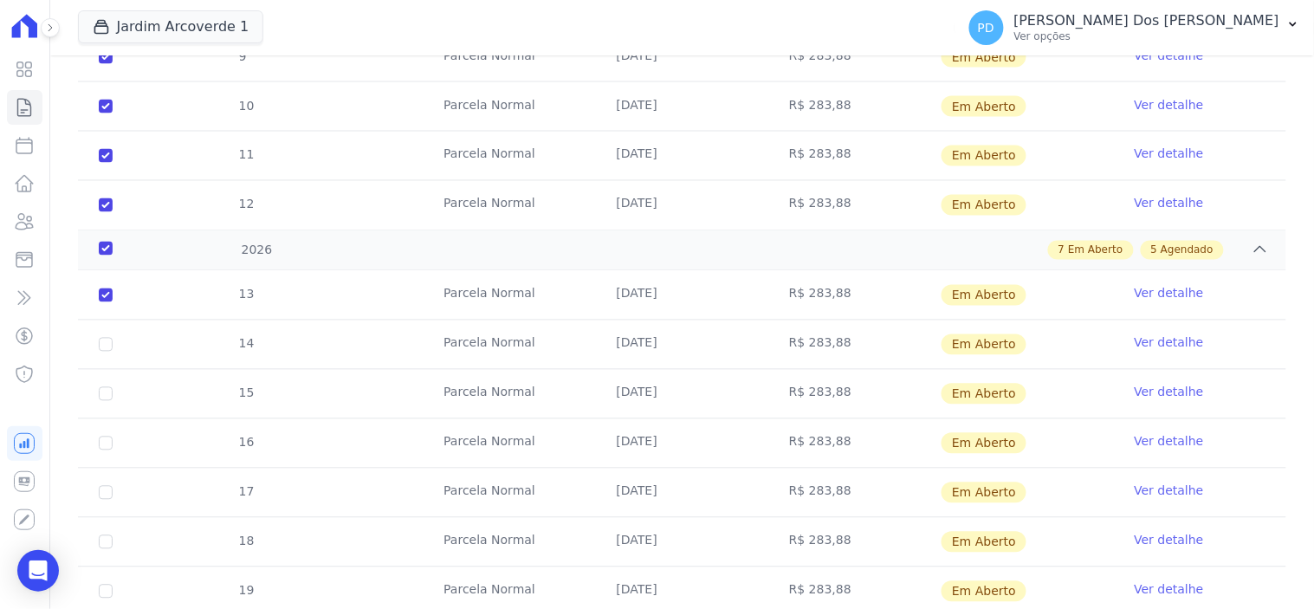
scroll to position [769, 0]
click at [104, 348] on input "checkbox" at bounding box center [106, 344] width 14 height 14
checkbox input "true"
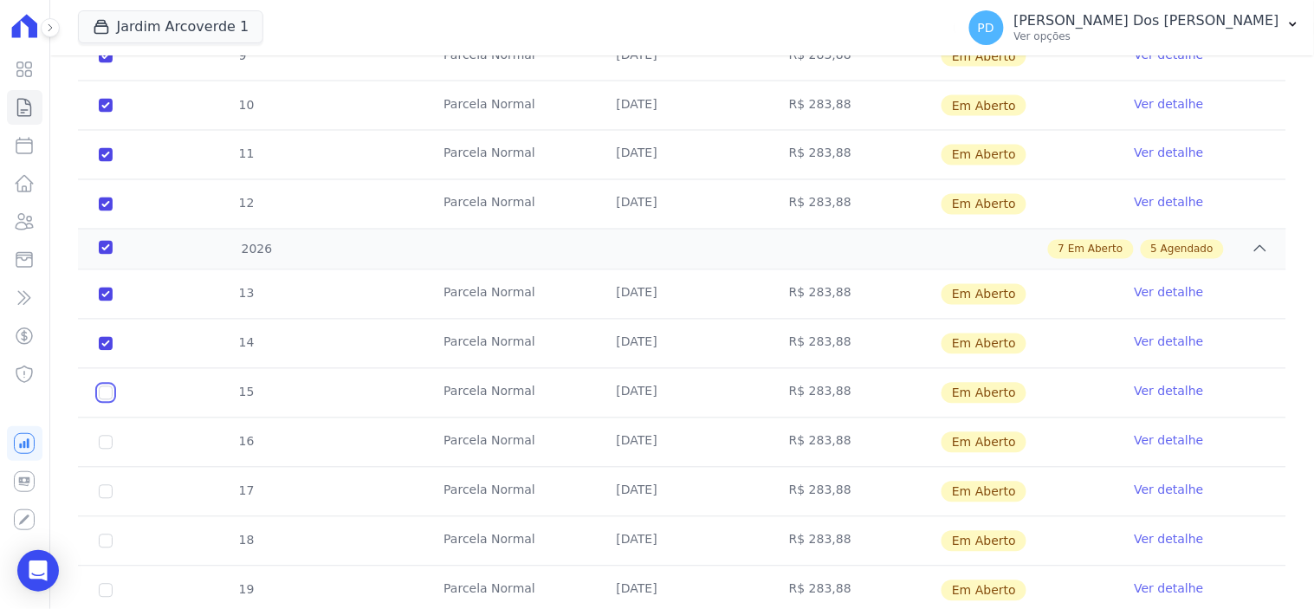
drag, startPoint x: 101, startPoint y: 391, endPoint x: 101, endPoint y: 408, distance: 17.3
click at [101, 391] on input "checkbox" at bounding box center [106, 393] width 14 height 14
checkbox input "true"
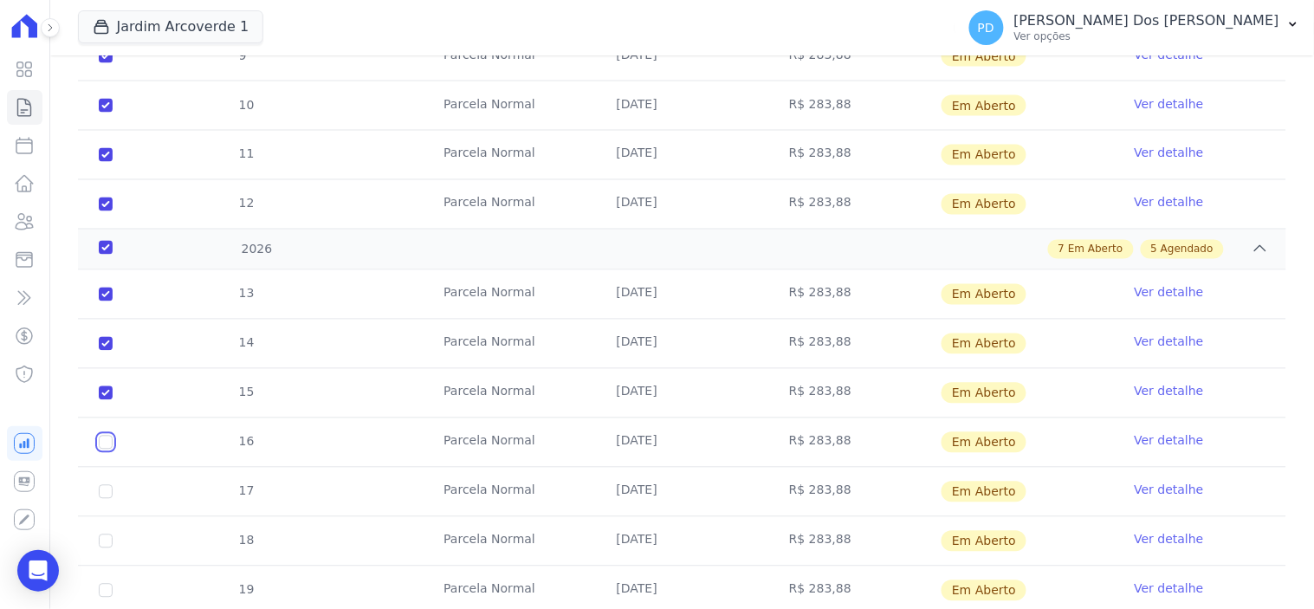
click at [106, 436] on input "checkbox" at bounding box center [106, 443] width 14 height 14
checkbox input "true"
click at [106, 494] on input "checkbox" at bounding box center [106, 492] width 14 height 14
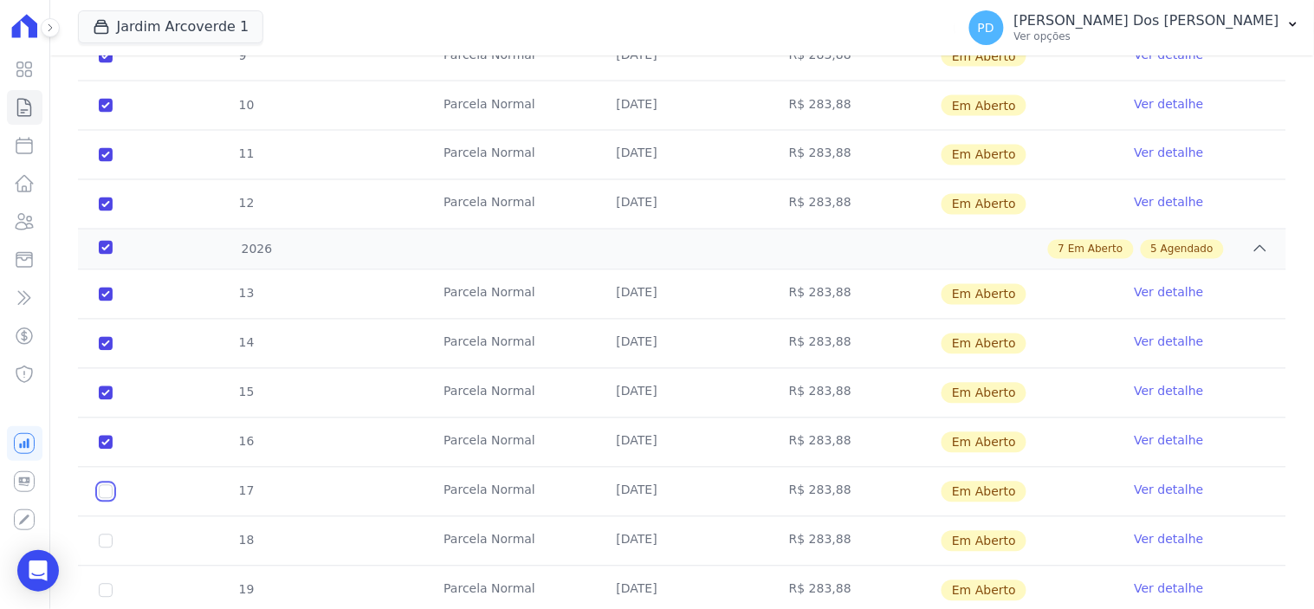
checkbox input "true"
click at [106, 541] on input "checkbox" at bounding box center [106, 541] width 14 height 14
checkbox input "true"
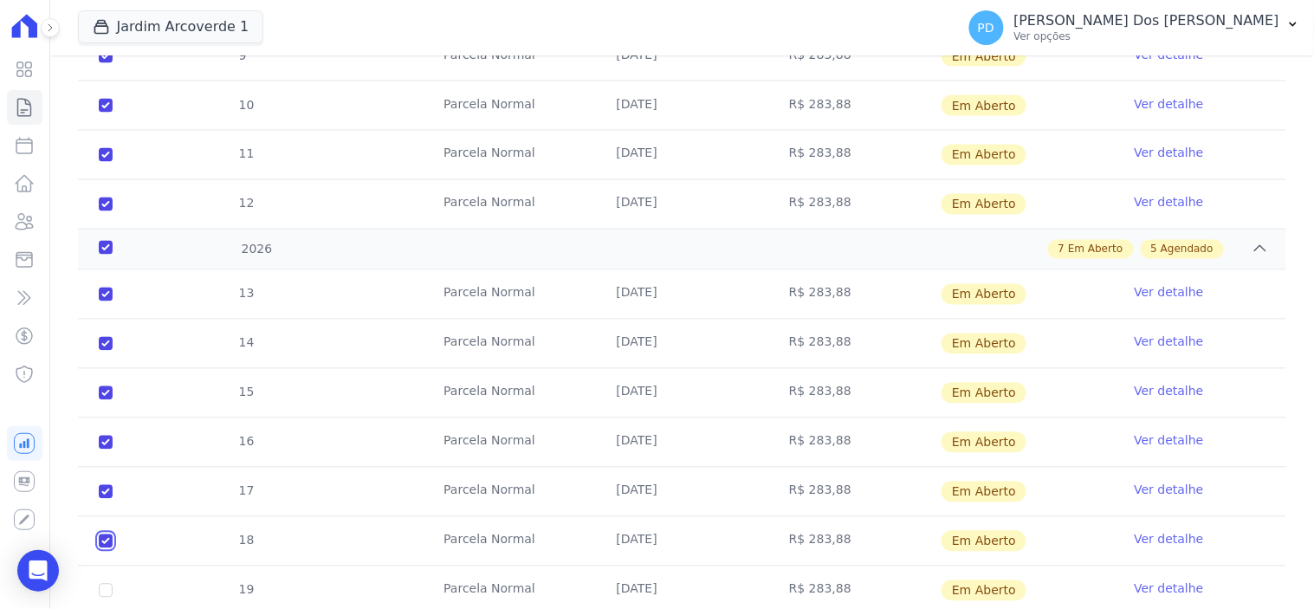
checkbox input "true"
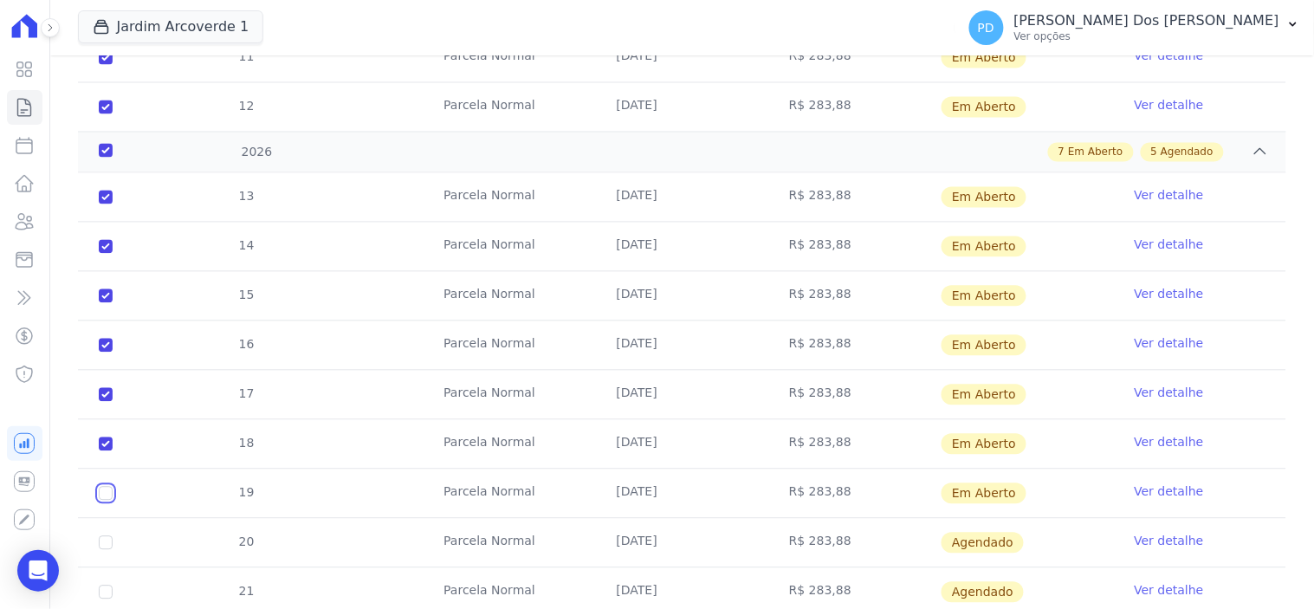
click at [108, 495] on input "checkbox" at bounding box center [106, 494] width 14 height 14
checkbox input "true"
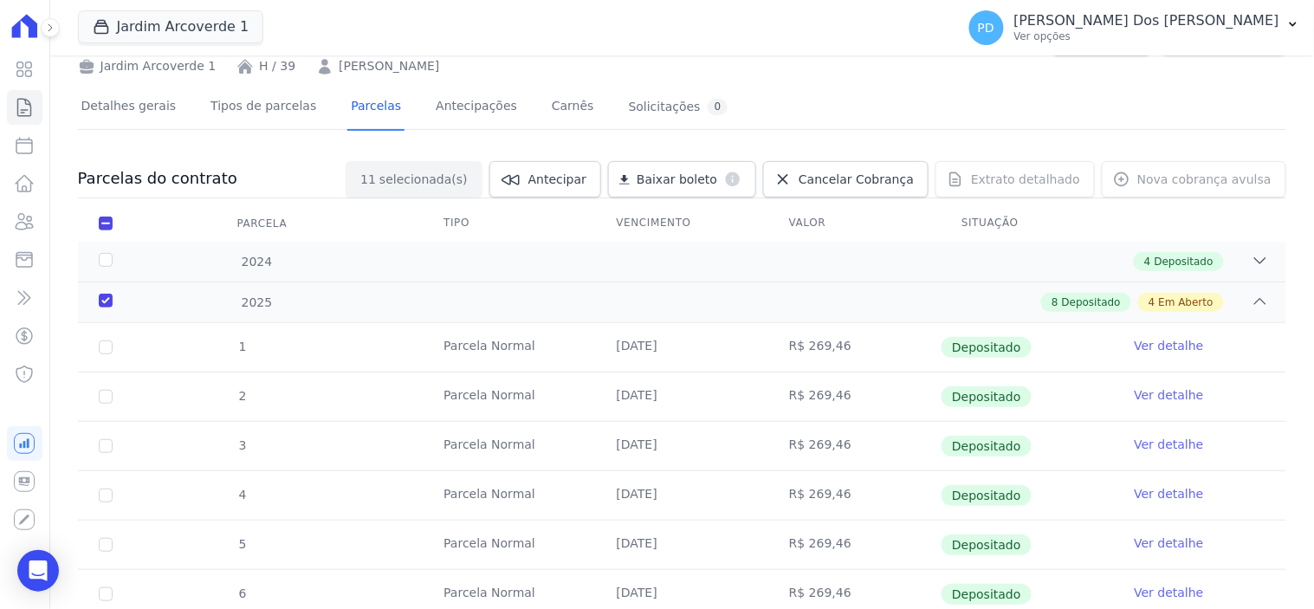
scroll to position [0, 0]
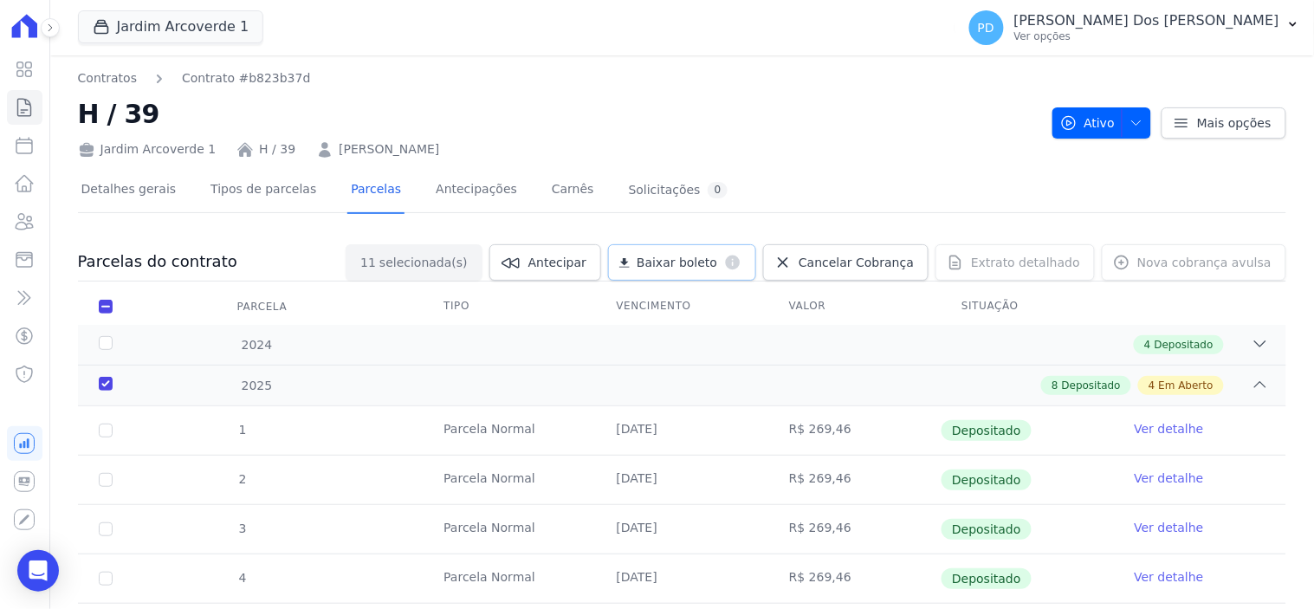
click at [711, 271] on link "Baixar boleto default" at bounding box center [682, 262] width 148 height 36
click at [23, 113] on icon at bounding box center [24, 107] width 13 height 17
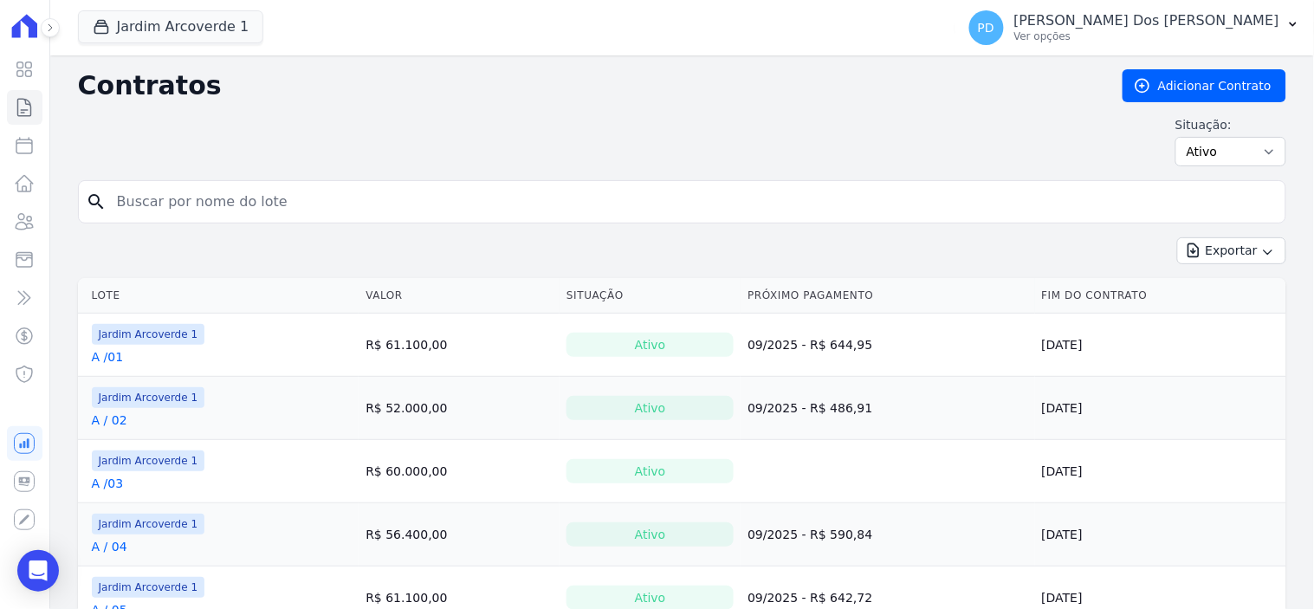
drag, startPoint x: 244, startPoint y: 197, endPoint x: 255, endPoint y: 197, distance: 11.3
click at [244, 197] on input "search" at bounding box center [693, 201] width 1172 height 35
type input "h / 01"
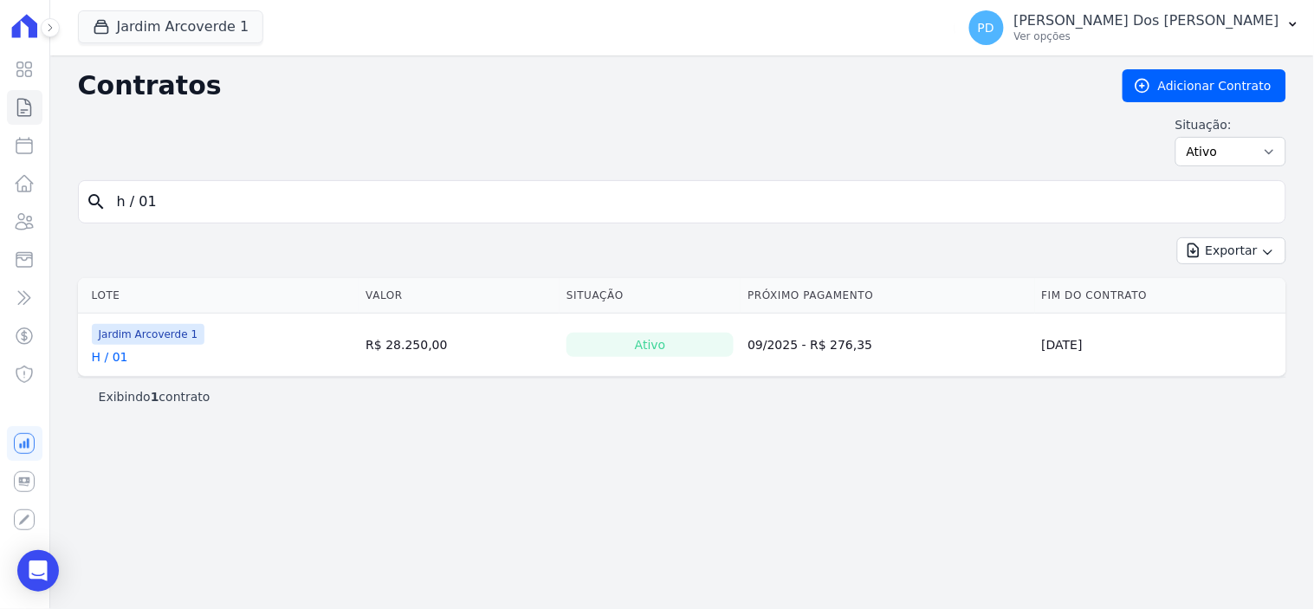
click at [117, 360] on link "H / 01" at bounding box center [110, 356] width 36 height 17
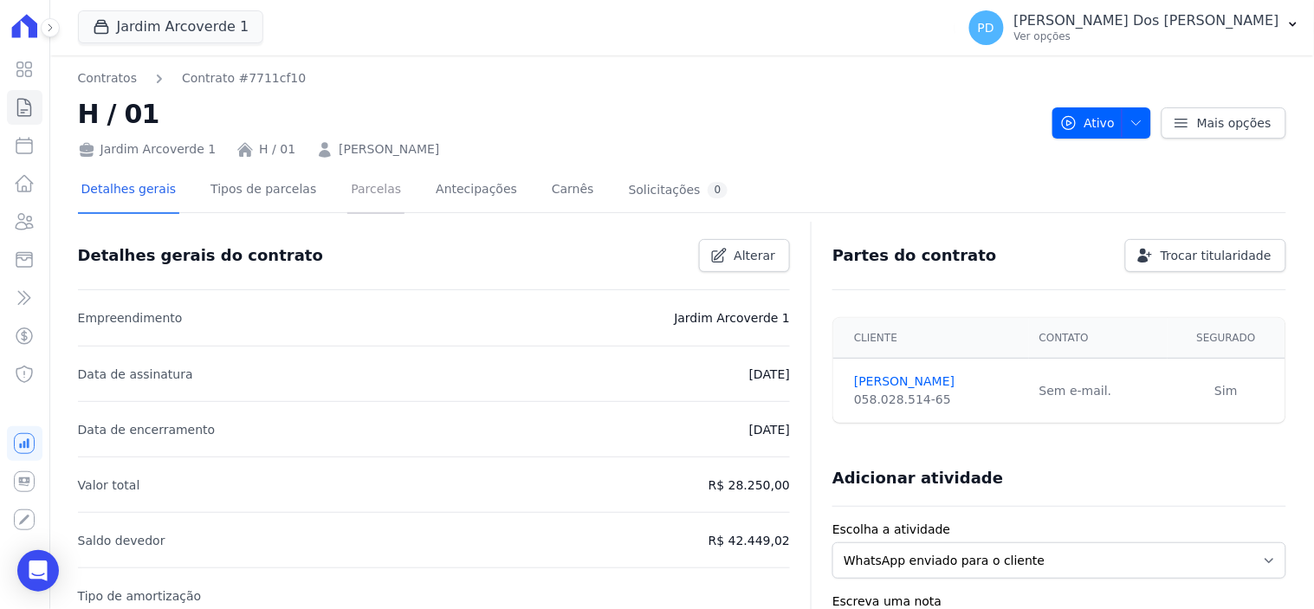
click at [358, 192] on link "Parcelas" at bounding box center [375, 191] width 57 height 46
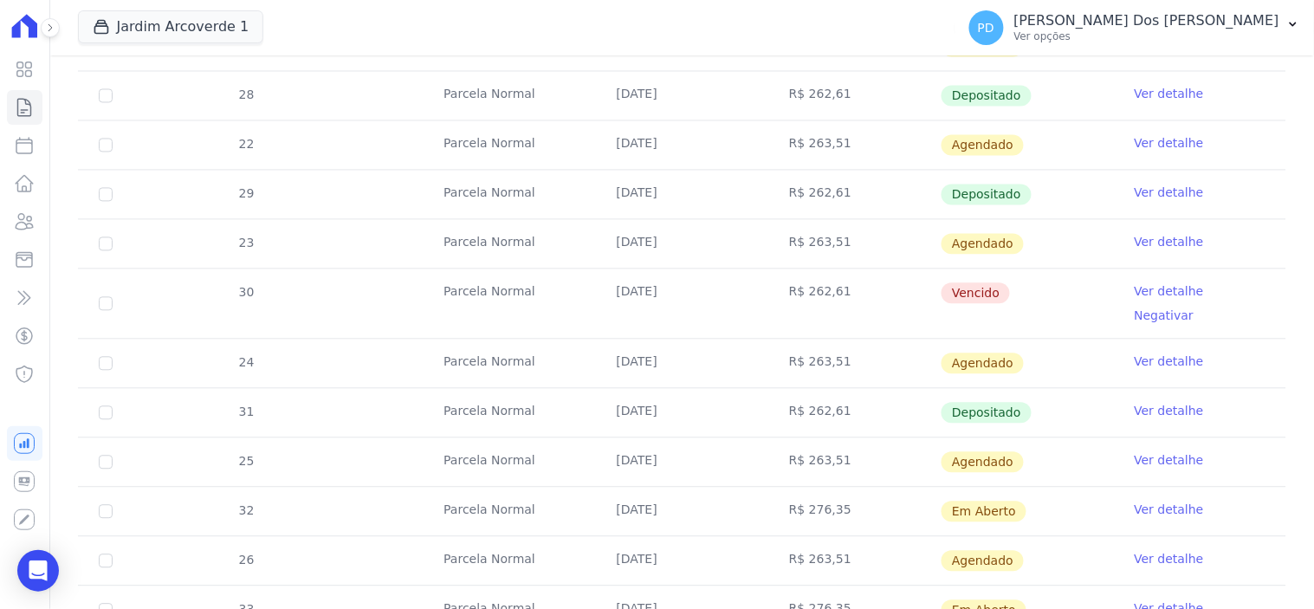
scroll to position [962, 0]
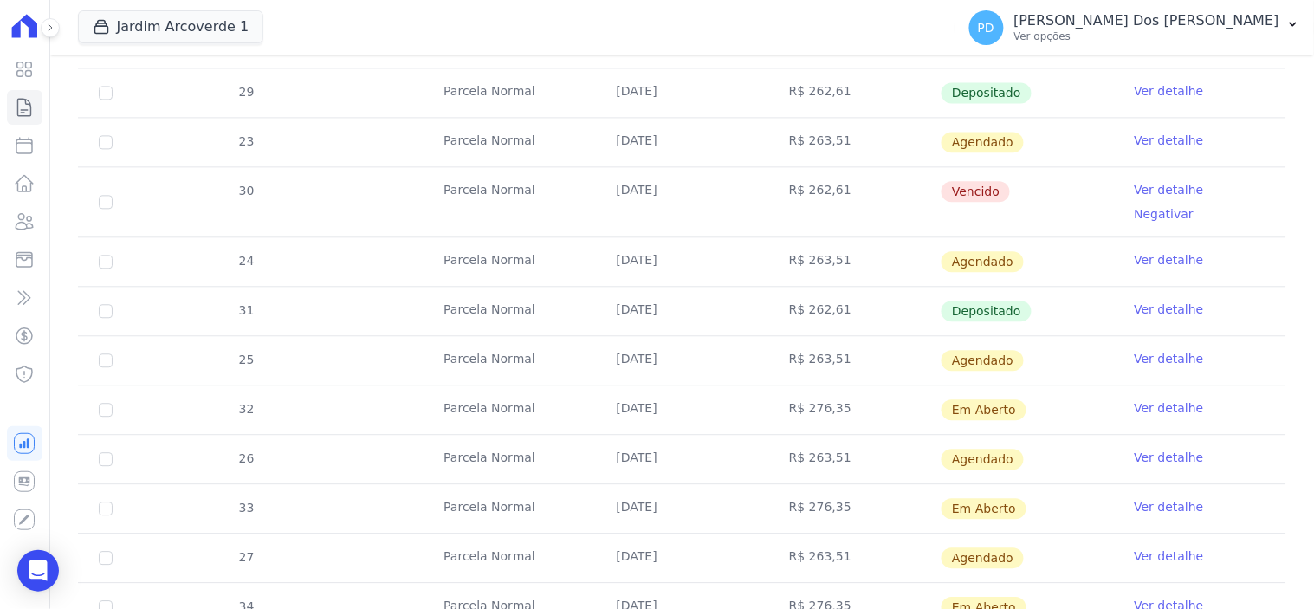
click at [1152, 191] on link "Ver detalhe" at bounding box center [1168, 189] width 69 height 17
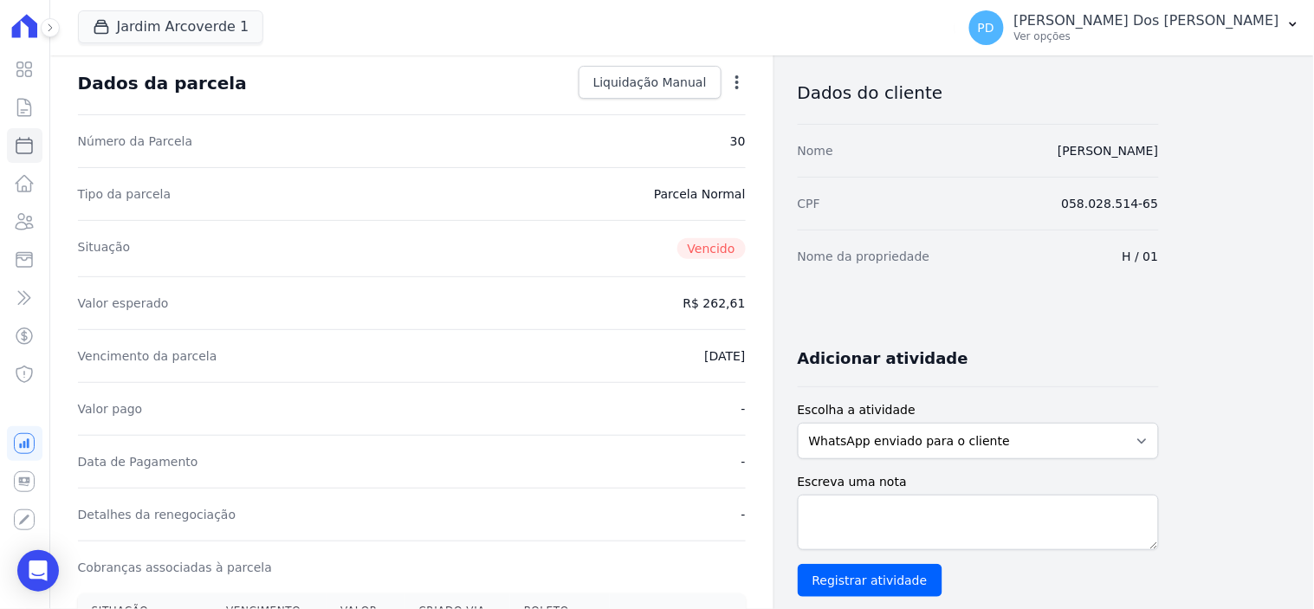
scroll to position [288, 0]
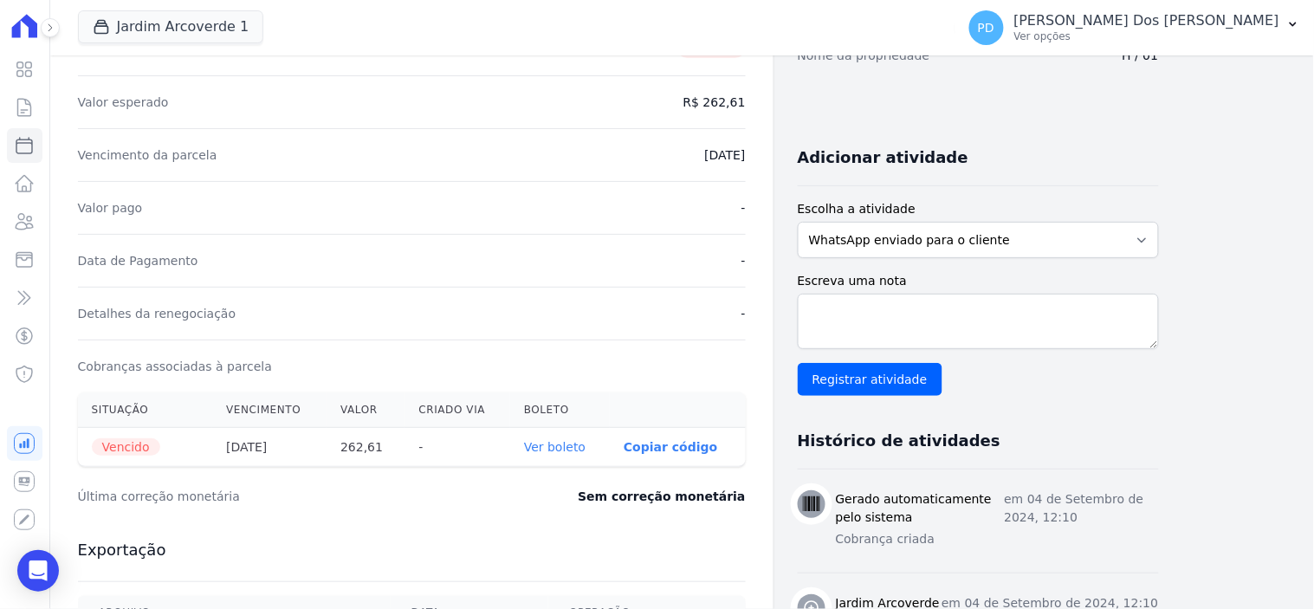
click at [560, 442] on link "Ver boleto" at bounding box center [554, 447] width 61 height 14
click at [24, 72] on icon at bounding box center [24, 69] width 21 height 21
click at [21, 113] on icon at bounding box center [24, 107] width 13 height 17
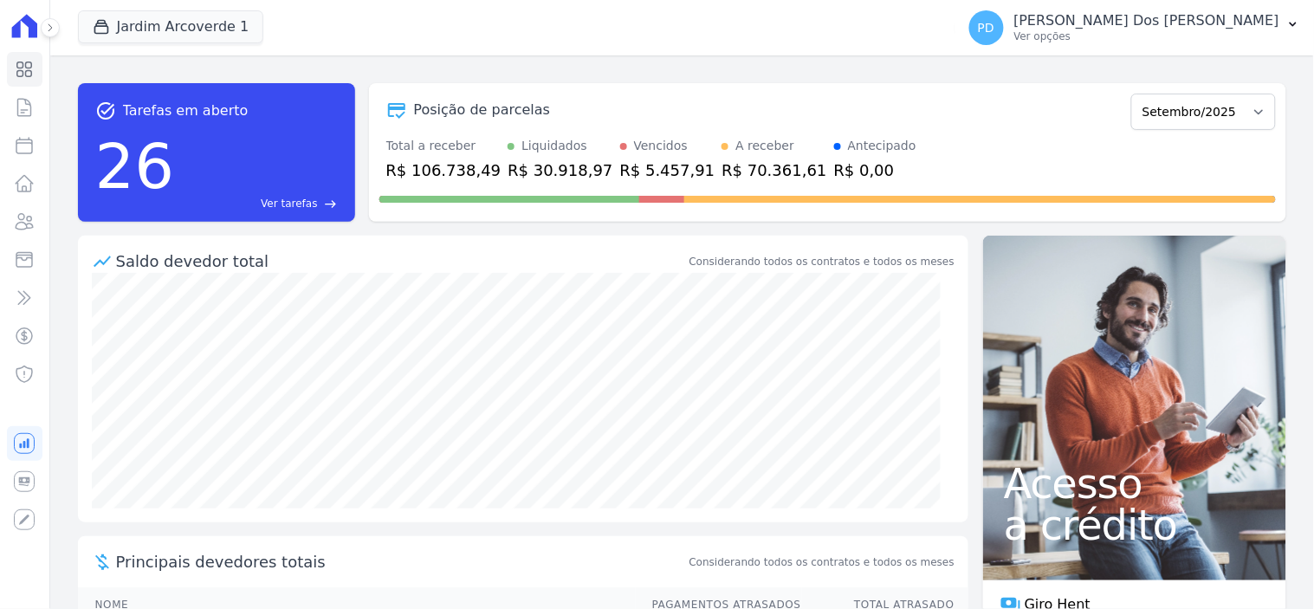
click at [202, 197] on link "Ver tarefas east" at bounding box center [259, 204] width 156 height 16
click at [29, 105] on icon at bounding box center [24, 107] width 21 height 21
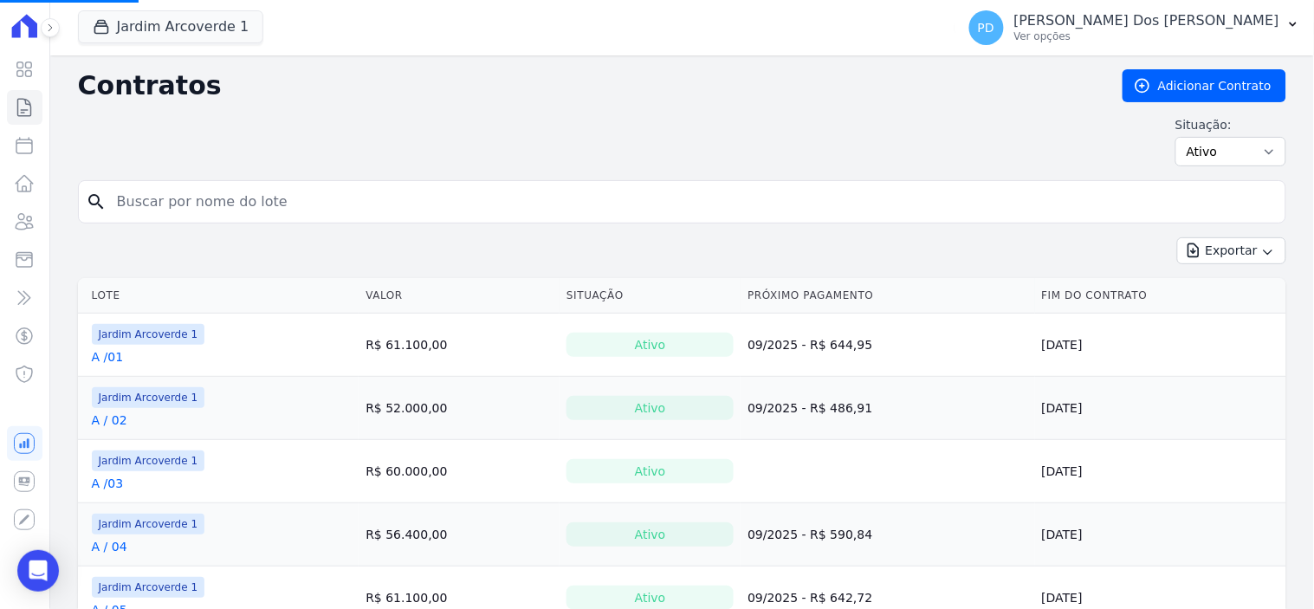
click at [199, 199] on input "search" at bounding box center [693, 201] width 1172 height 35
click at [199, 200] on input "search" at bounding box center [693, 201] width 1172 height 35
type input "I / 25"
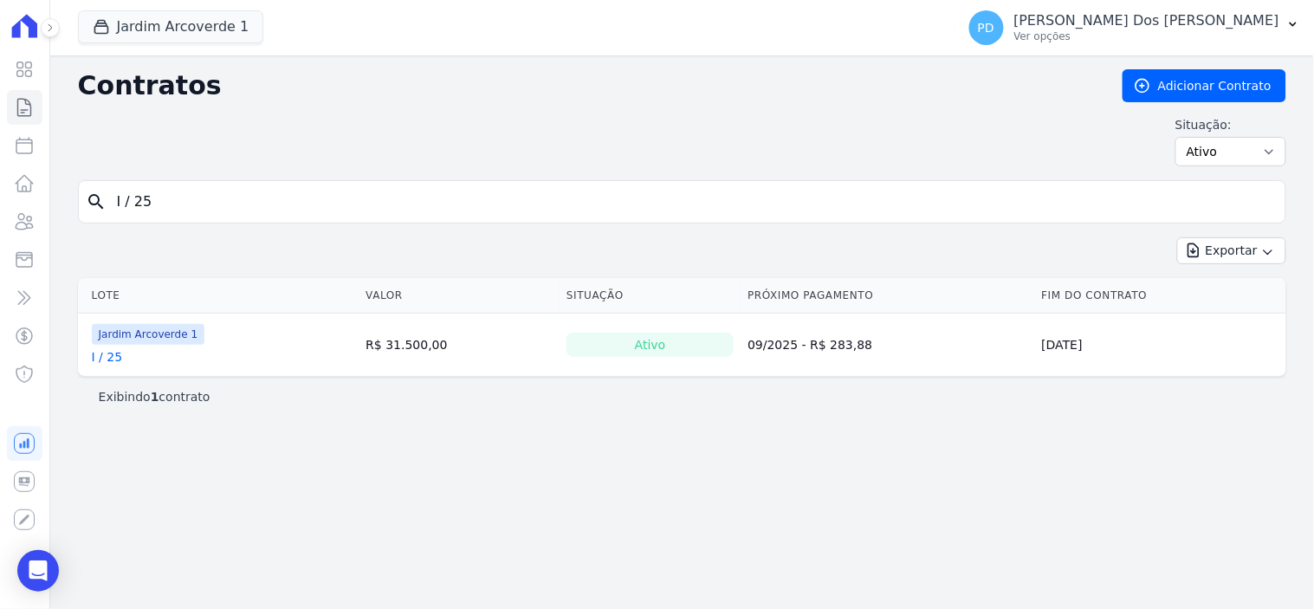
click at [104, 352] on link "I / 25" at bounding box center [107, 356] width 31 height 17
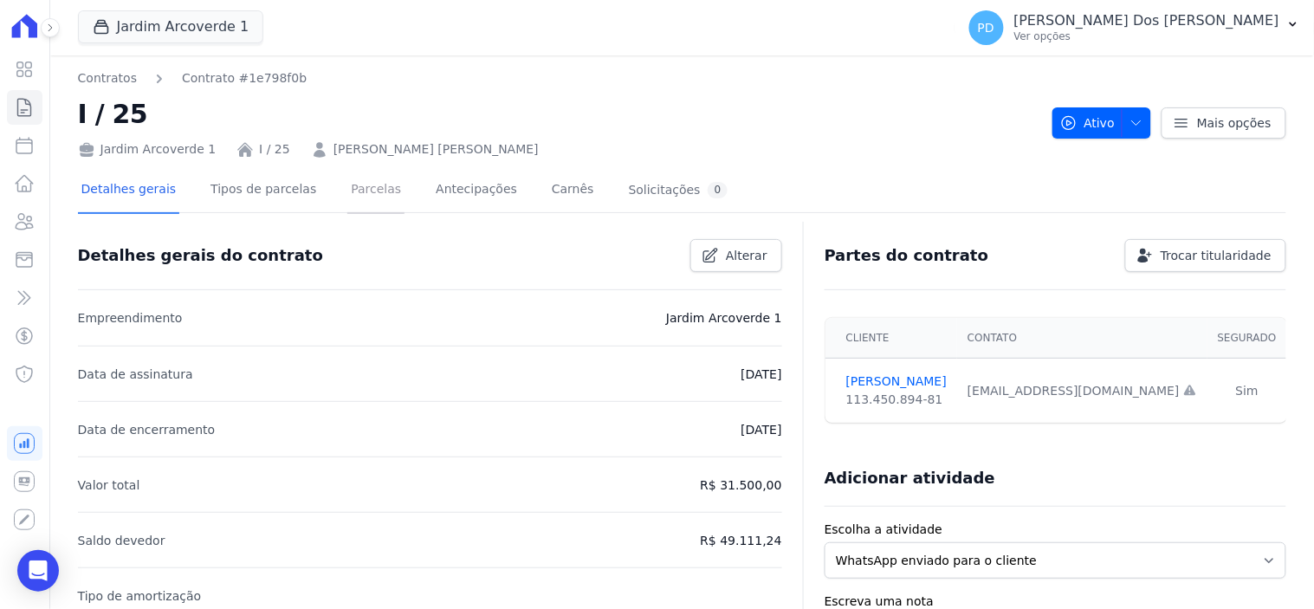
click at [353, 192] on link "Parcelas" at bounding box center [375, 191] width 57 height 46
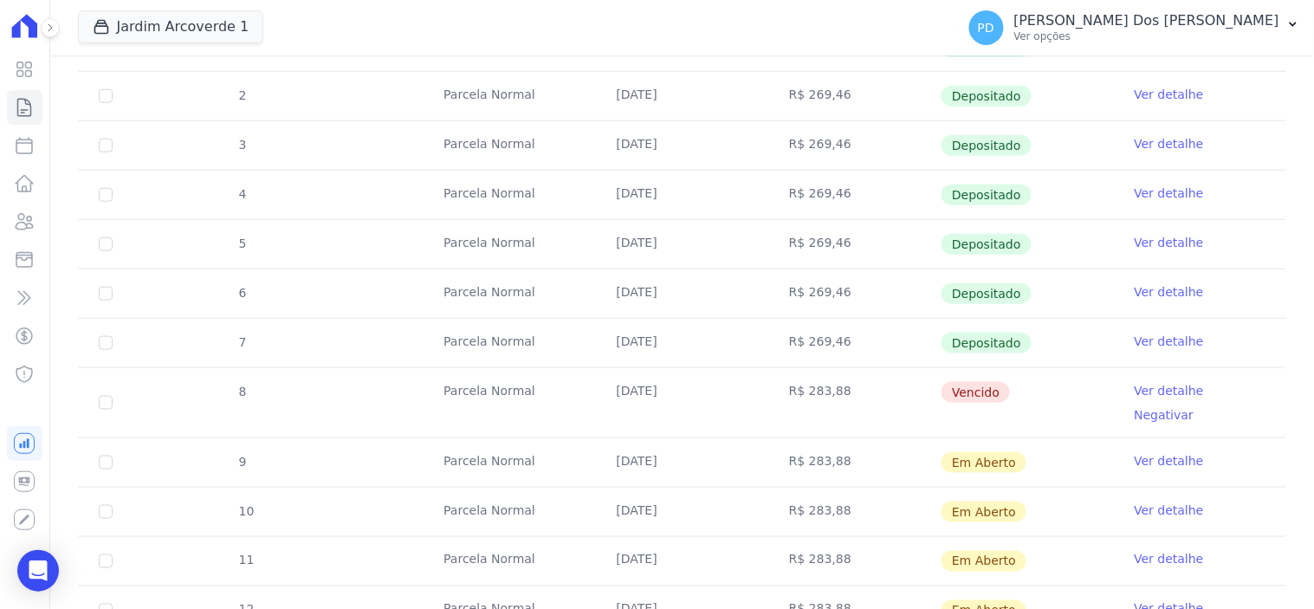
scroll to position [384, 0]
click at [1169, 391] on link "Ver detalhe" at bounding box center [1168, 389] width 69 height 17
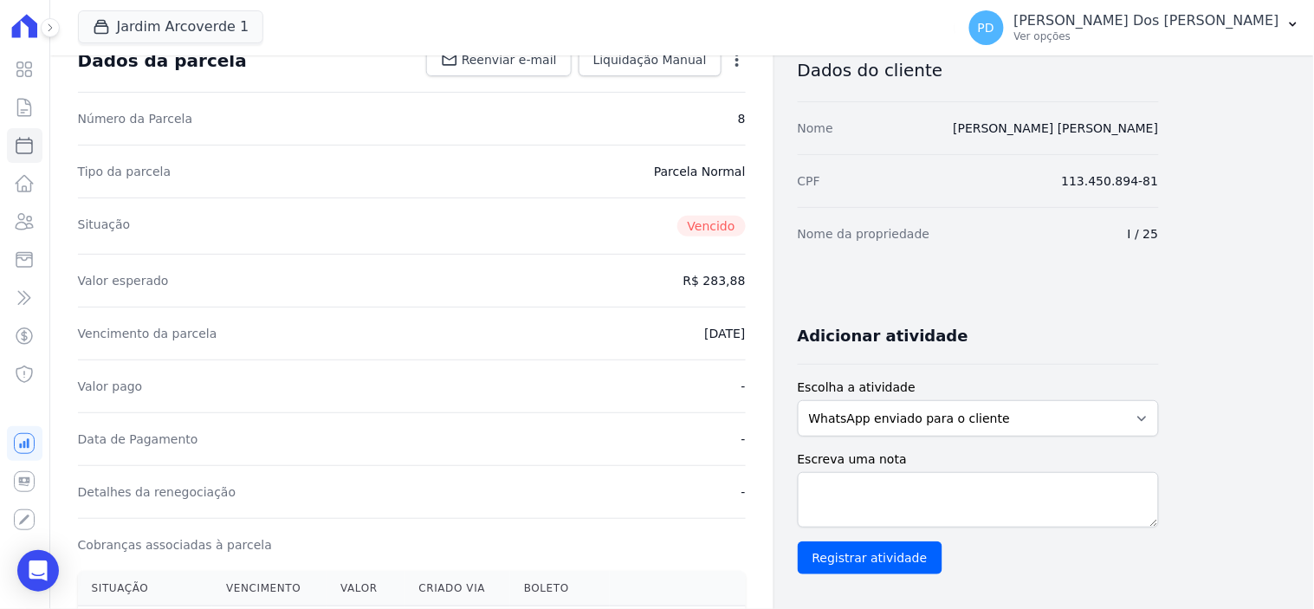
scroll to position [481, 0]
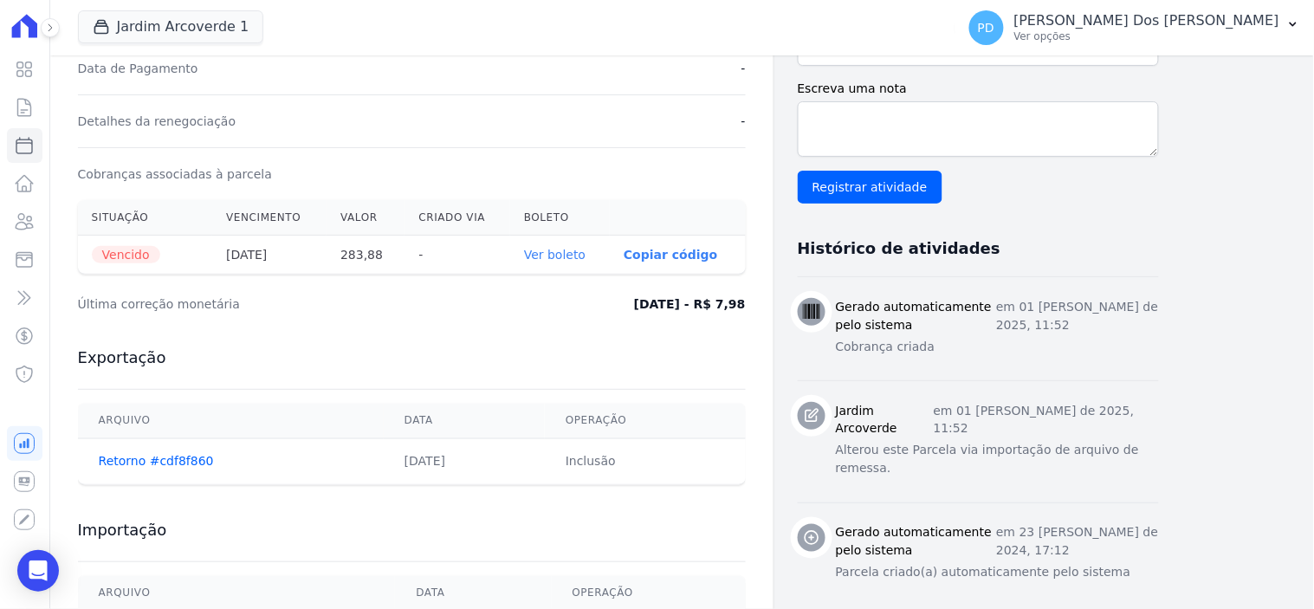
click at [572, 257] on link "Ver boleto" at bounding box center [554, 255] width 61 height 14
